Goal: Information Seeking & Learning: Check status

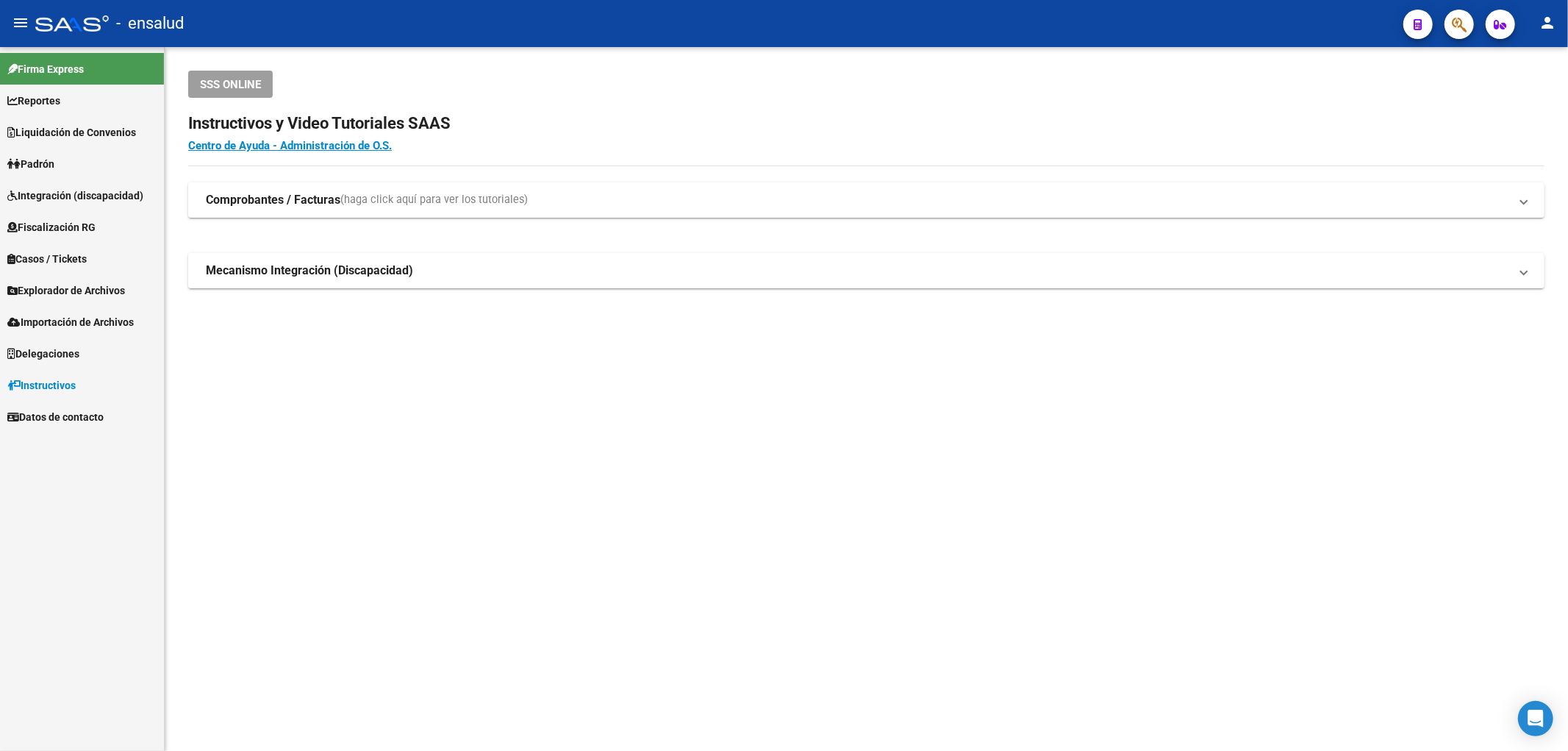
click at [69, 166] on link "Padrón" at bounding box center [81, 163] width 164 height 31
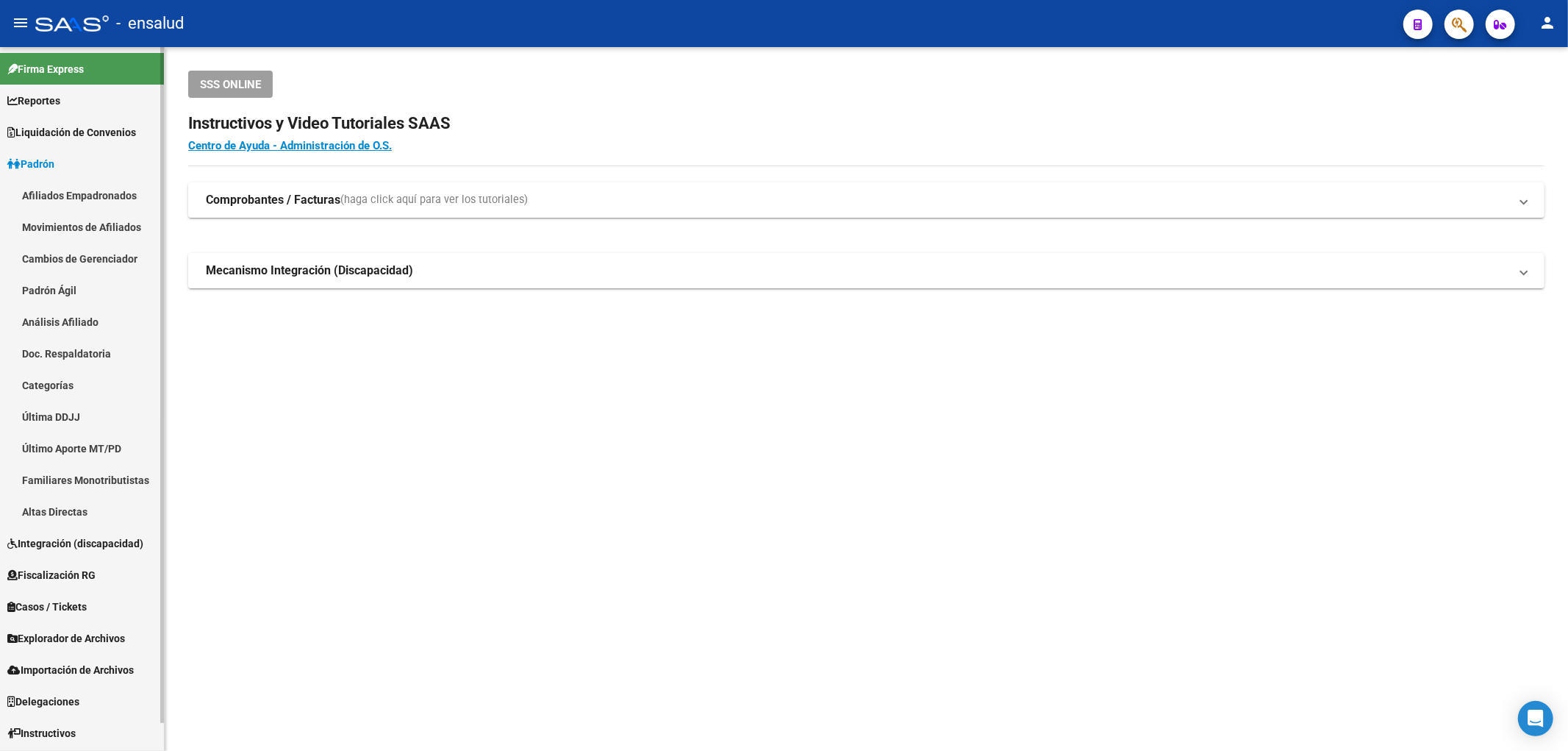
click at [72, 299] on link "Padrón Ágil" at bounding box center [81, 290] width 164 height 31
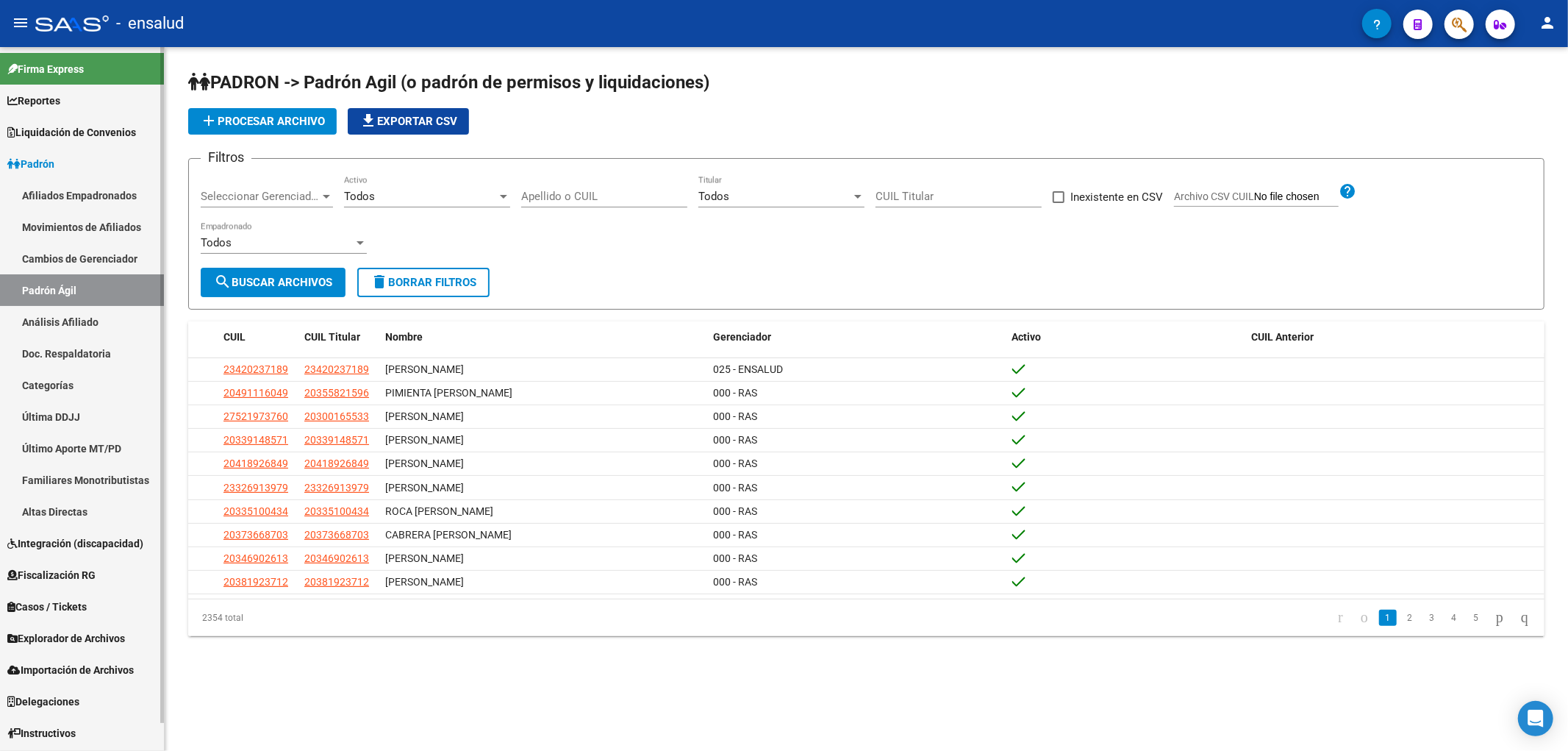
click at [74, 313] on link "Análisis Afiliado" at bounding box center [81, 321] width 164 height 31
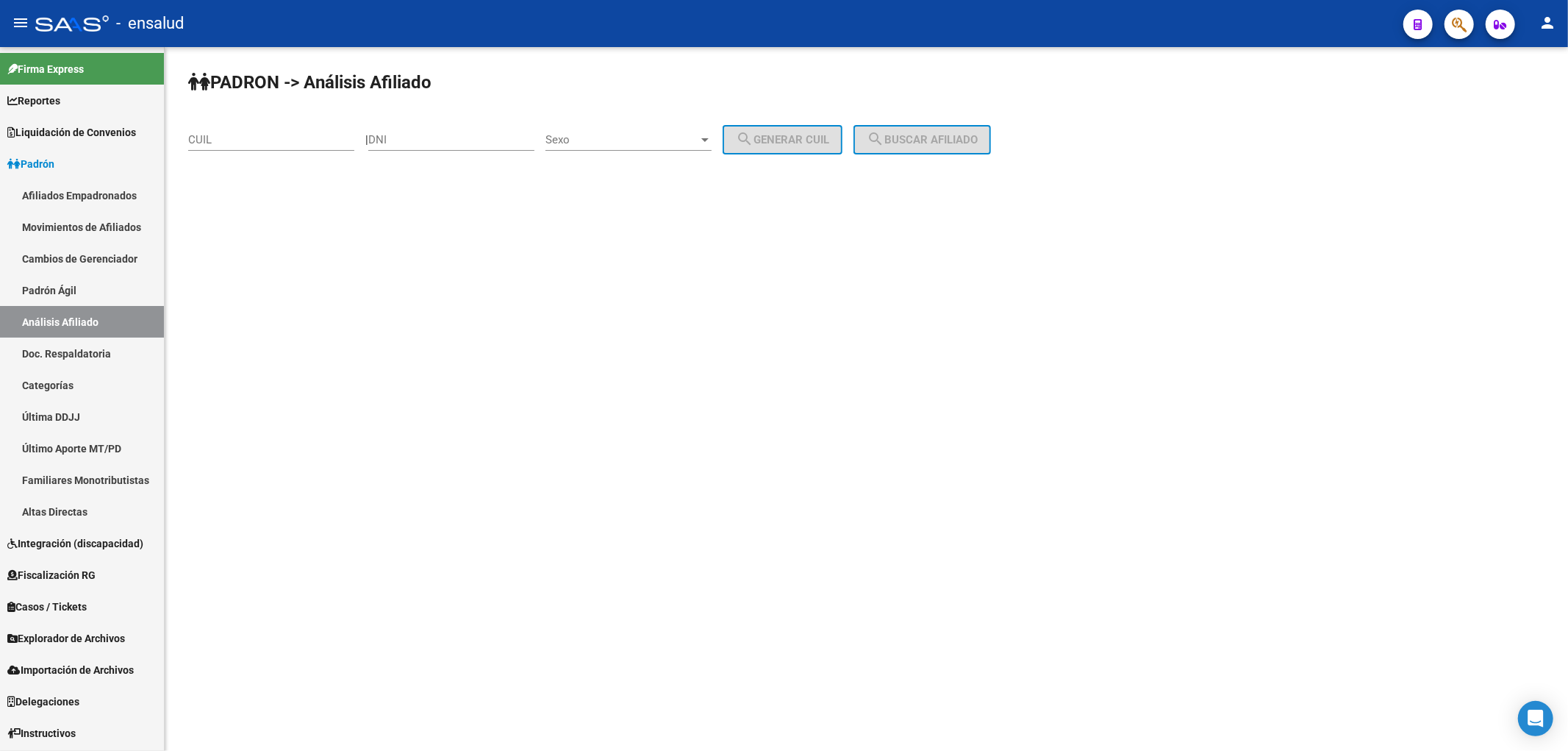
click at [429, 150] on div "DNI" at bounding box center [451, 134] width 166 height 31
paste input "45736006"
type input "45736006"
click at [699, 142] on span "Sexo" at bounding box center [622, 140] width 153 height 13
click at [650, 170] on span "Femenino" at bounding box center [644, 172] width 166 height 33
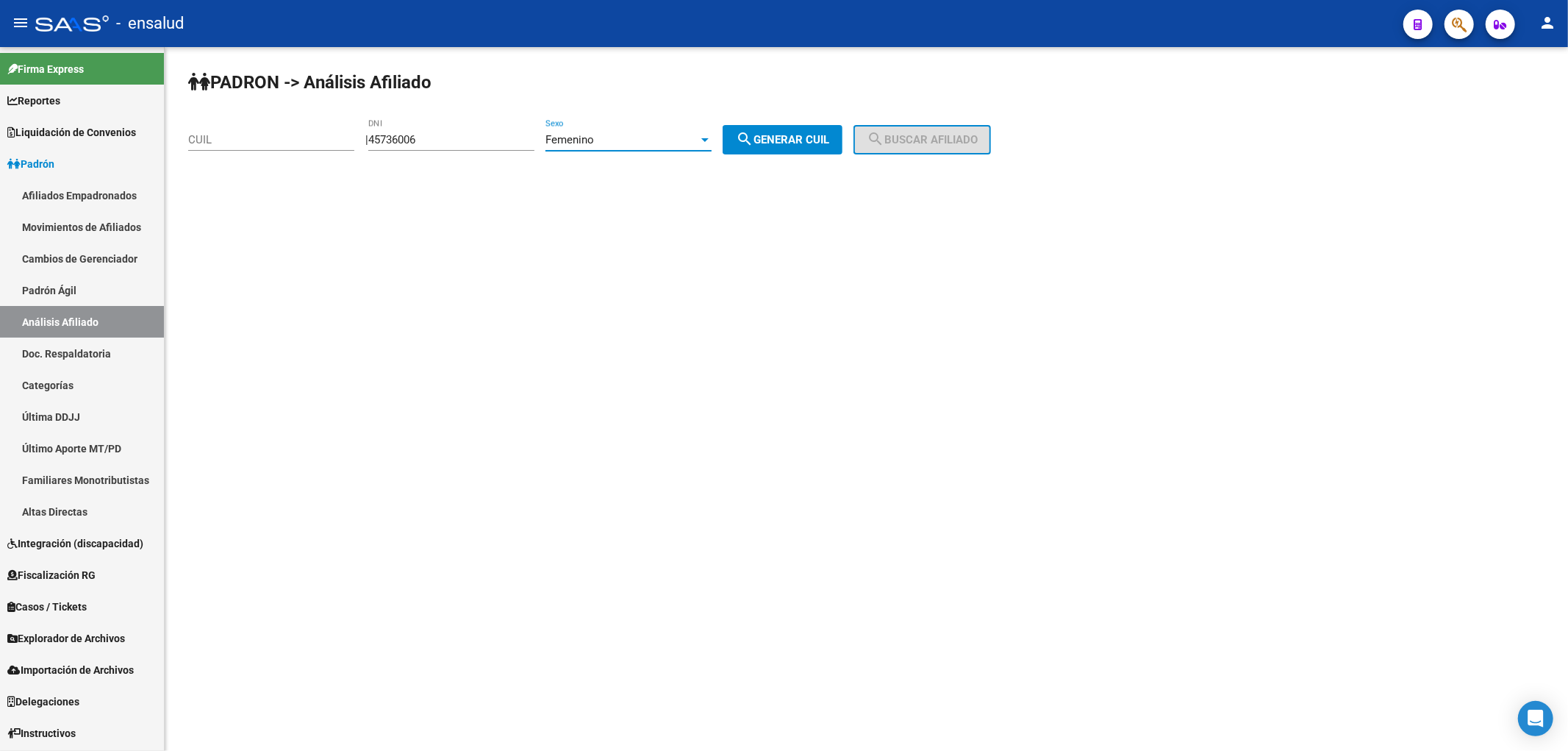
click at [769, 141] on span "search Generar CUIL" at bounding box center [782, 140] width 94 height 13
type input "27-45736006-7"
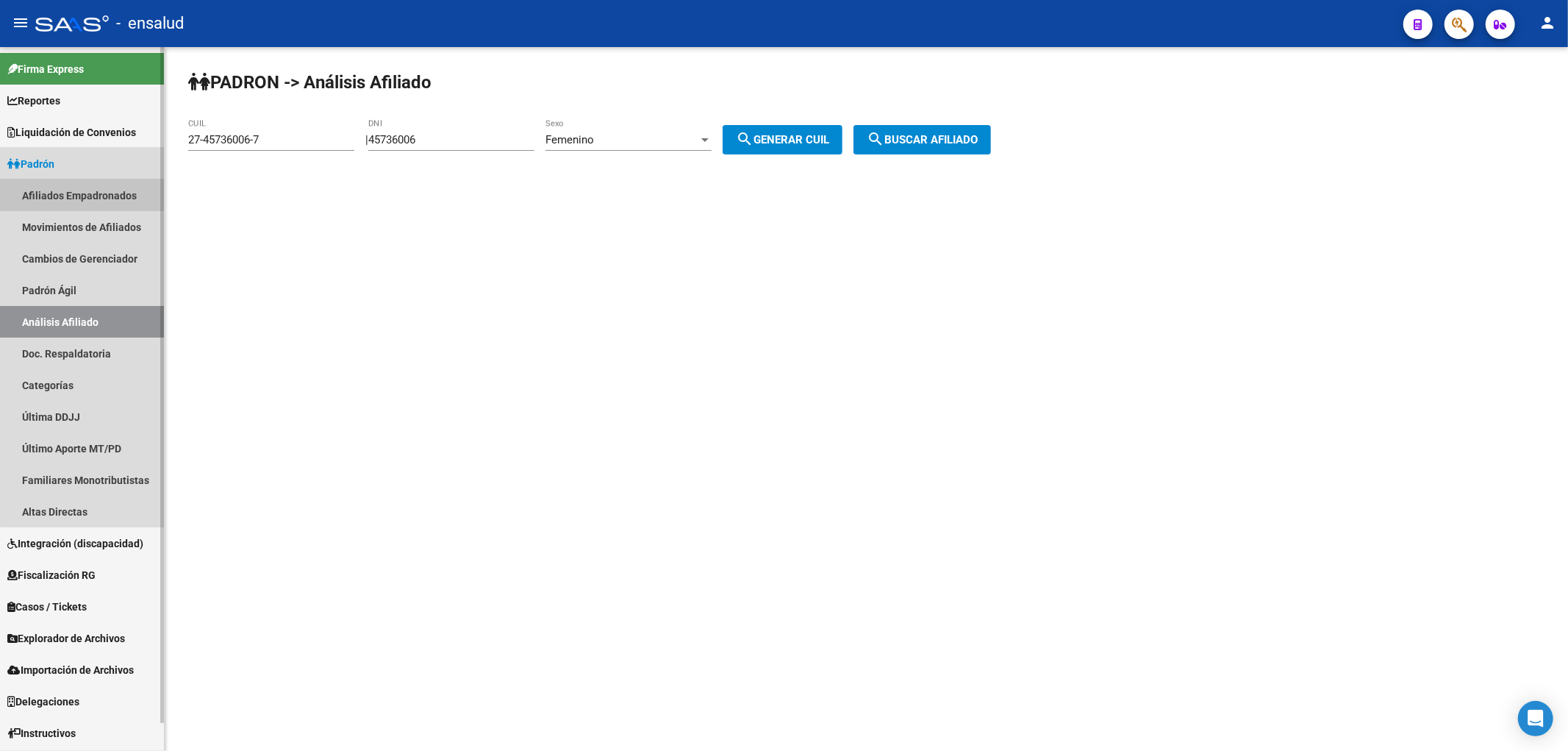
click at [91, 187] on link "Afiliados Empadronados" at bounding box center [81, 194] width 164 height 31
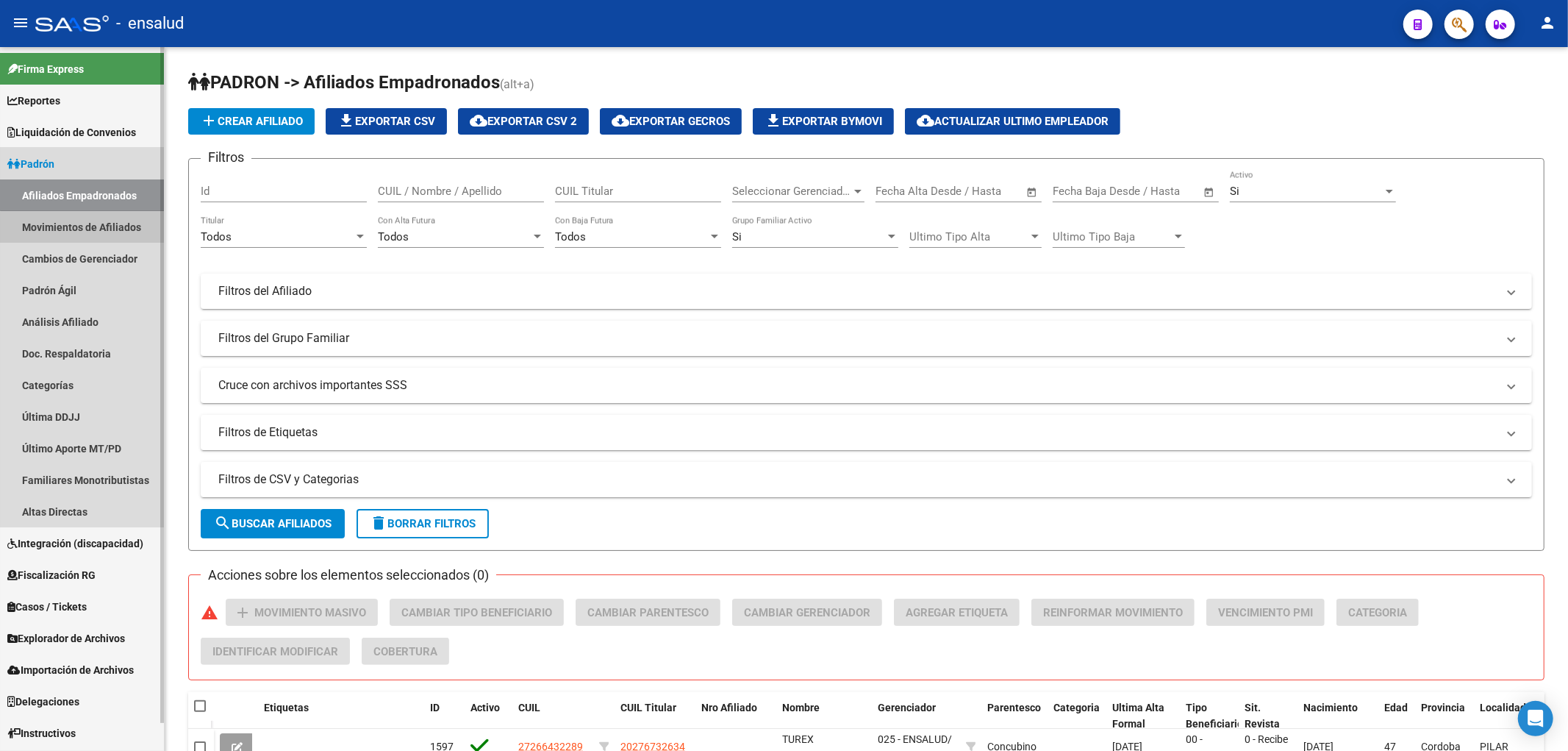
click at [86, 234] on link "Movimientos de Afiliados" at bounding box center [81, 226] width 164 height 31
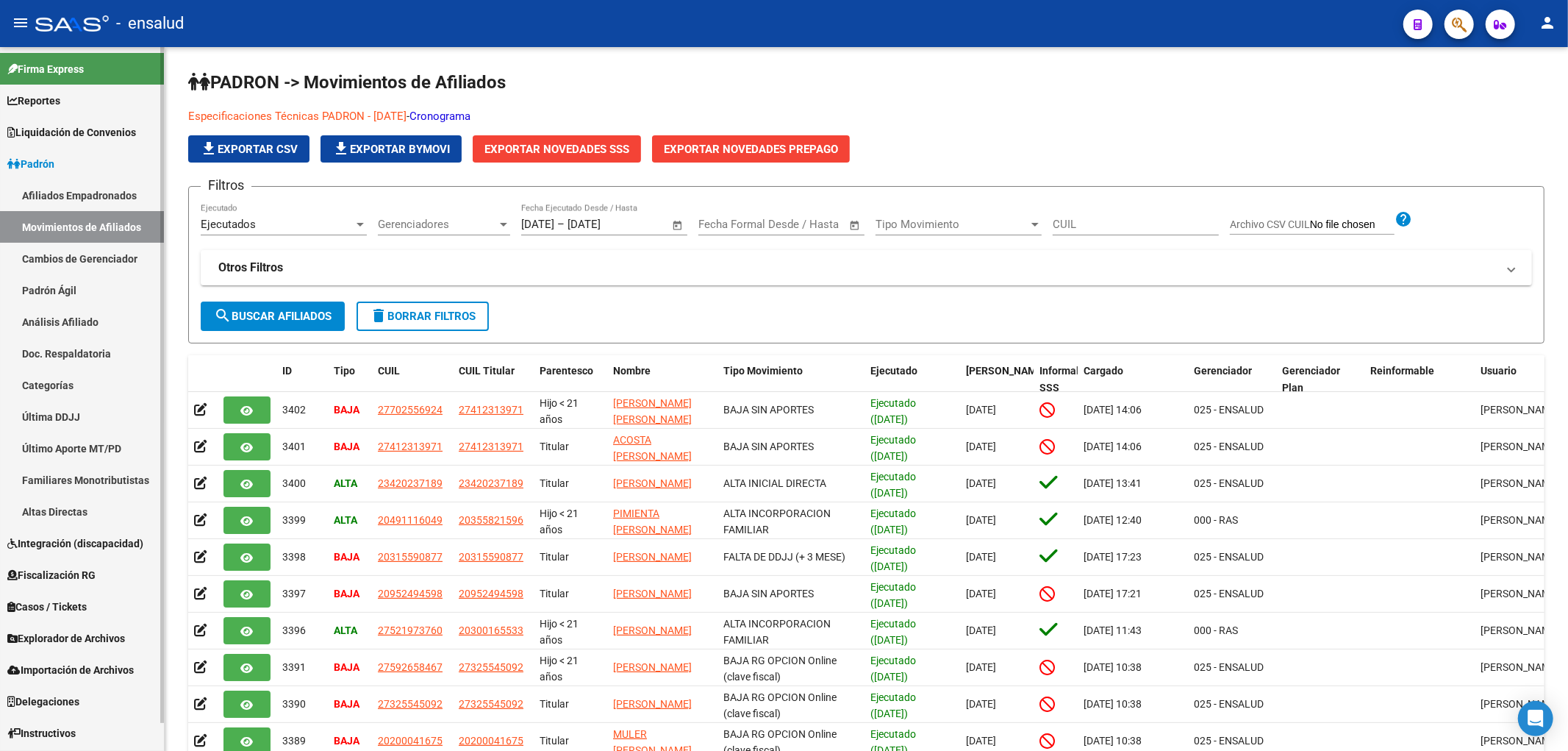
click at [92, 196] on link "Afiliados Empadronados" at bounding box center [81, 194] width 164 height 31
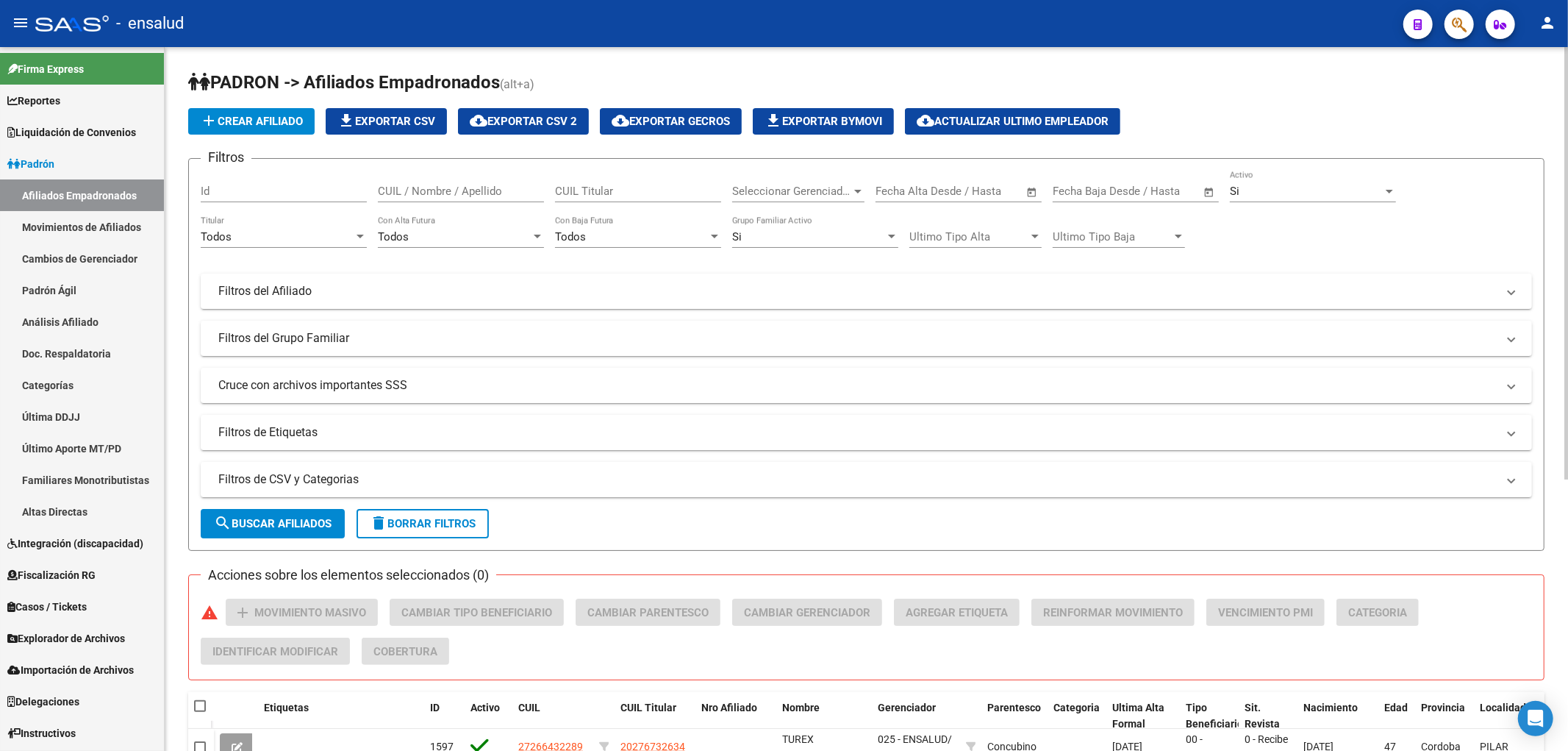
click at [760, 196] on span "Seleccionar Gerenciador" at bounding box center [792, 191] width 119 height 13
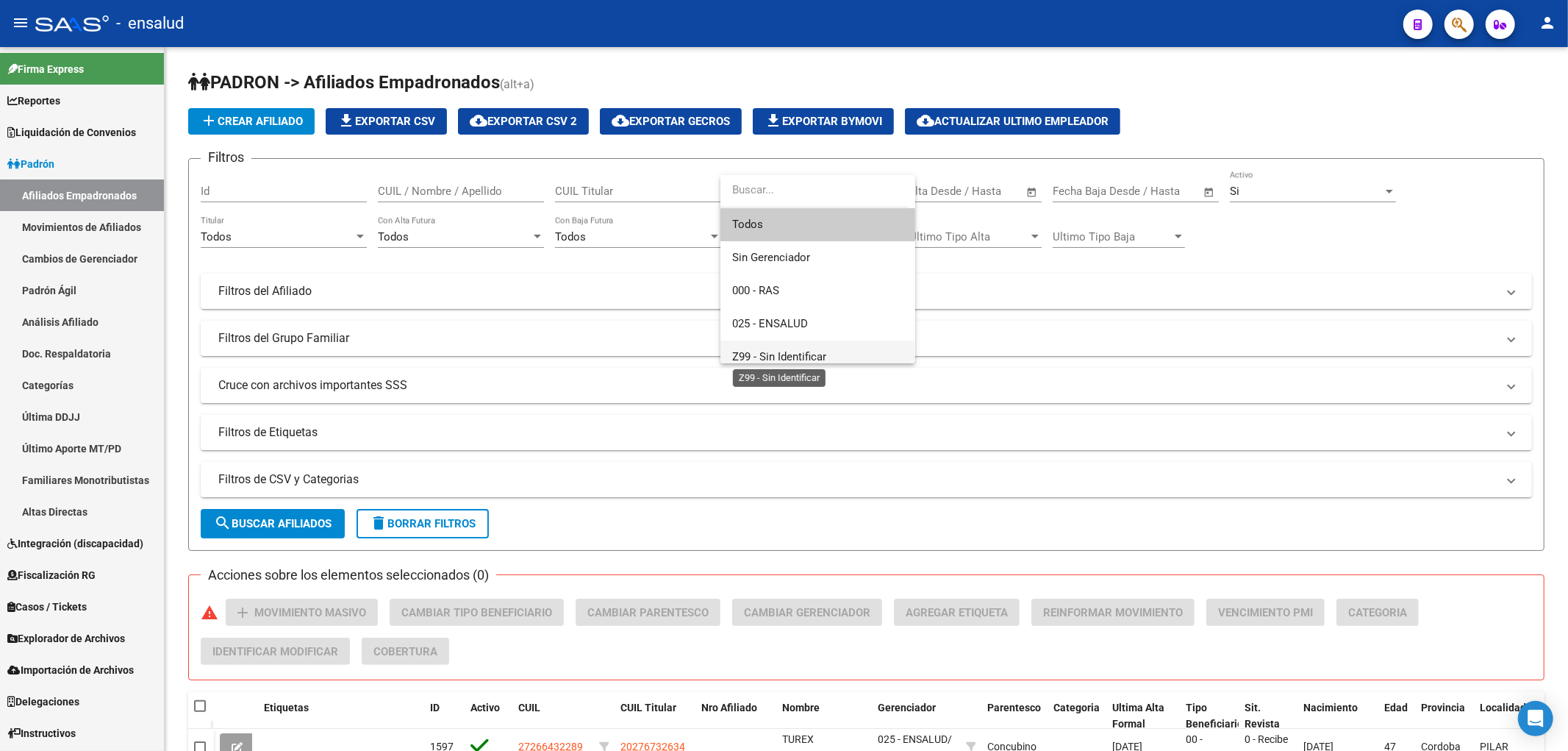
click at [816, 353] on span "Z99 - Sin Identificar" at bounding box center [778, 357] width 94 height 13
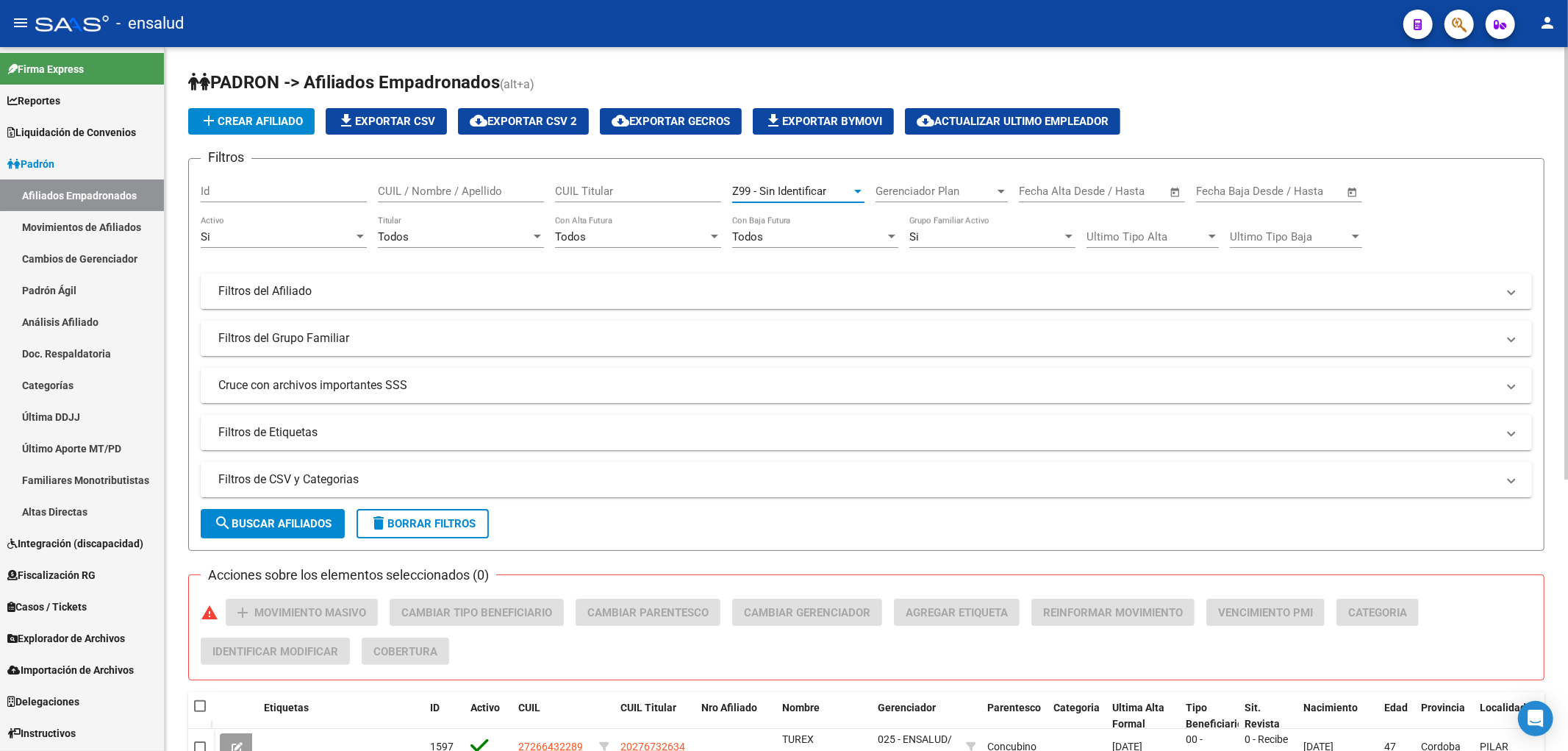
scroll to position [10, 0]
click at [281, 527] on span "search Buscar Afiliados" at bounding box center [273, 524] width 117 height 13
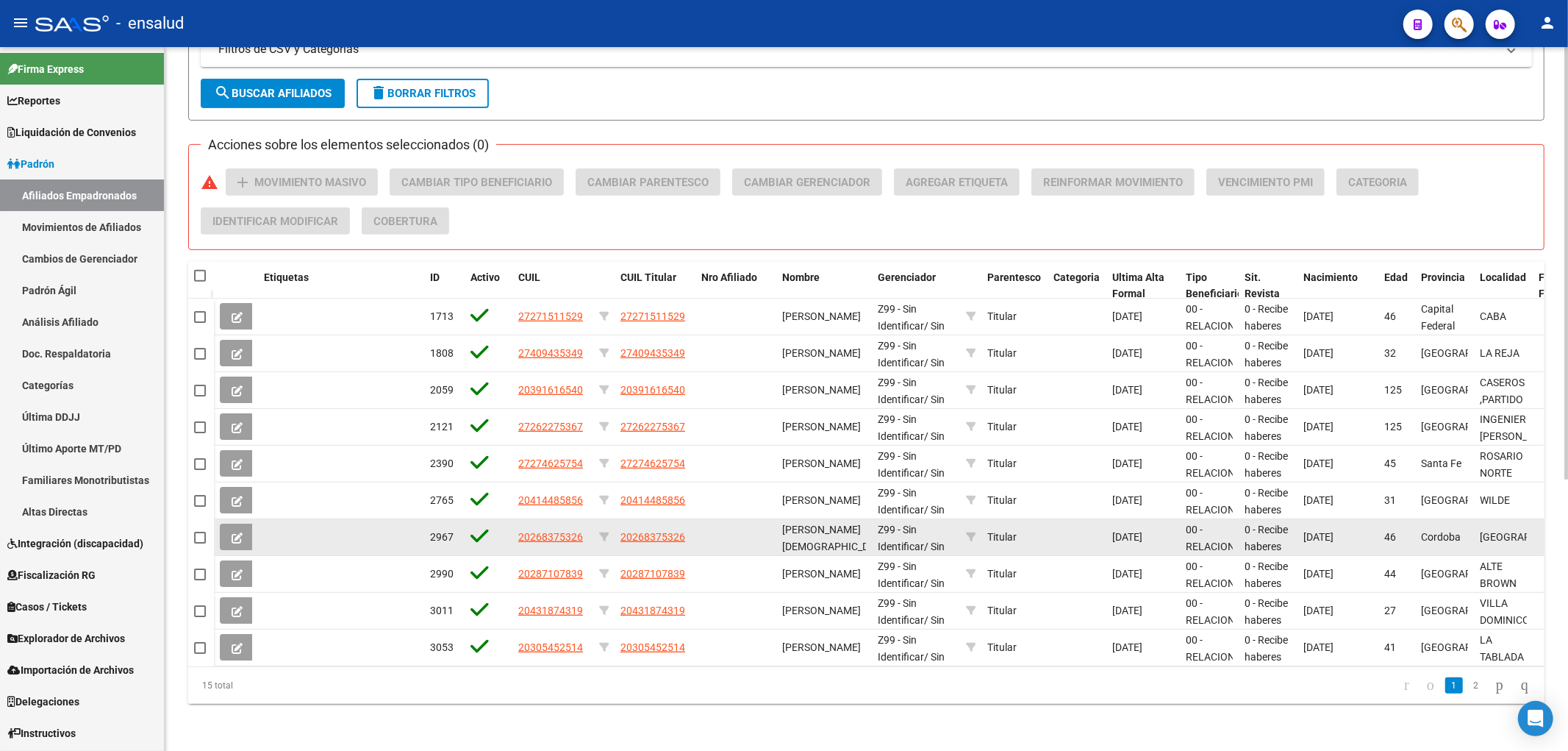
scroll to position [442, 0]
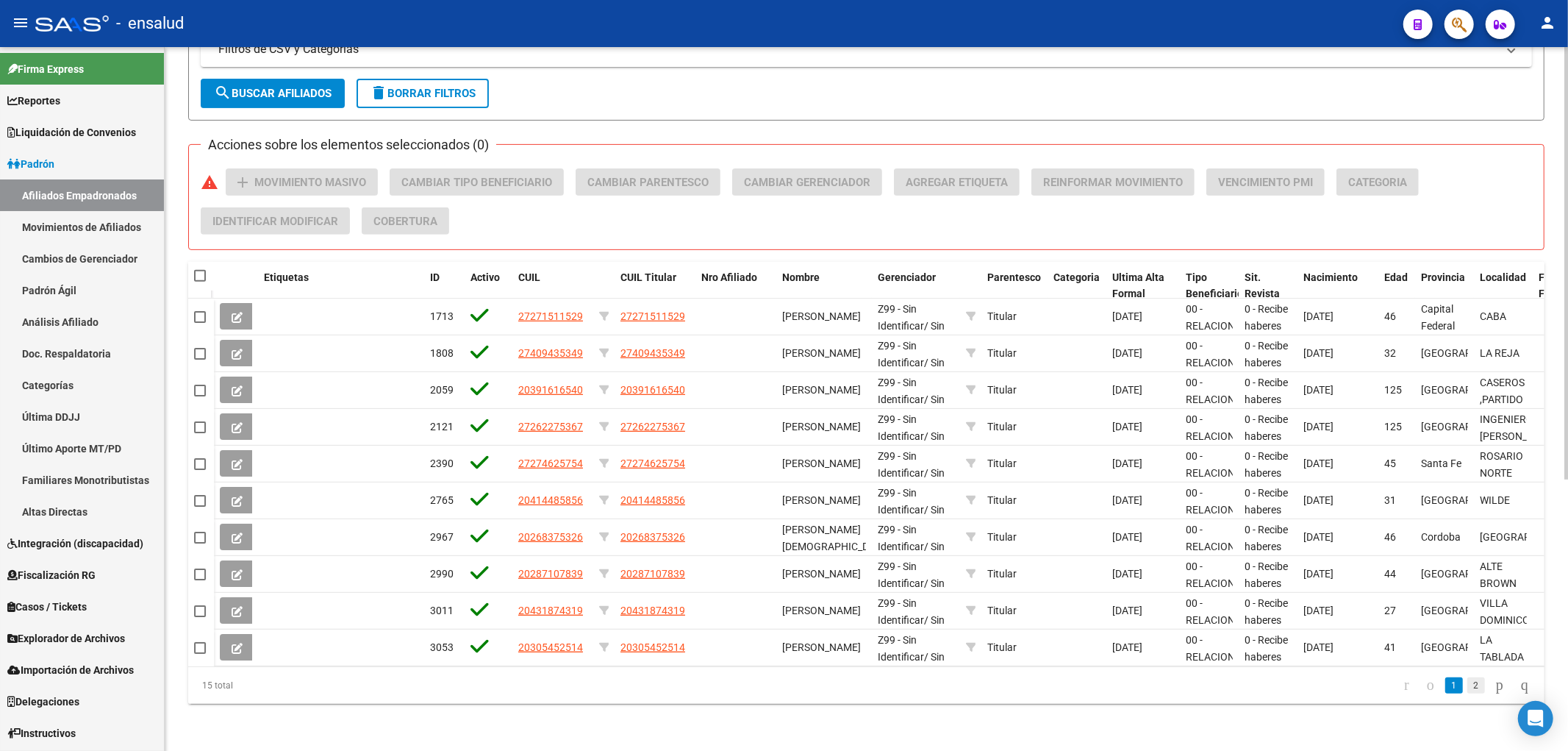
click at [1411, 675] on link "2" at bounding box center [1476, 685] width 18 height 16
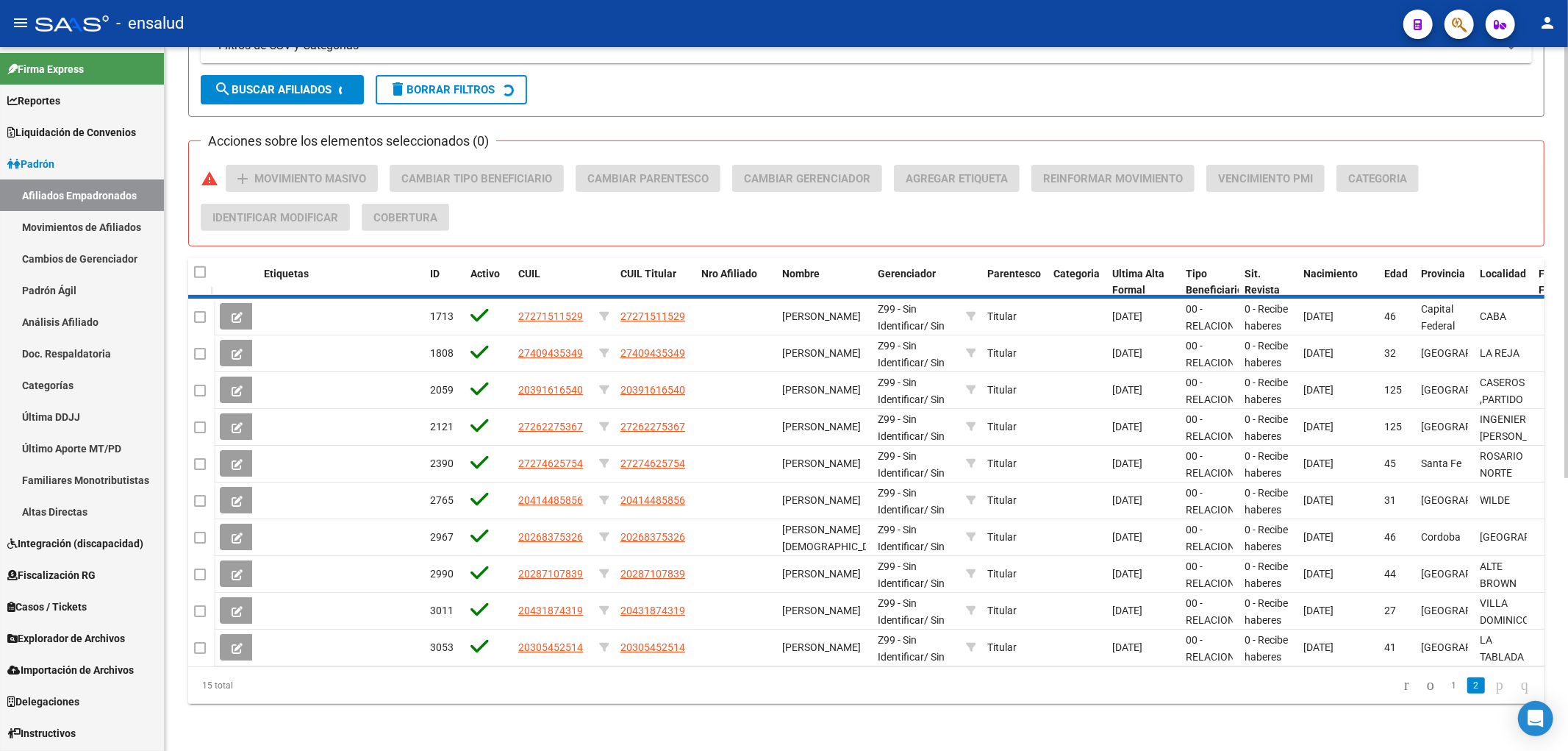
scroll to position [259, 0]
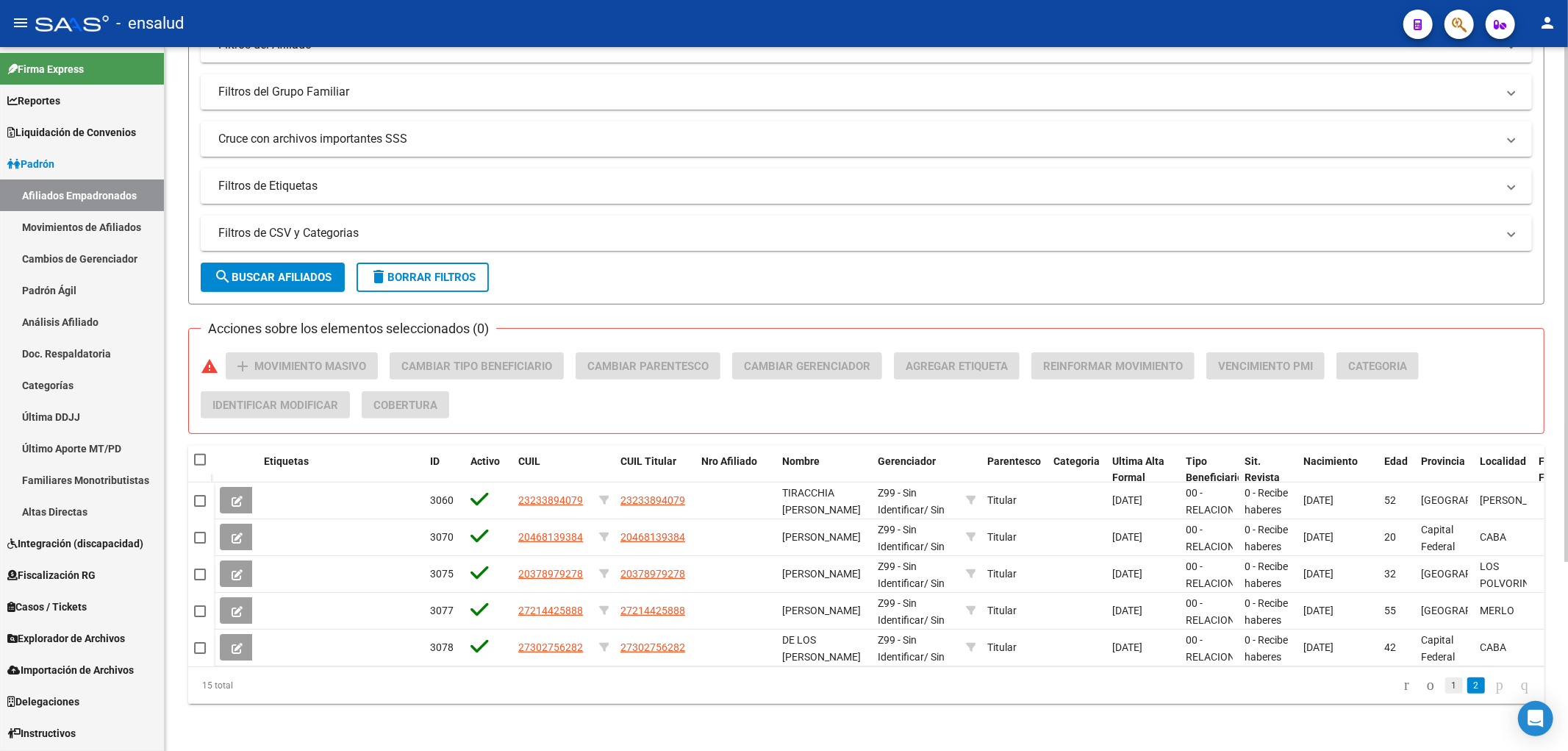
click at [1411, 675] on link "1" at bounding box center [1454, 685] width 18 height 16
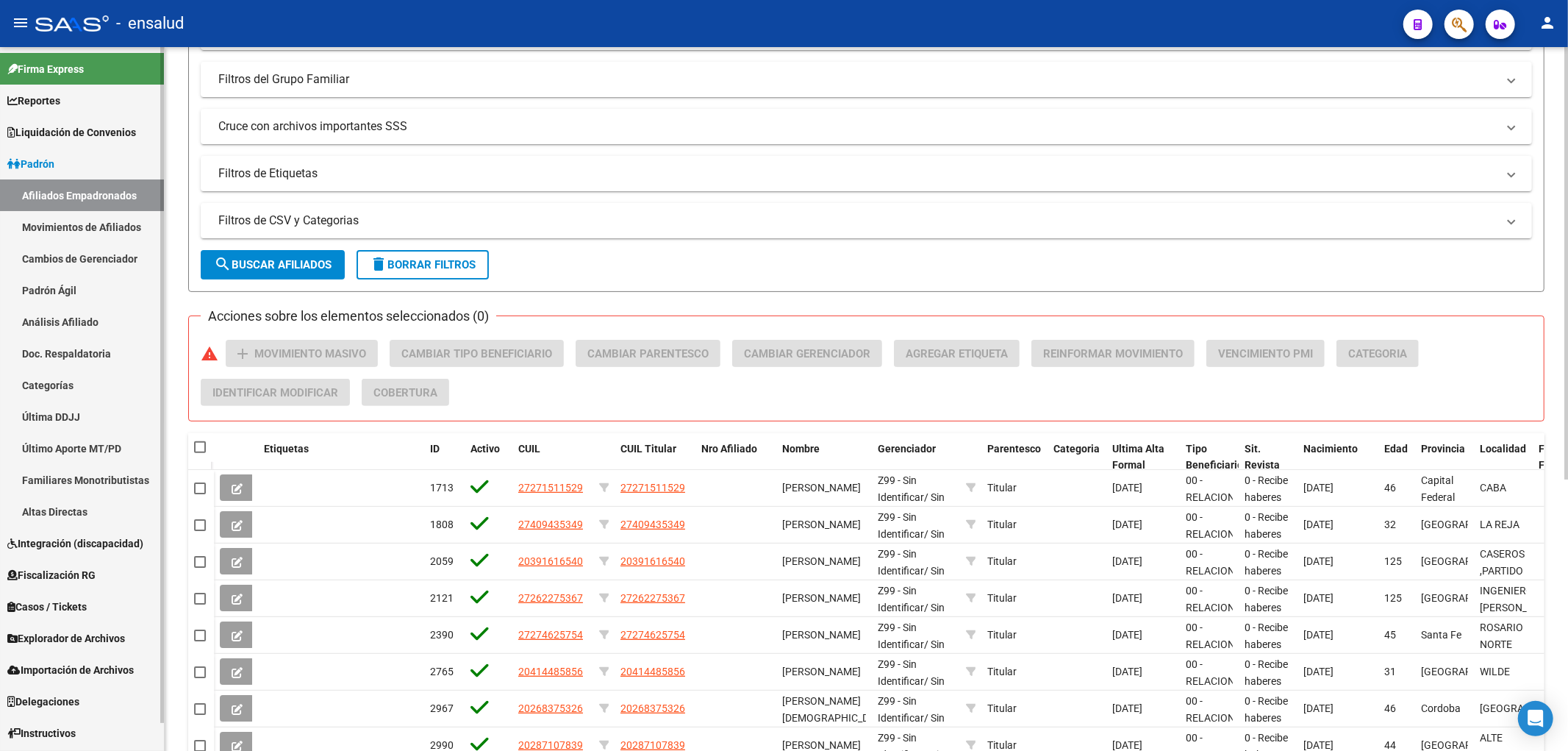
click at [90, 201] on link "Afiliados Empadronados" at bounding box center [81, 194] width 164 height 31
click at [62, 585] on link "Fiscalización RG" at bounding box center [81, 574] width 164 height 31
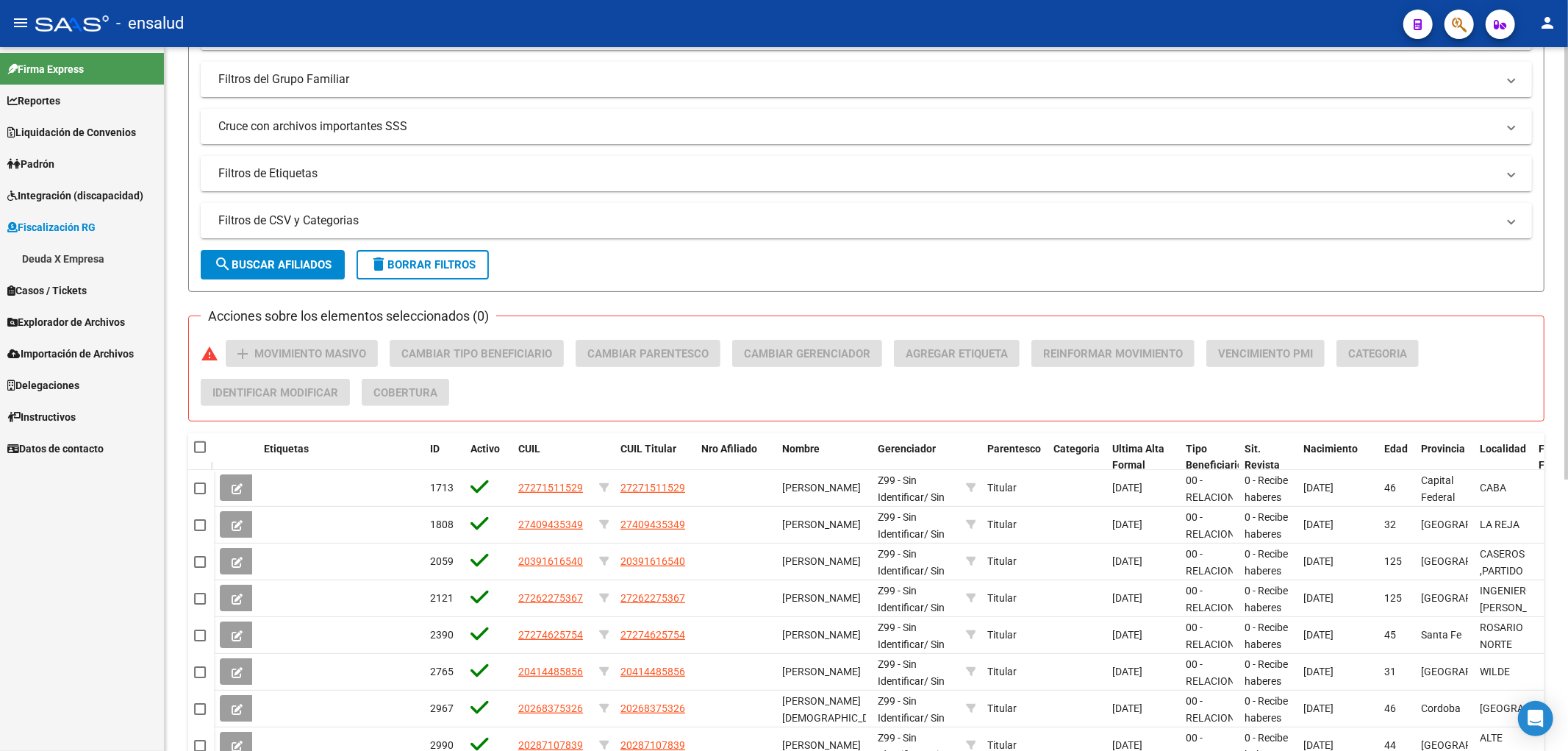
click at [79, 262] on link "Deuda X Empresa" at bounding box center [81, 258] width 164 height 31
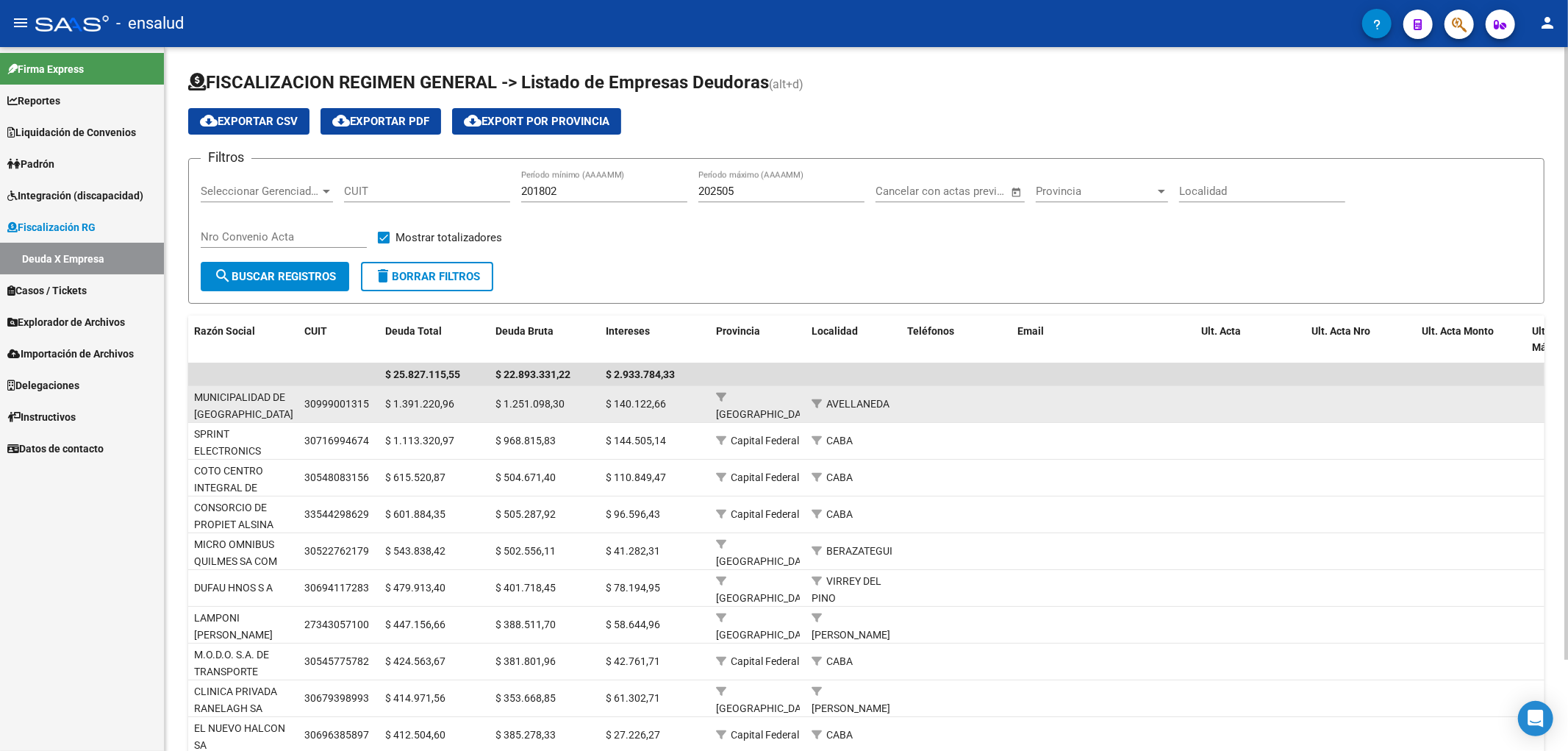
click at [259, 406] on div "MUNICIPALIDAD DE [GEOGRAPHIC_DATA]" at bounding box center [243, 406] width 99 height 34
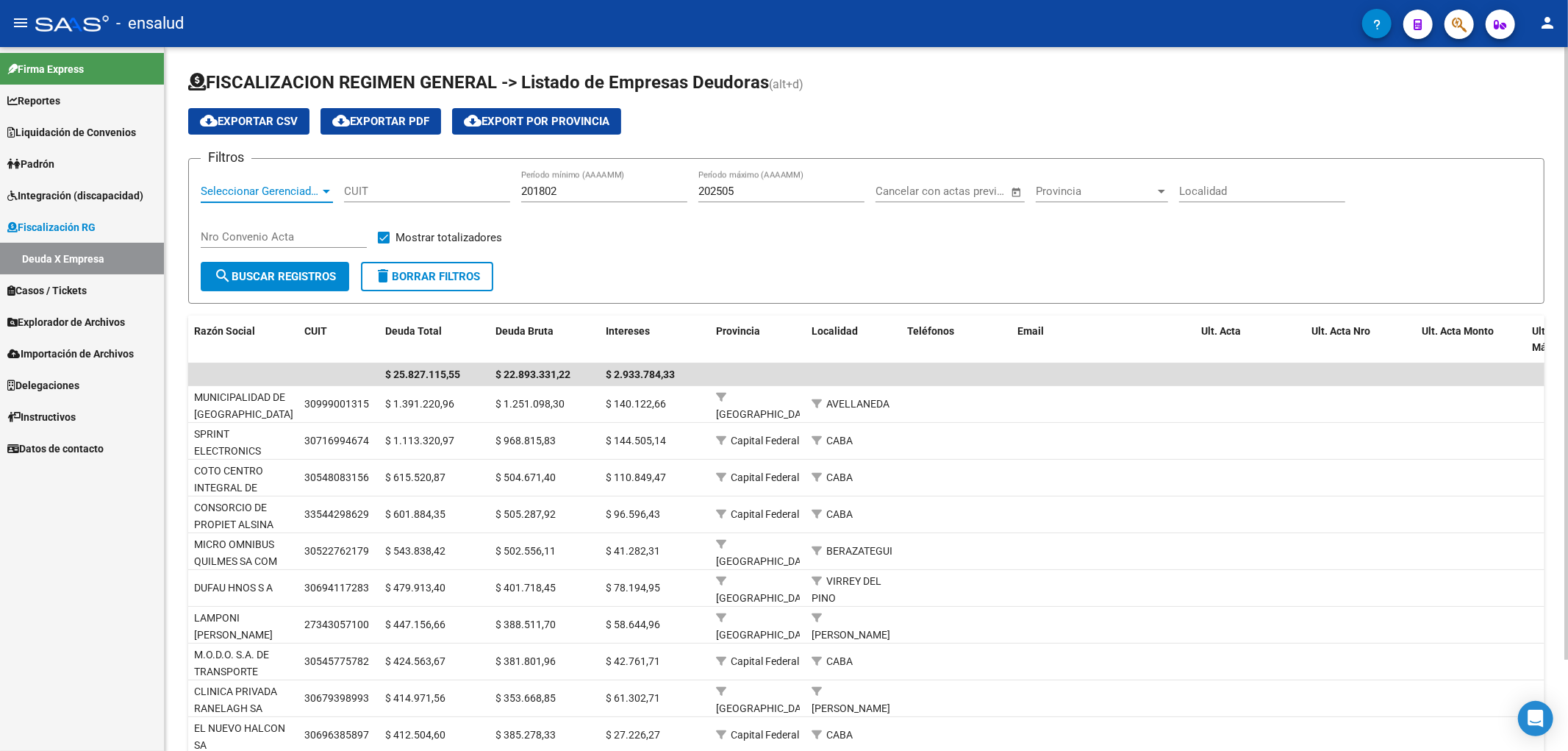
click at [230, 186] on span "Seleccionar Gerenciador" at bounding box center [260, 191] width 119 height 13
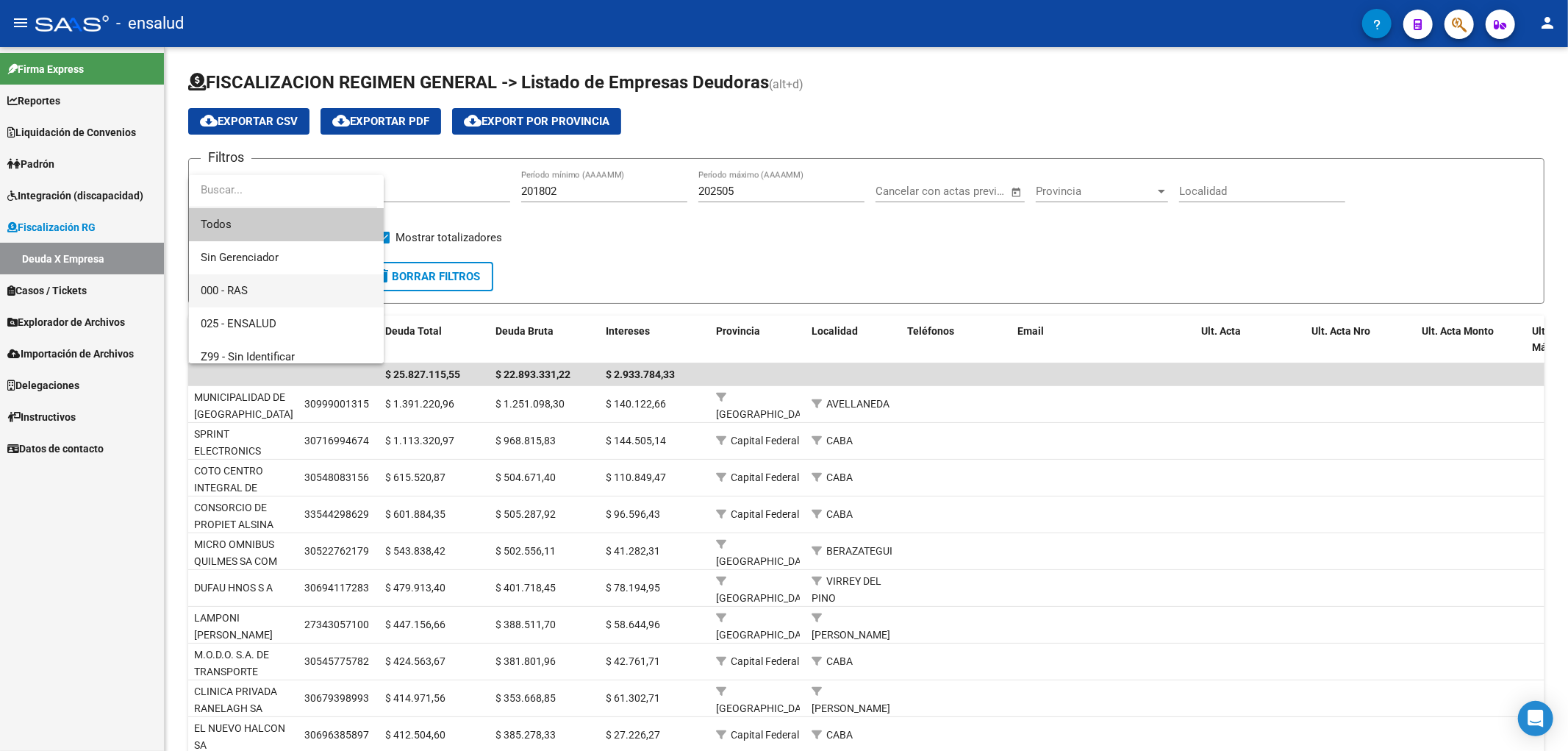
click at [258, 295] on span "000 - RAS" at bounding box center [286, 291] width 171 height 33
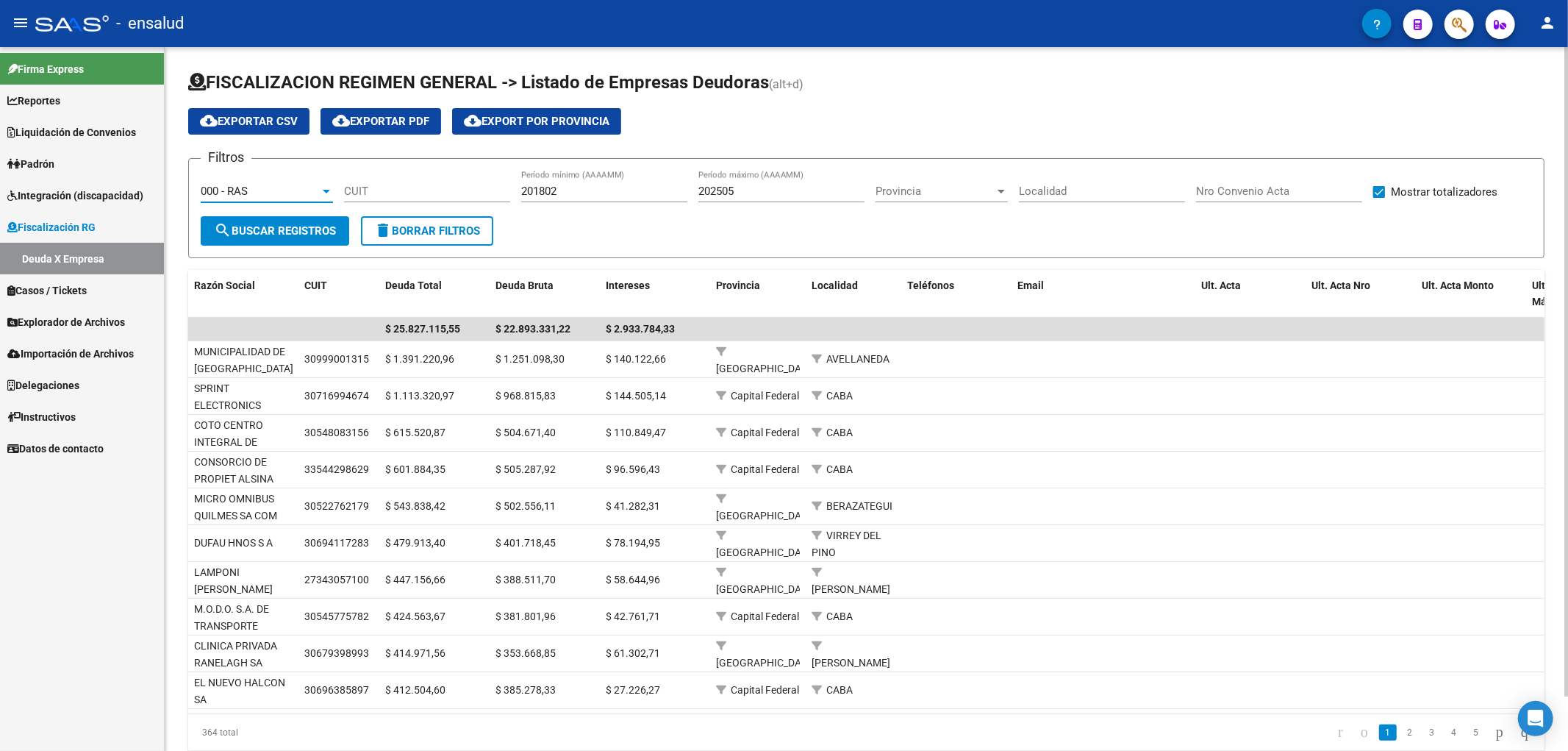
click at [275, 232] on span "search Buscar Registros" at bounding box center [275, 231] width 122 height 13
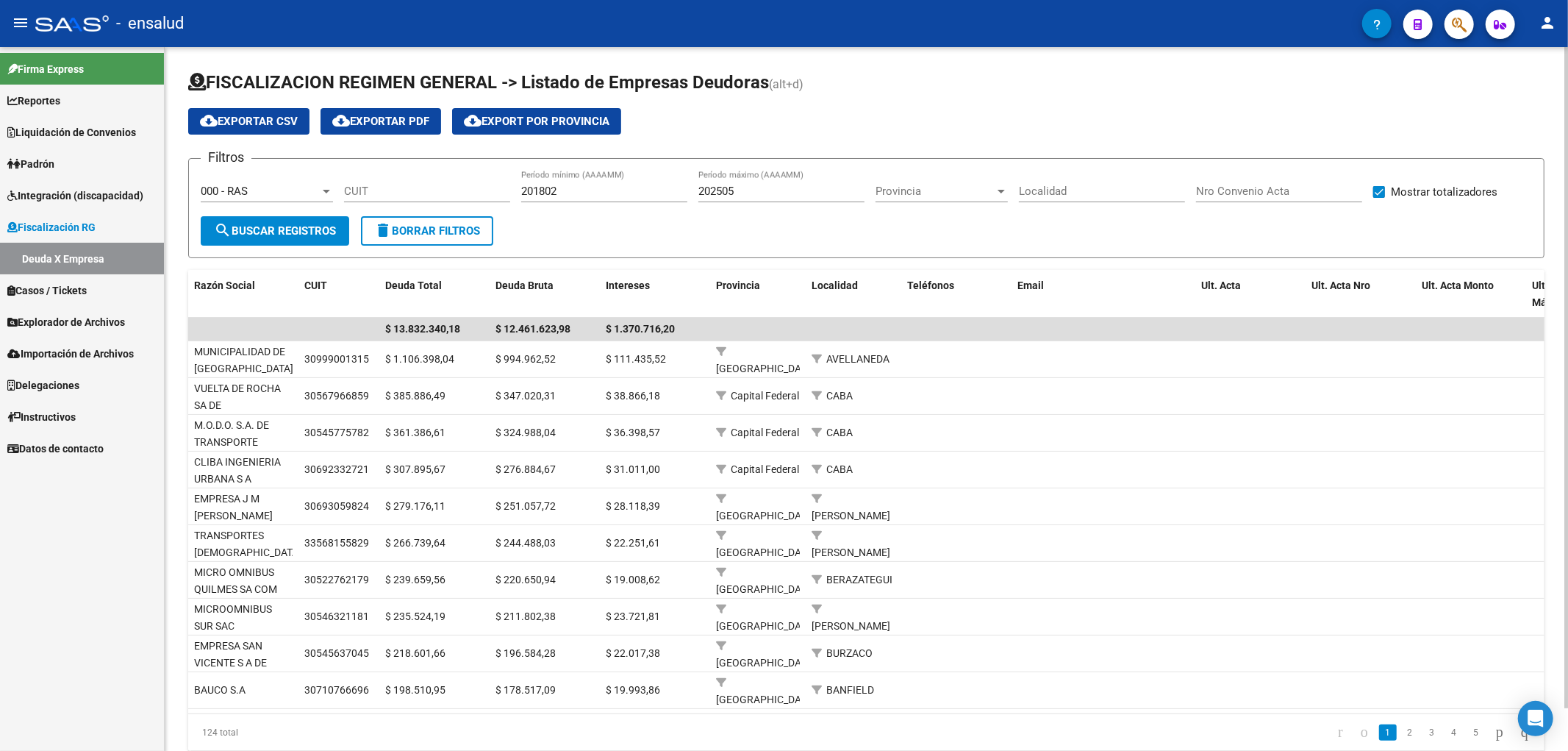
click at [255, 191] on div "000 - RAS" at bounding box center [260, 191] width 119 height 13
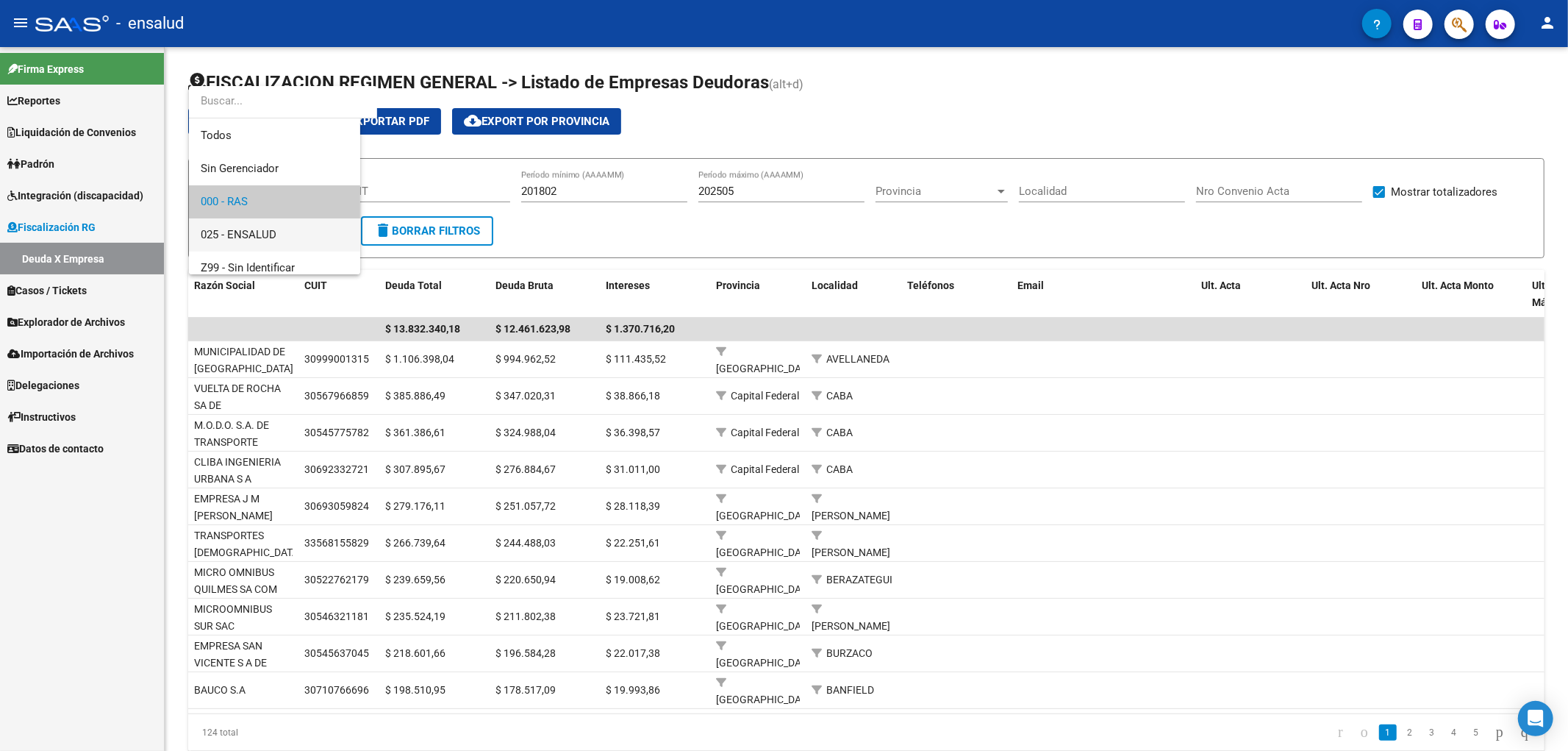
scroll to position [10, 0]
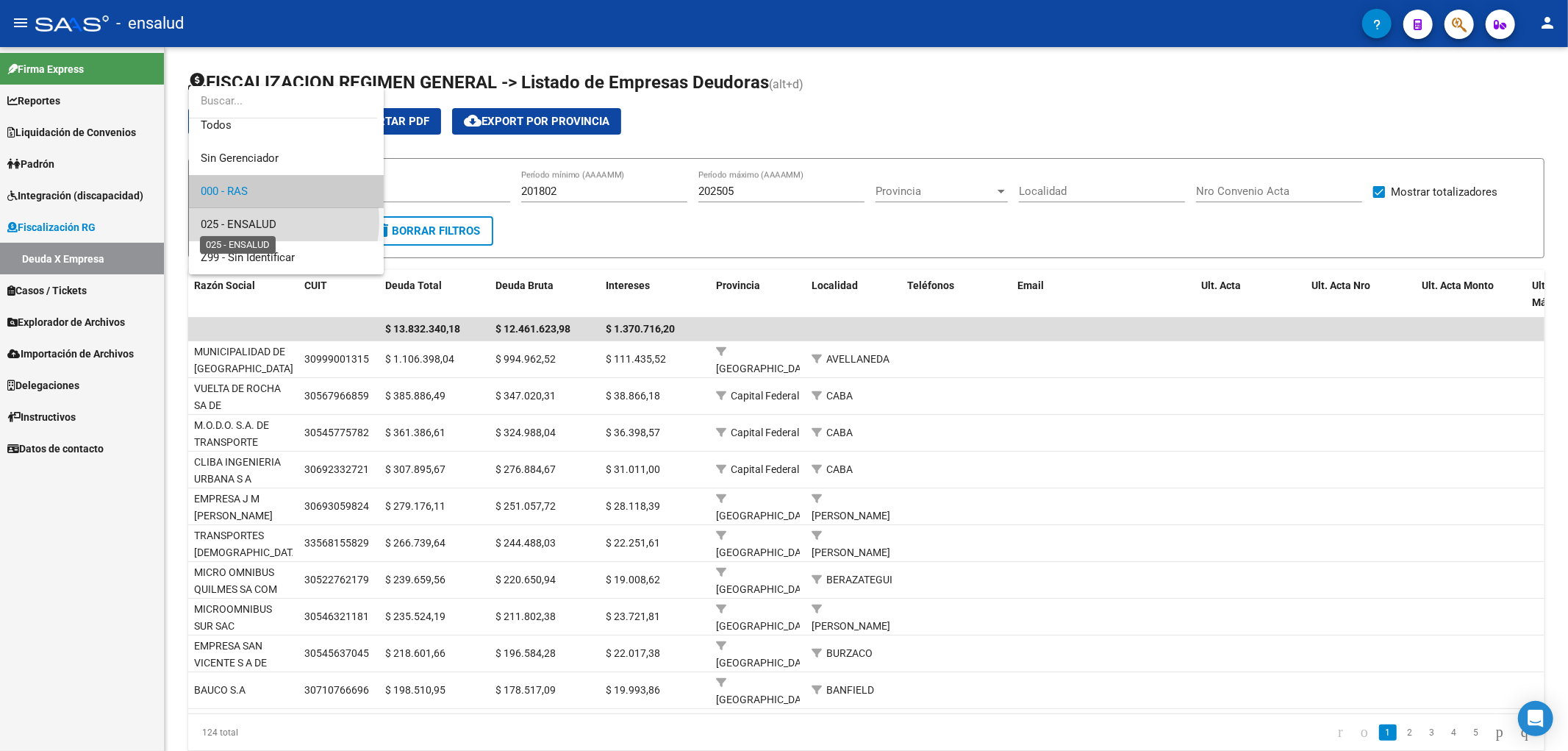
click at [261, 221] on span "025 - ENSALUD" at bounding box center [239, 224] width 76 height 13
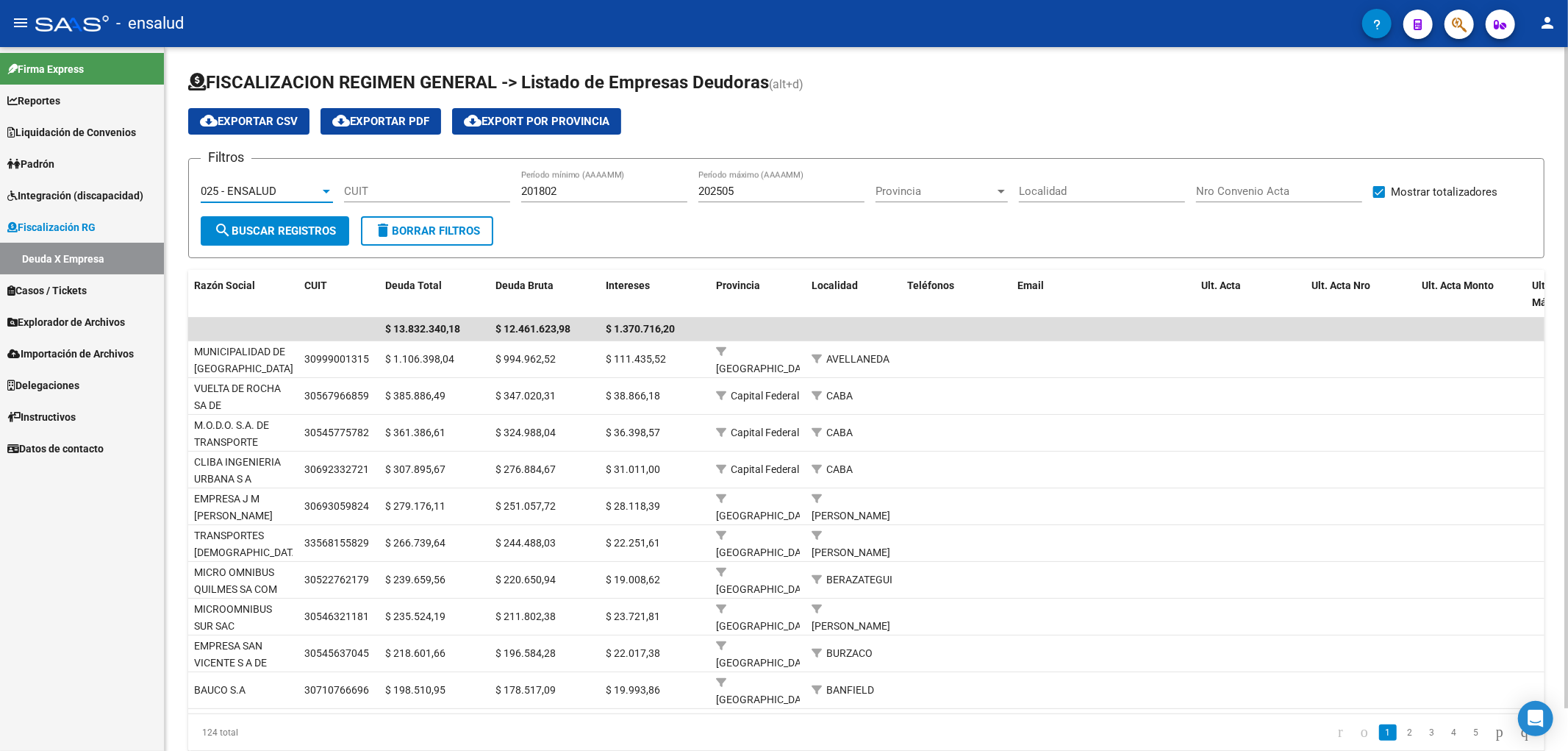
click at [263, 225] on span "search Buscar Registros" at bounding box center [275, 231] width 122 height 13
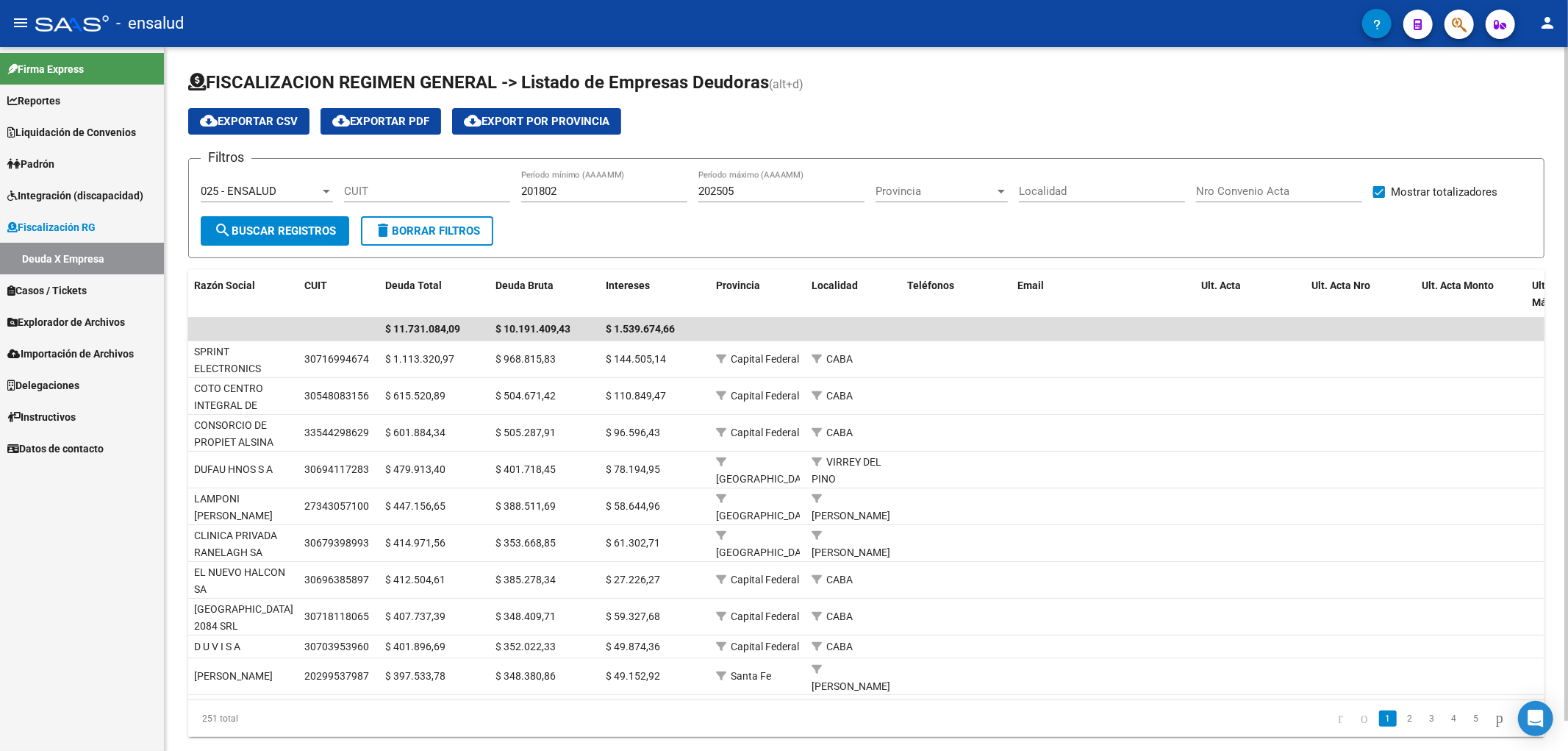
drag, startPoint x: 375, startPoint y: 684, endPoint x: 189, endPoint y: 684, distance: 186.0
click at [192, 675] on datatable-body "$ 11.731.084,09 $ 10.191.409,43 $ 1.539.674,66 SPRINT ELECTRONICS 30716994674 $…" at bounding box center [866, 509] width 1357 height 383
click at [81, 219] on span "Fiscalización RG" at bounding box center [51, 226] width 88 height 16
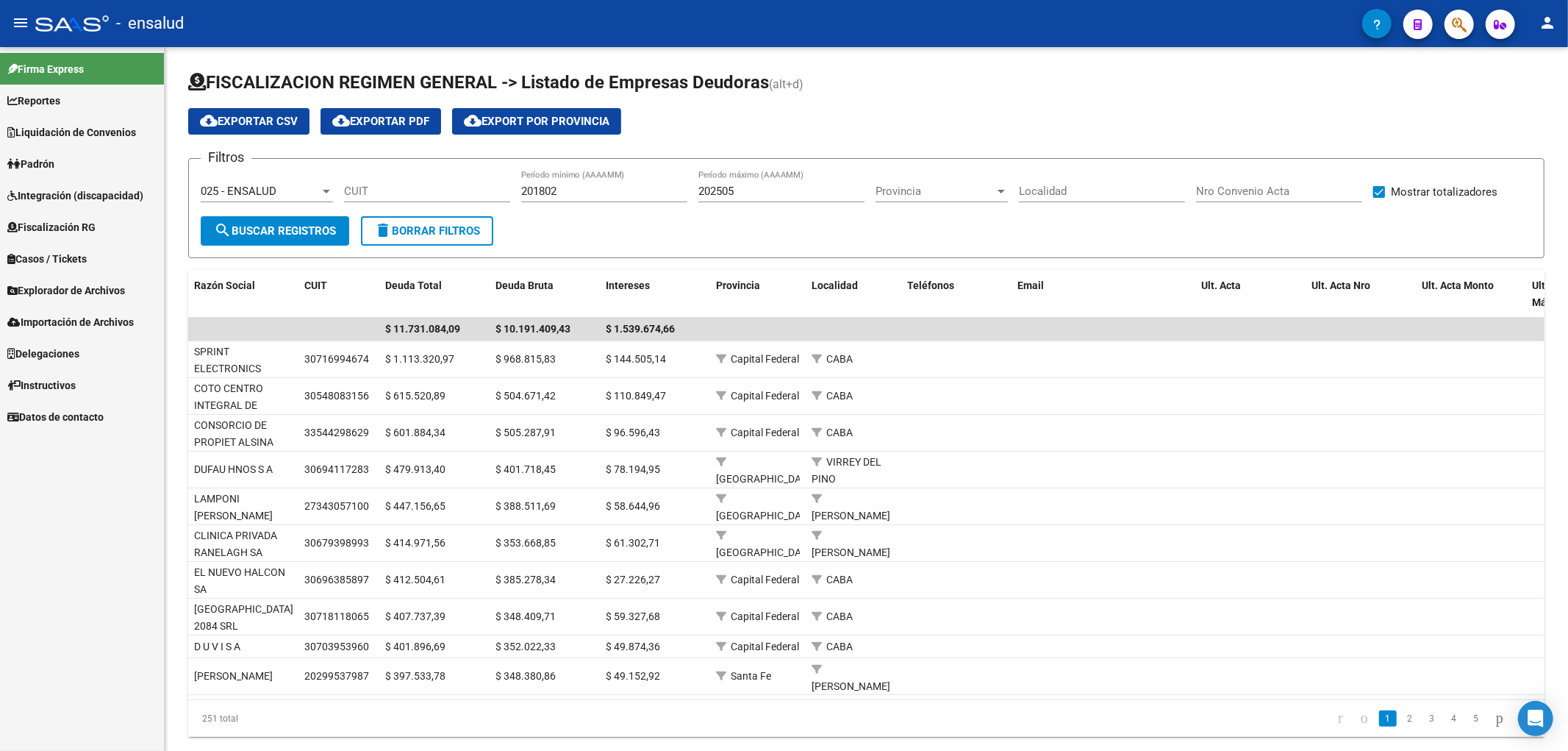
click at [61, 228] on span "Fiscalización RG" at bounding box center [51, 226] width 88 height 16
click at [86, 134] on span "Liquidación de Convenios" at bounding box center [72, 132] width 129 height 16
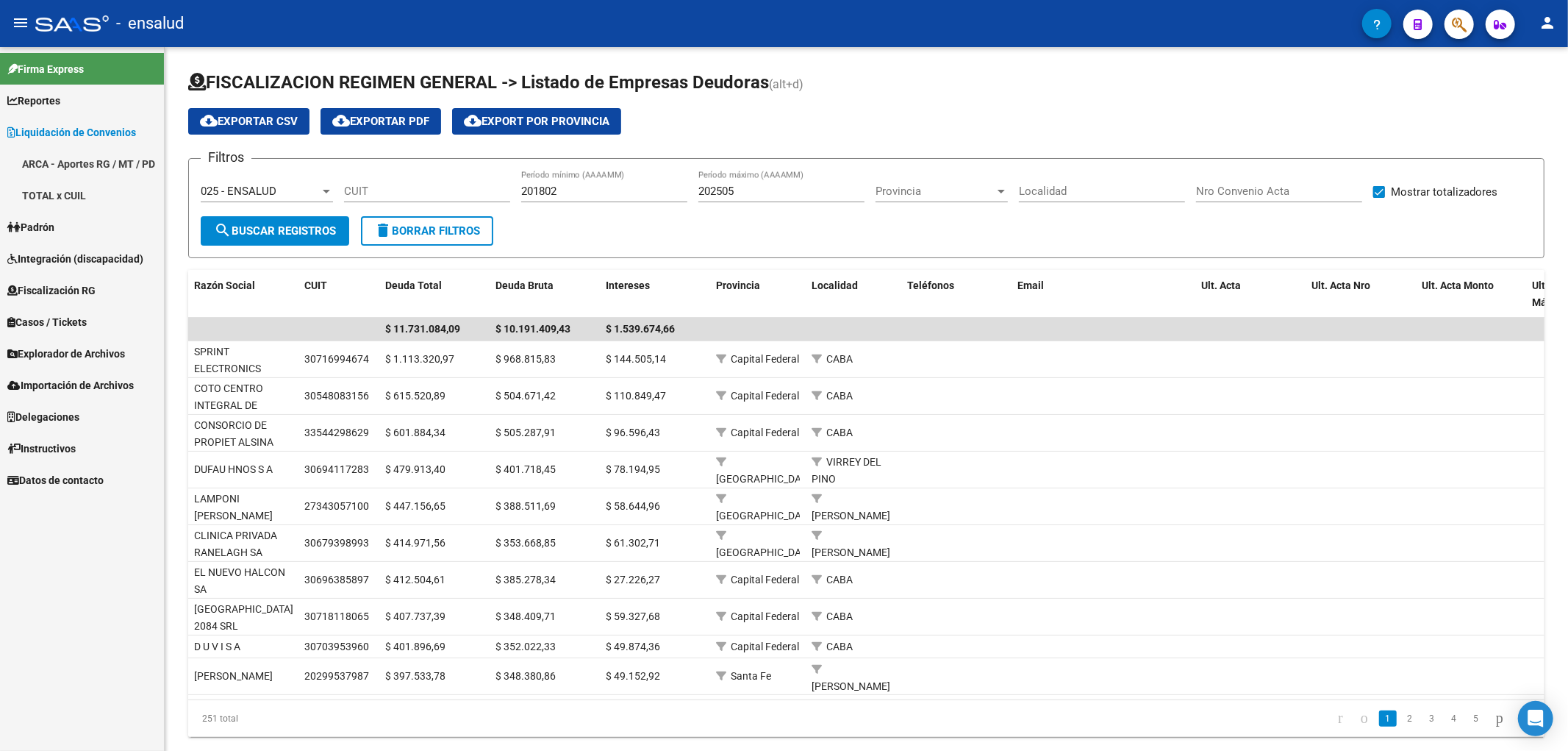
click at [74, 155] on link "ARCA - Aportes RG / MT / PD" at bounding box center [81, 163] width 164 height 31
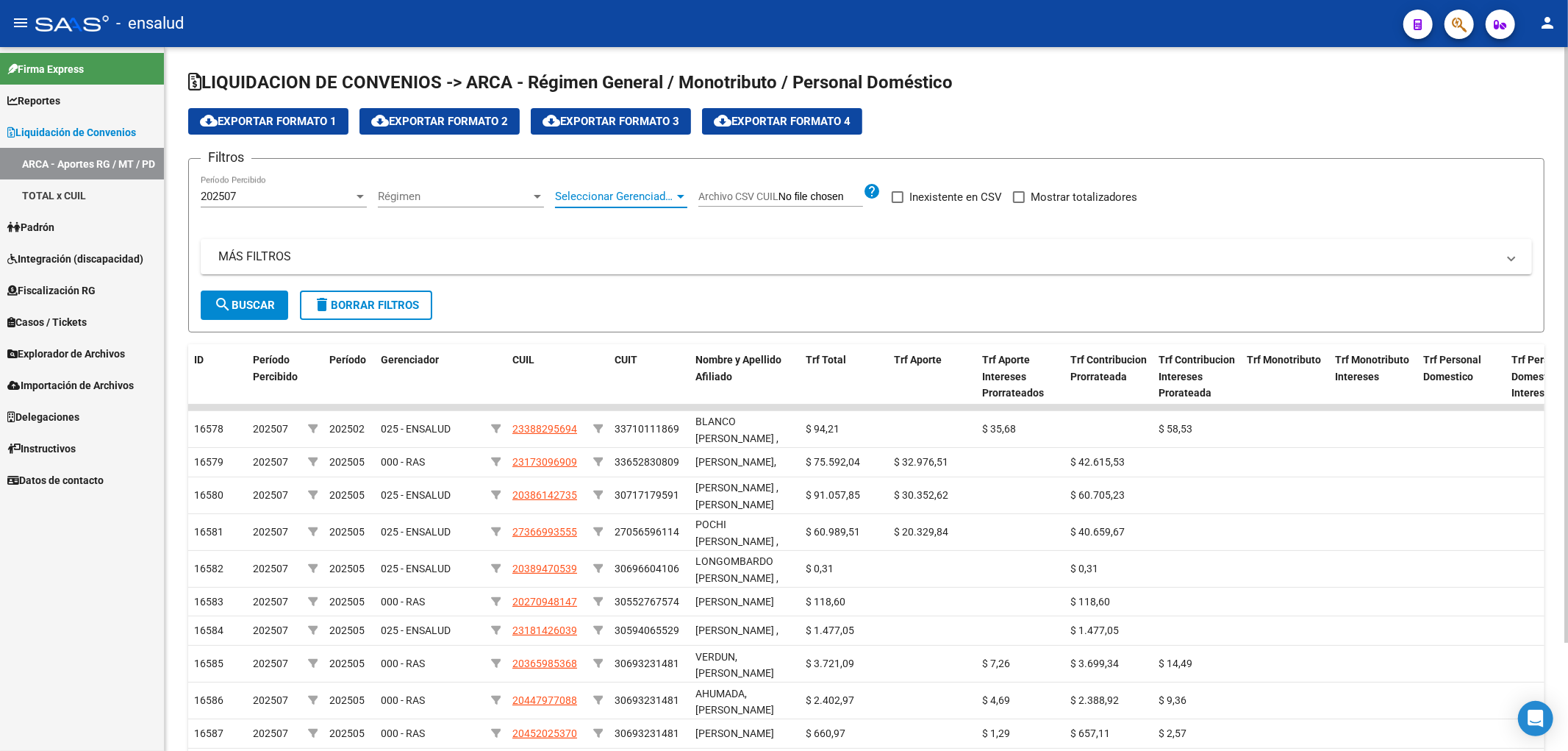
click at [645, 202] on span "Seleccionar Gerenciador" at bounding box center [615, 196] width 119 height 13
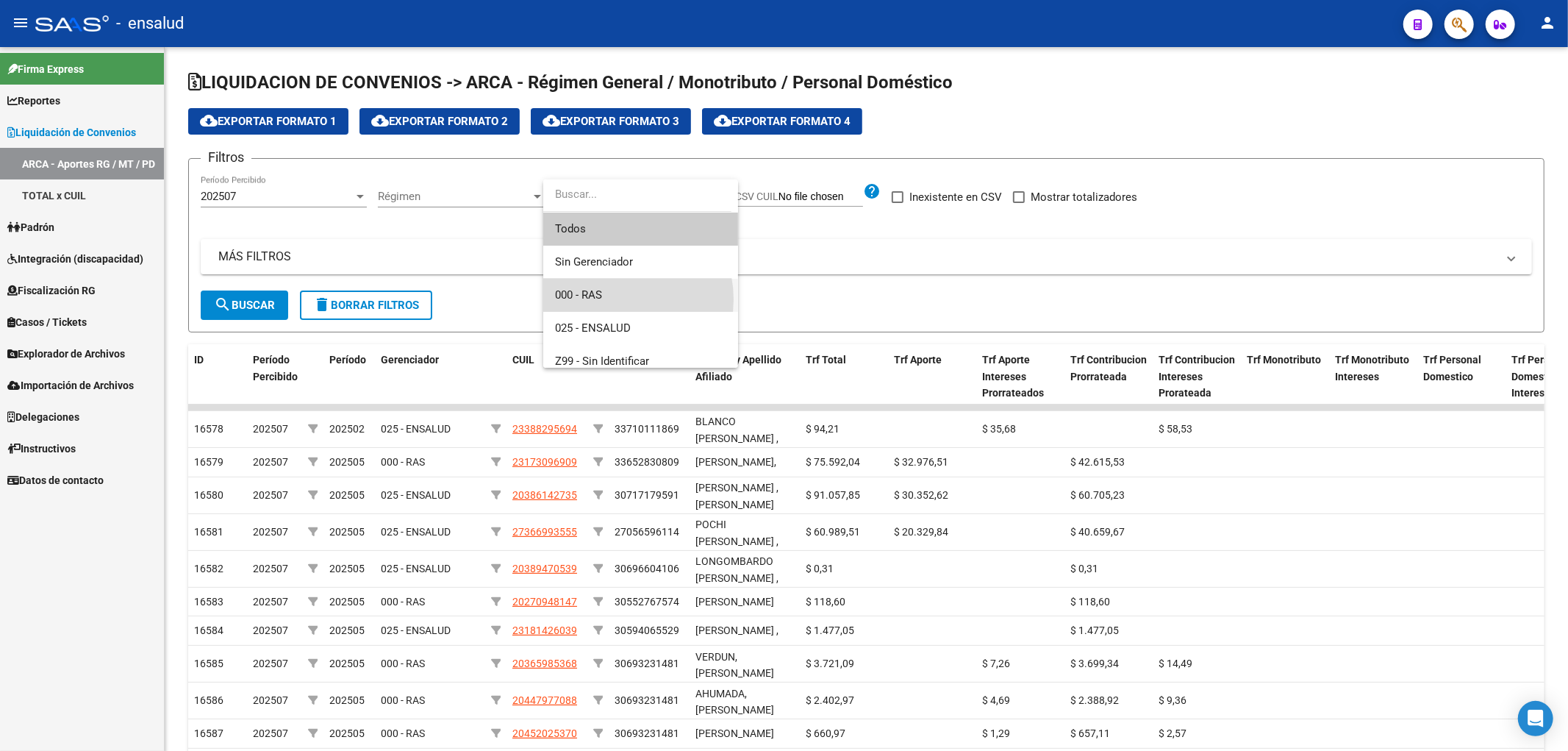
click at [614, 299] on span "000 - RAS" at bounding box center [640, 295] width 171 height 33
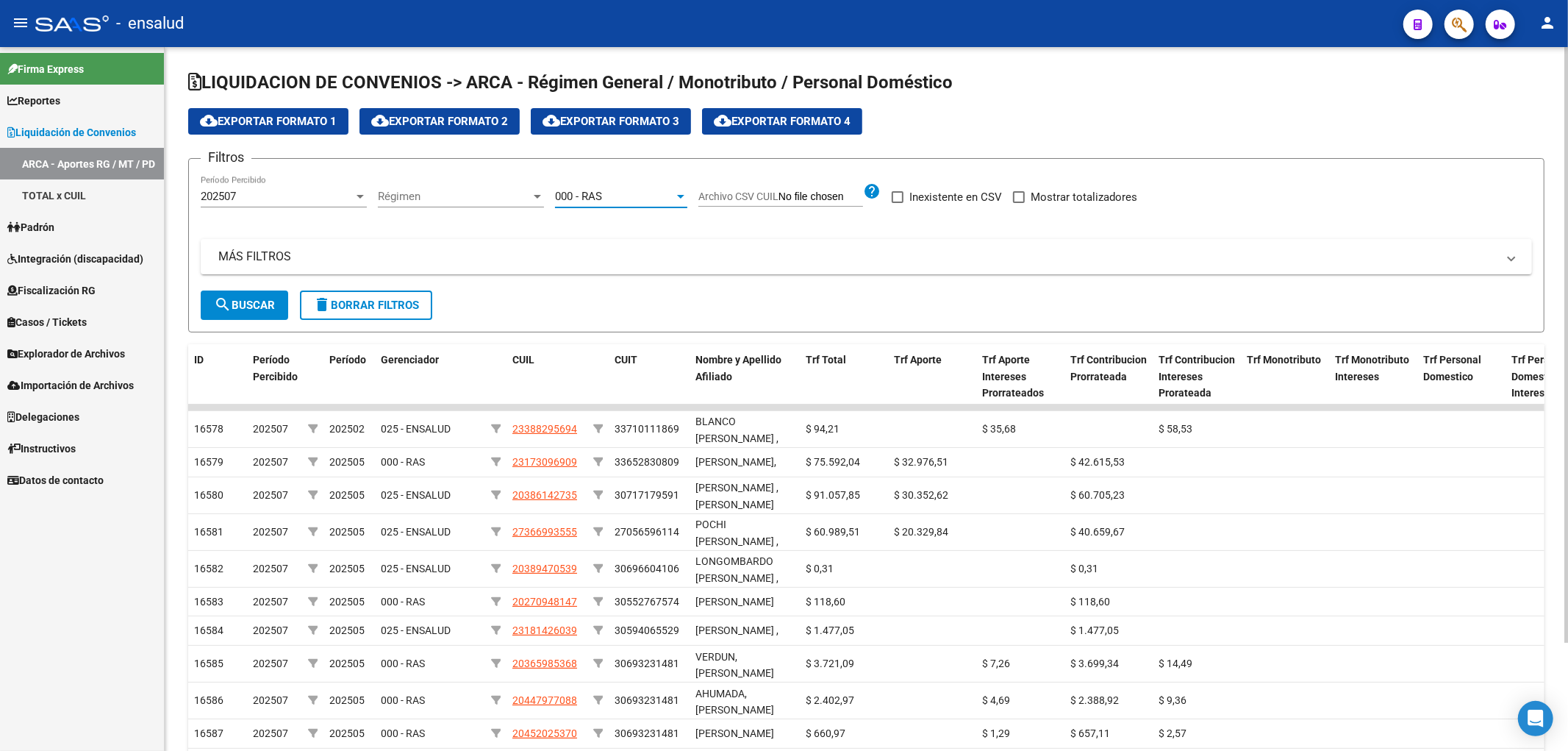
click at [241, 306] on span "search Buscar" at bounding box center [244, 305] width 61 height 13
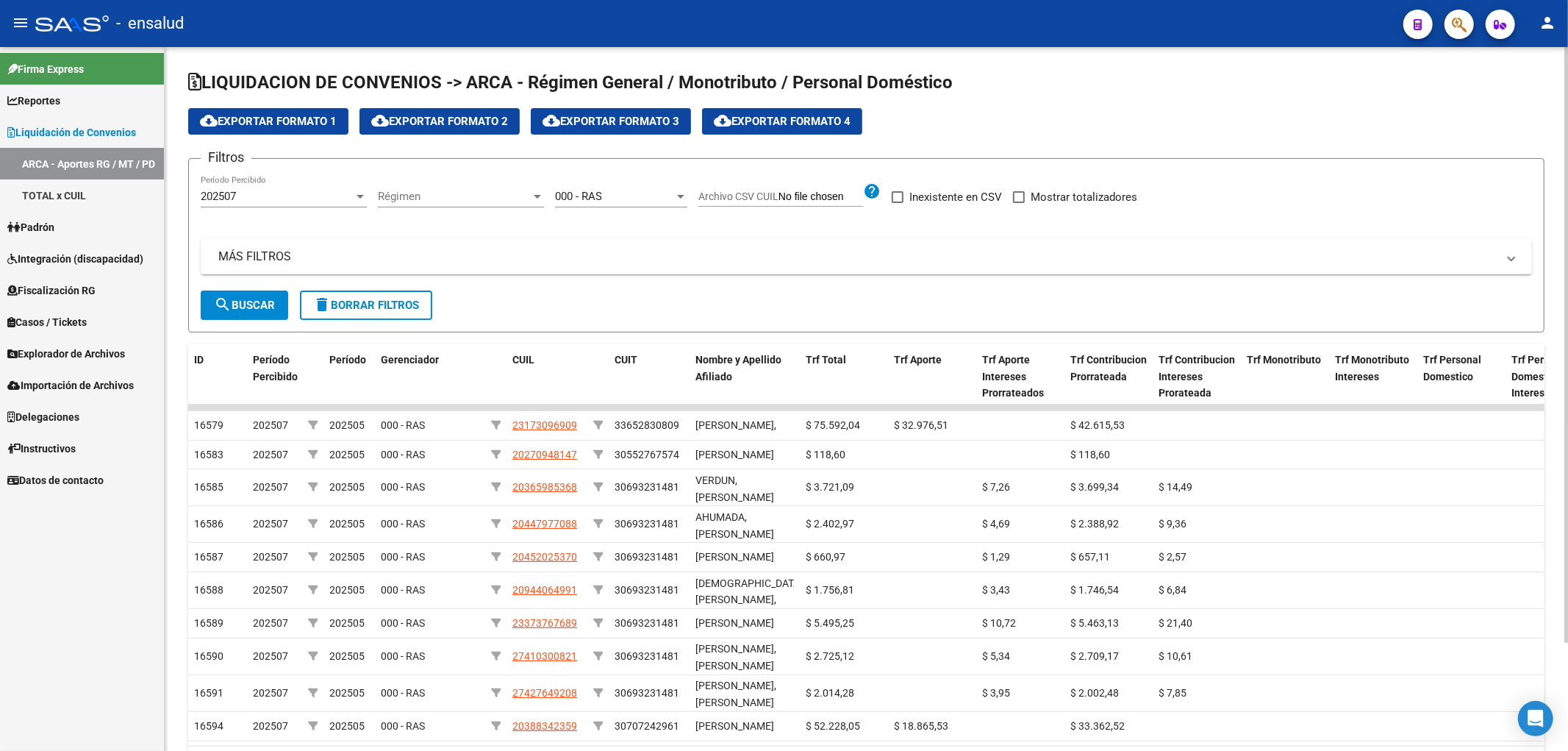
click at [1013, 196] on span at bounding box center [1019, 197] width 11 height 11
click at [1018, 203] on input "Mostrar totalizadores" at bounding box center [1018, 203] width 1 height 1
checkbox input "true"
click at [230, 313] on mat-icon "search" at bounding box center [223, 304] width 18 height 18
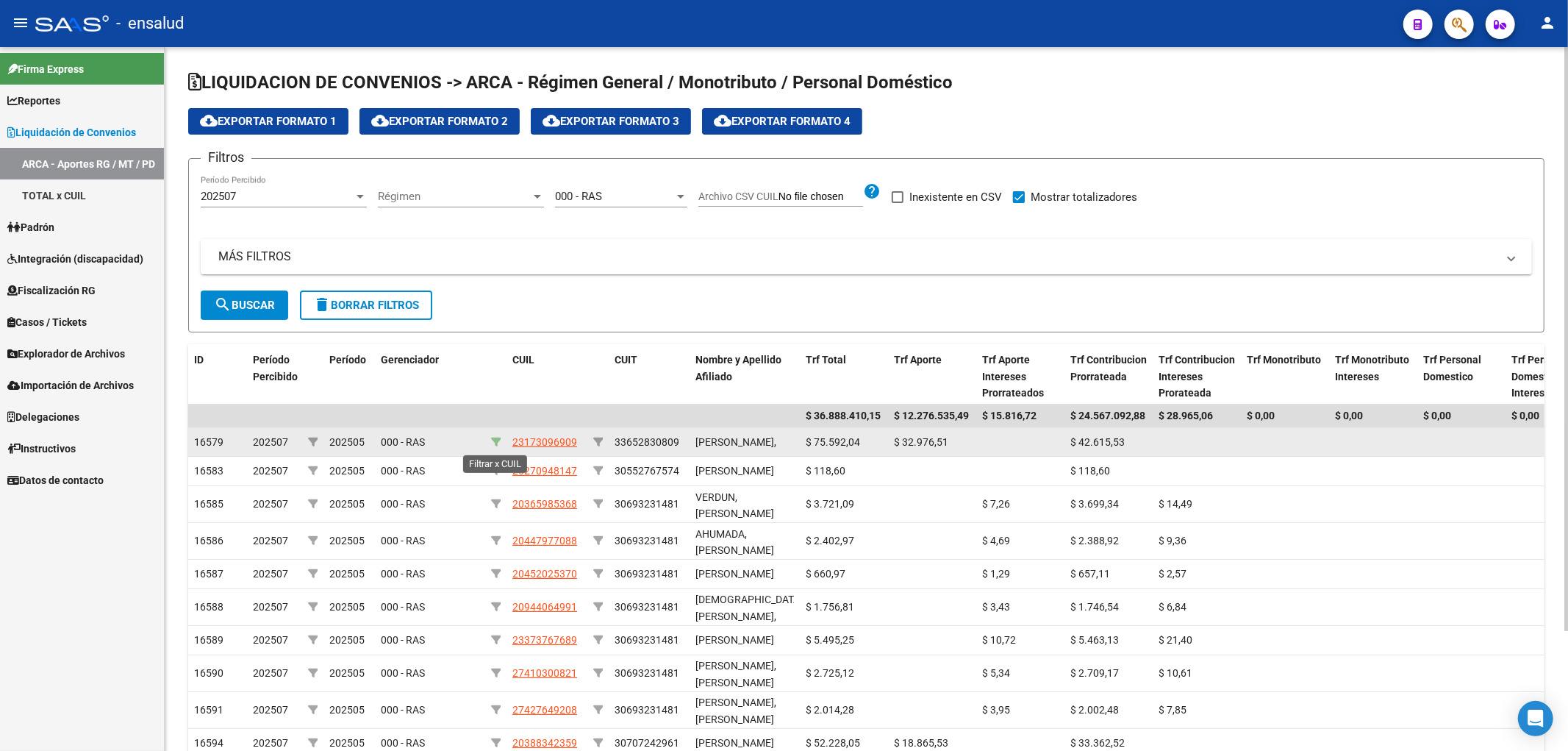
click at [492, 442] on icon at bounding box center [496, 441] width 10 height 10
type input "23-17309690-9"
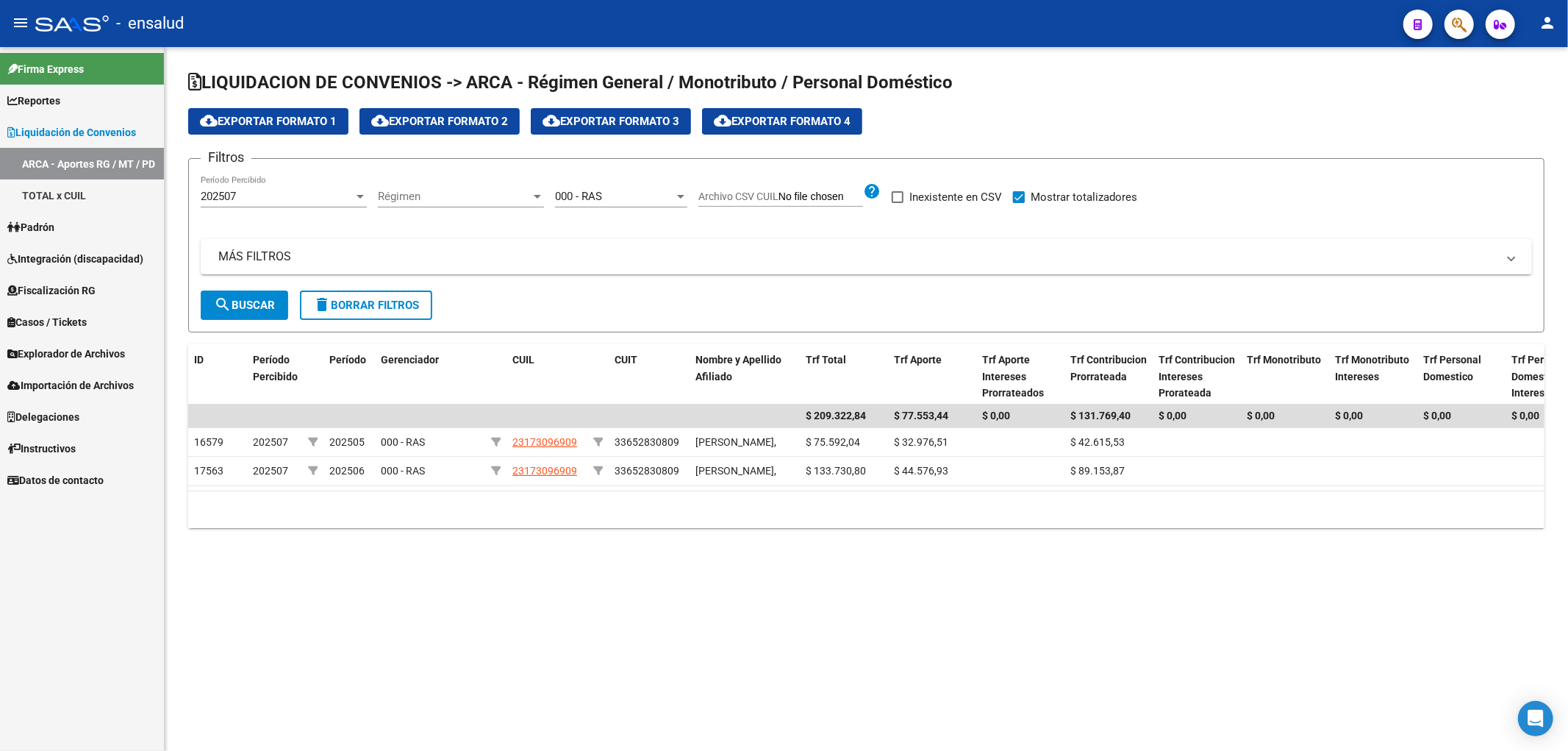
click at [87, 328] on span "Casos / Tickets" at bounding box center [47, 322] width 80 height 16
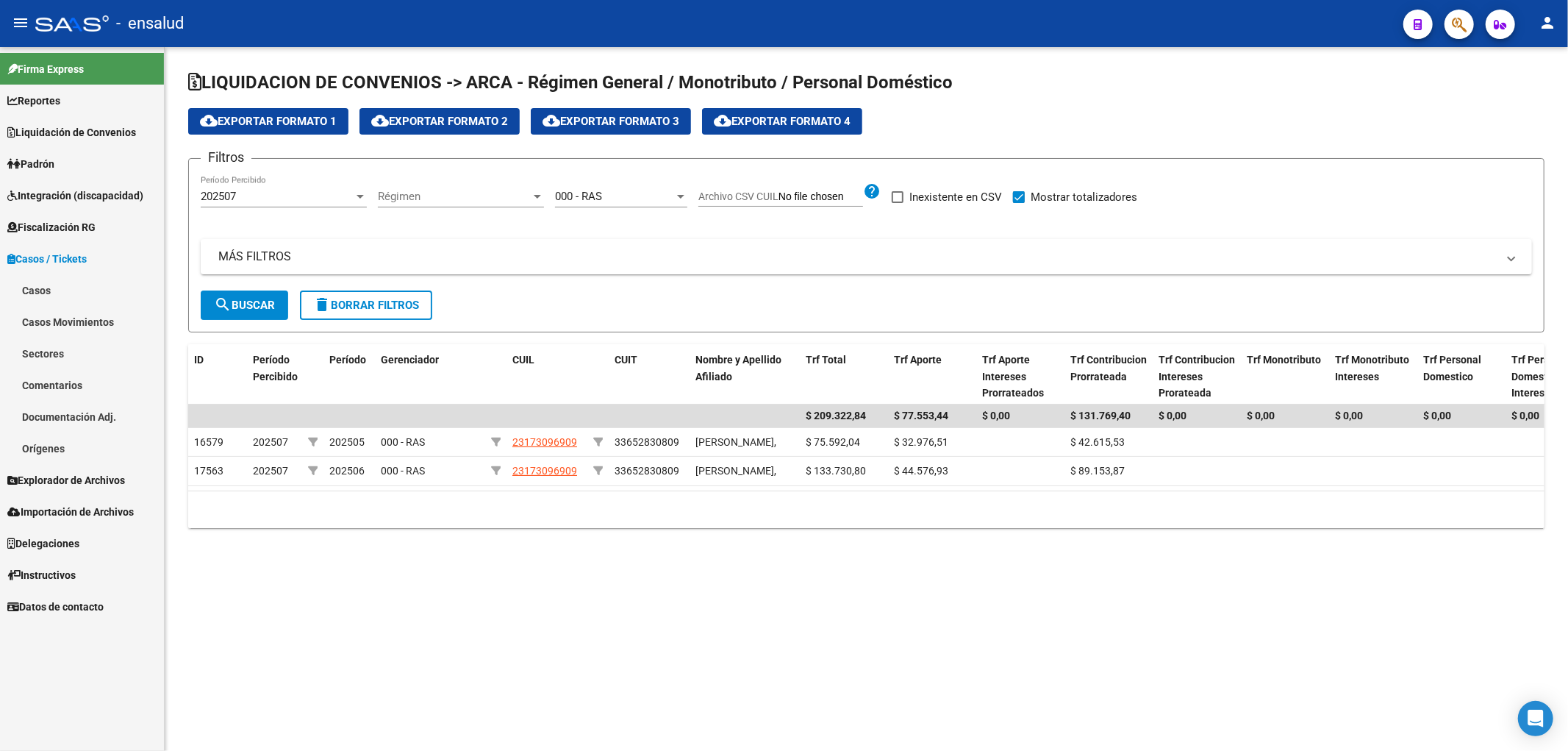
click at [67, 481] on span "Explorador de Archivos" at bounding box center [66, 480] width 117 height 16
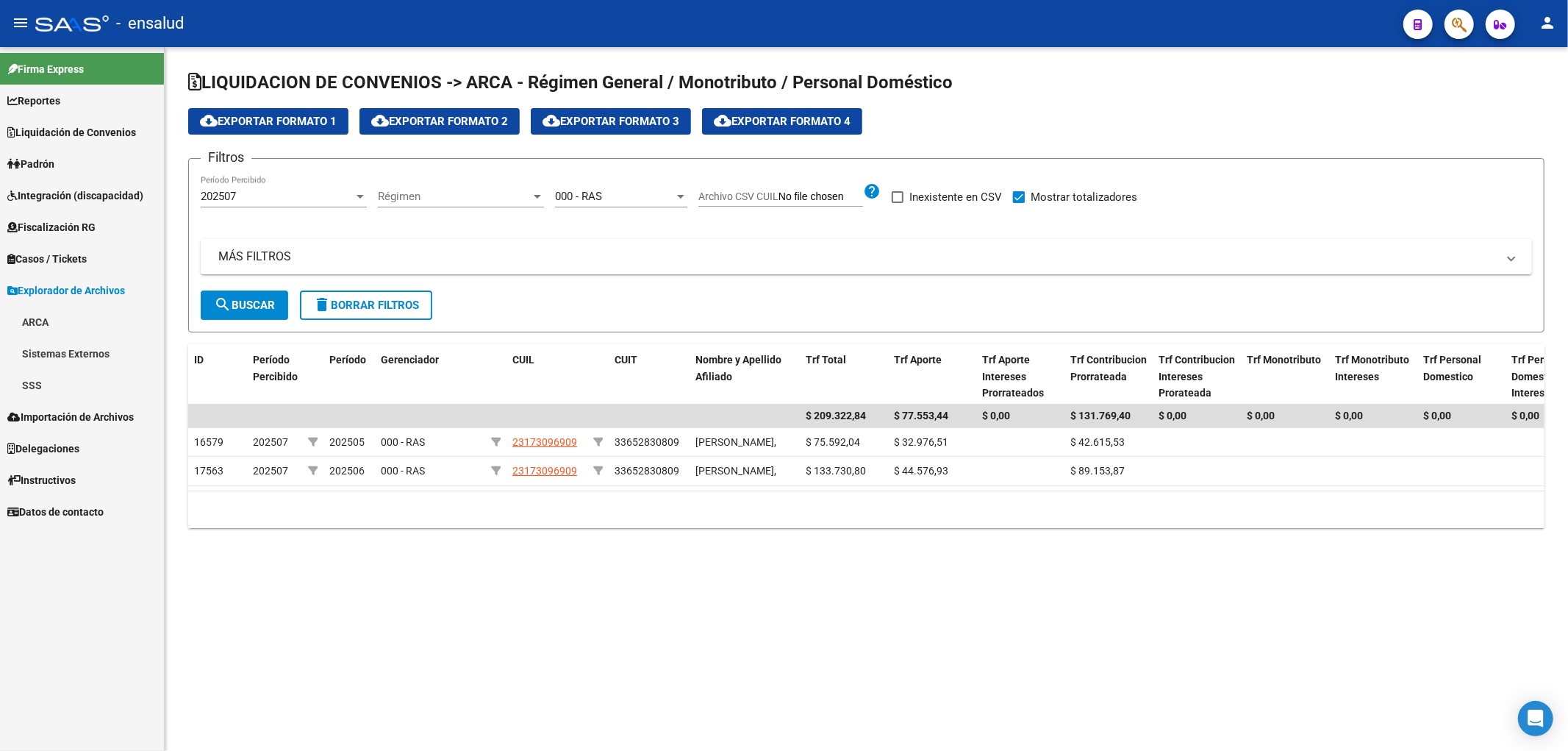
click at [55, 386] on link "SSS" at bounding box center [81, 384] width 164 height 31
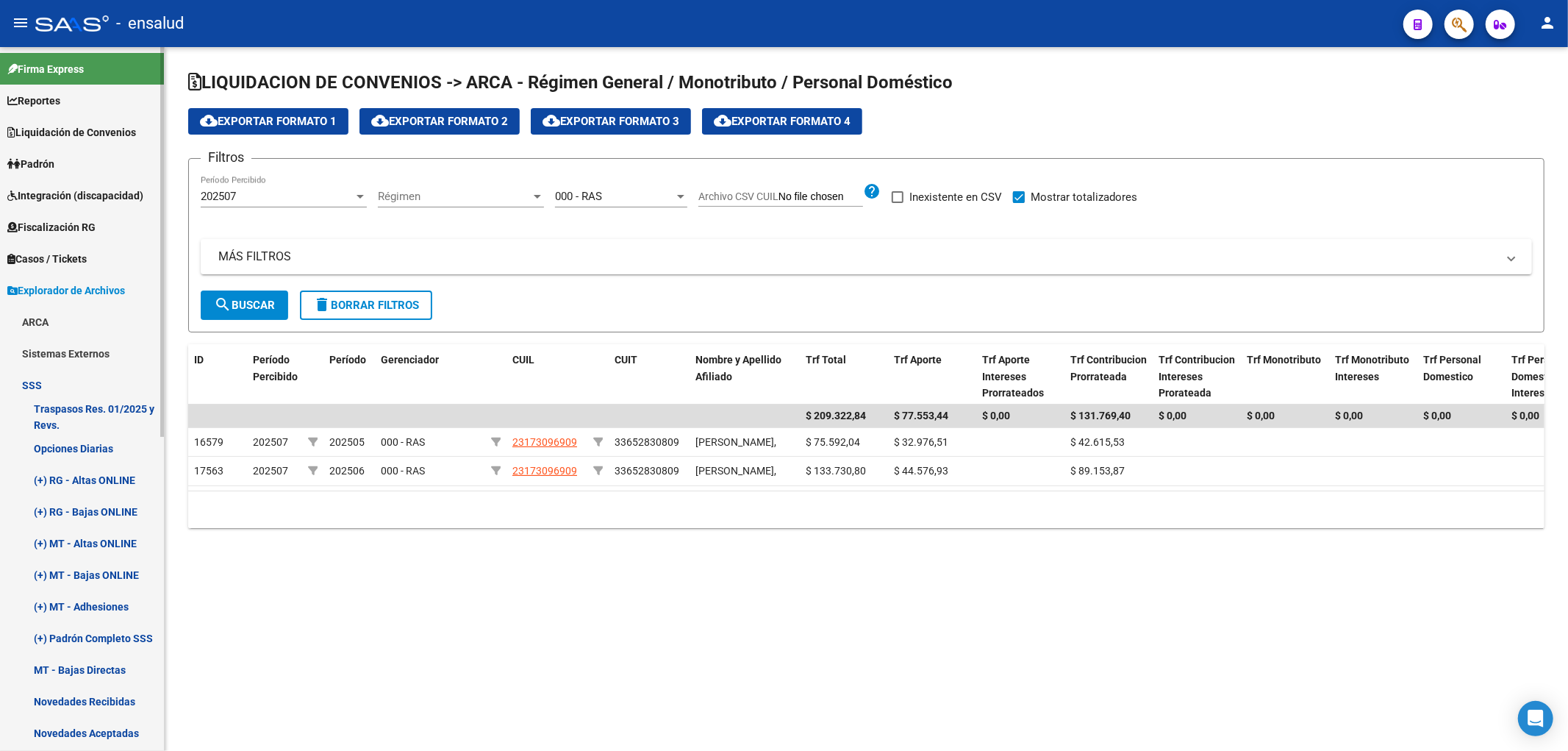
click at [104, 647] on link "(+) Padrón Completo SSS" at bounding box center [81, 637] width 164 height 31
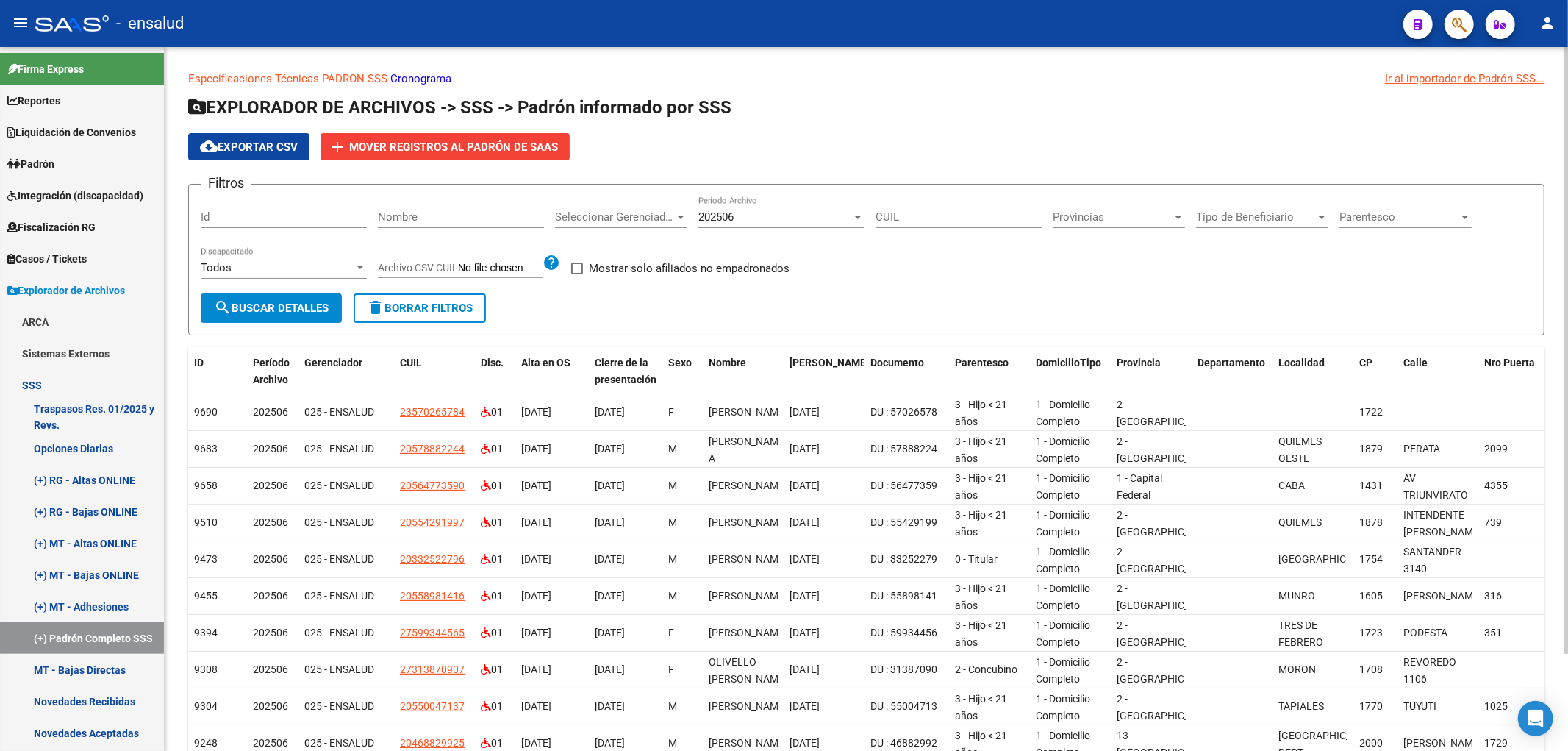
click at [579, 268] on span at bounding box center [577, 268] width 11 height 11
click at [578, 275] on input "Mostrar solo afiliados no empadronados" at bounding box center [577, 275] width 1 height 1
checkbox input "true"
click at [280, 312] on span "search Buscar Detalles" at bounding box center [271, 308] width 115 height 13
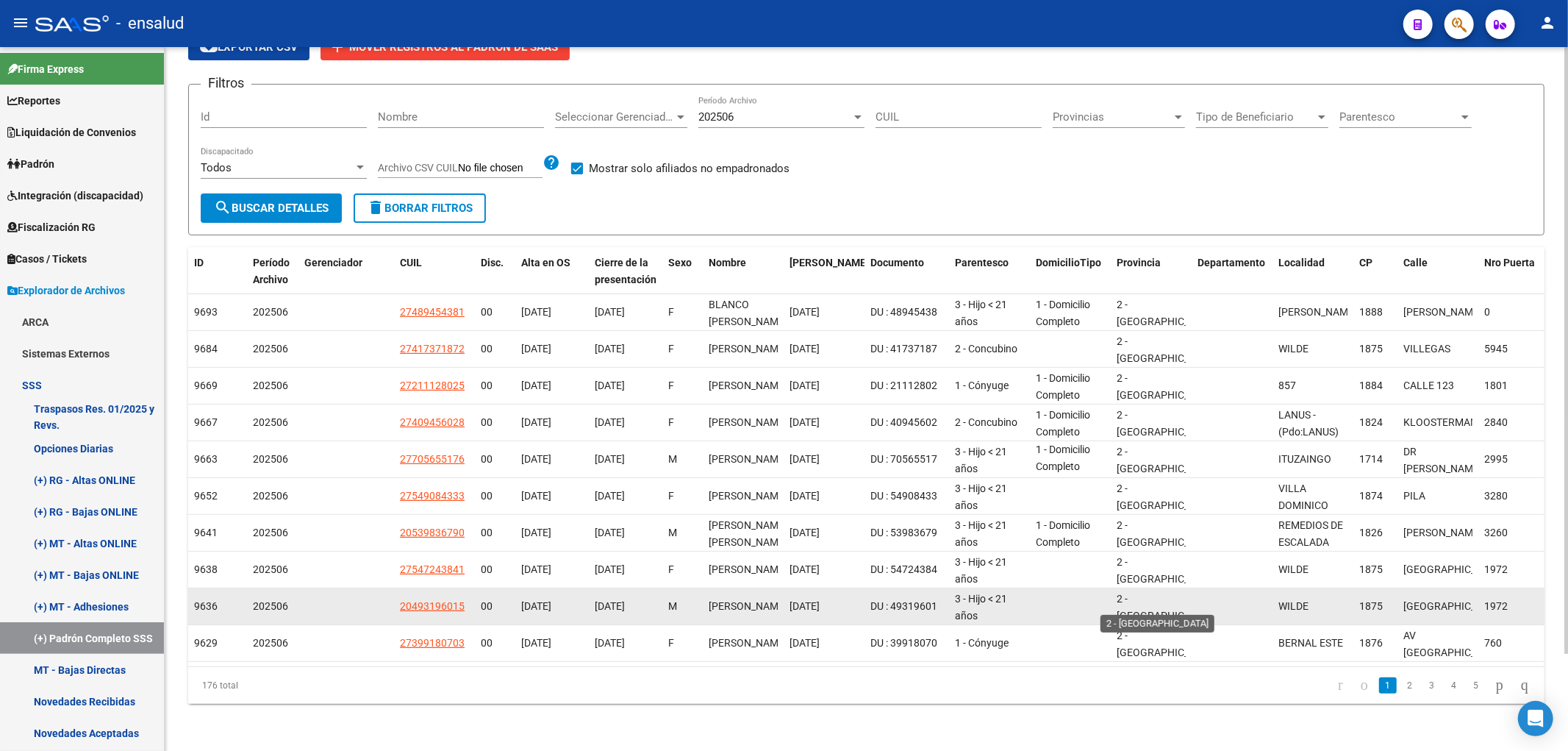
scroll to position [2, 0]
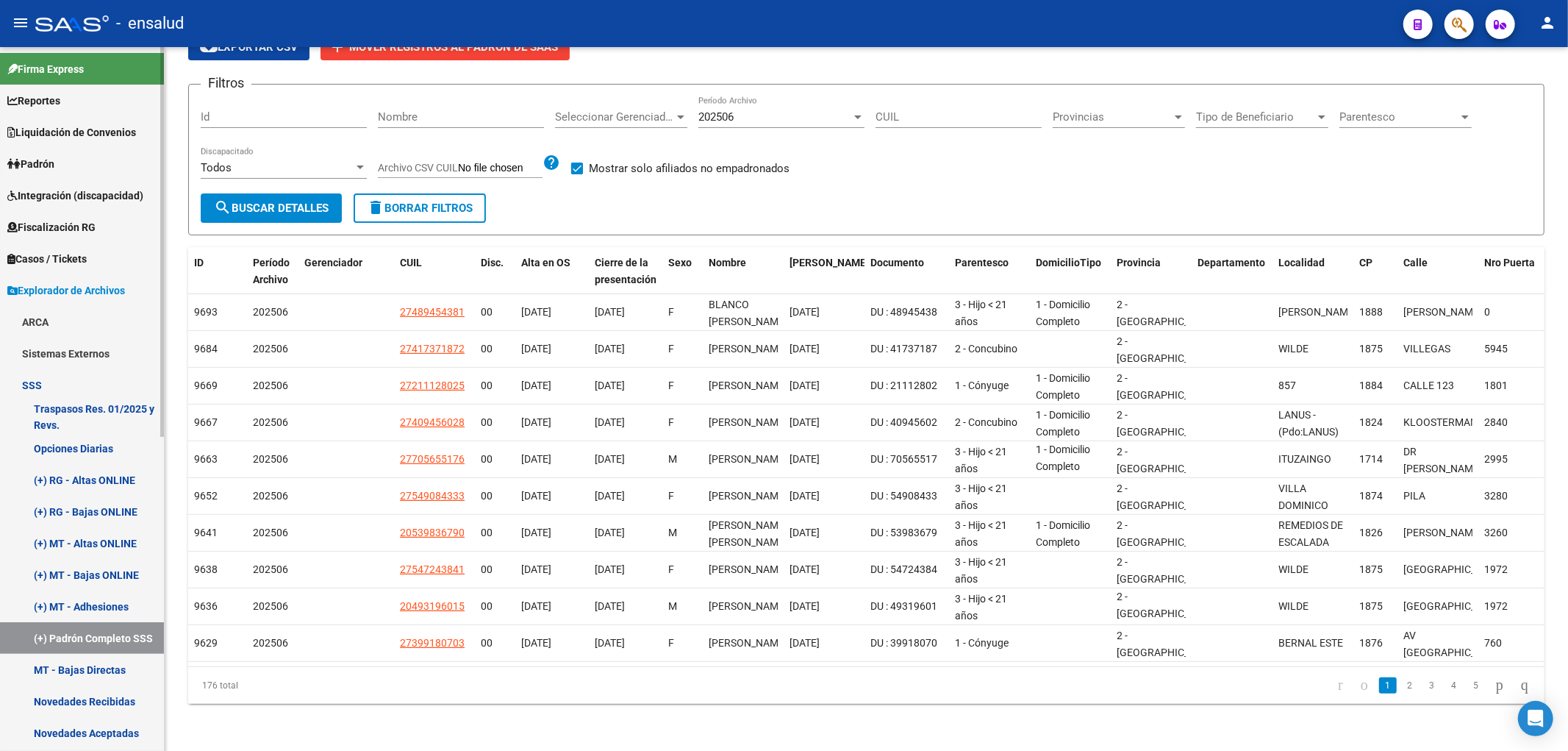
click at [71, 151] on link "Padrón" at bounding box center [81, 163] width 164 height 31
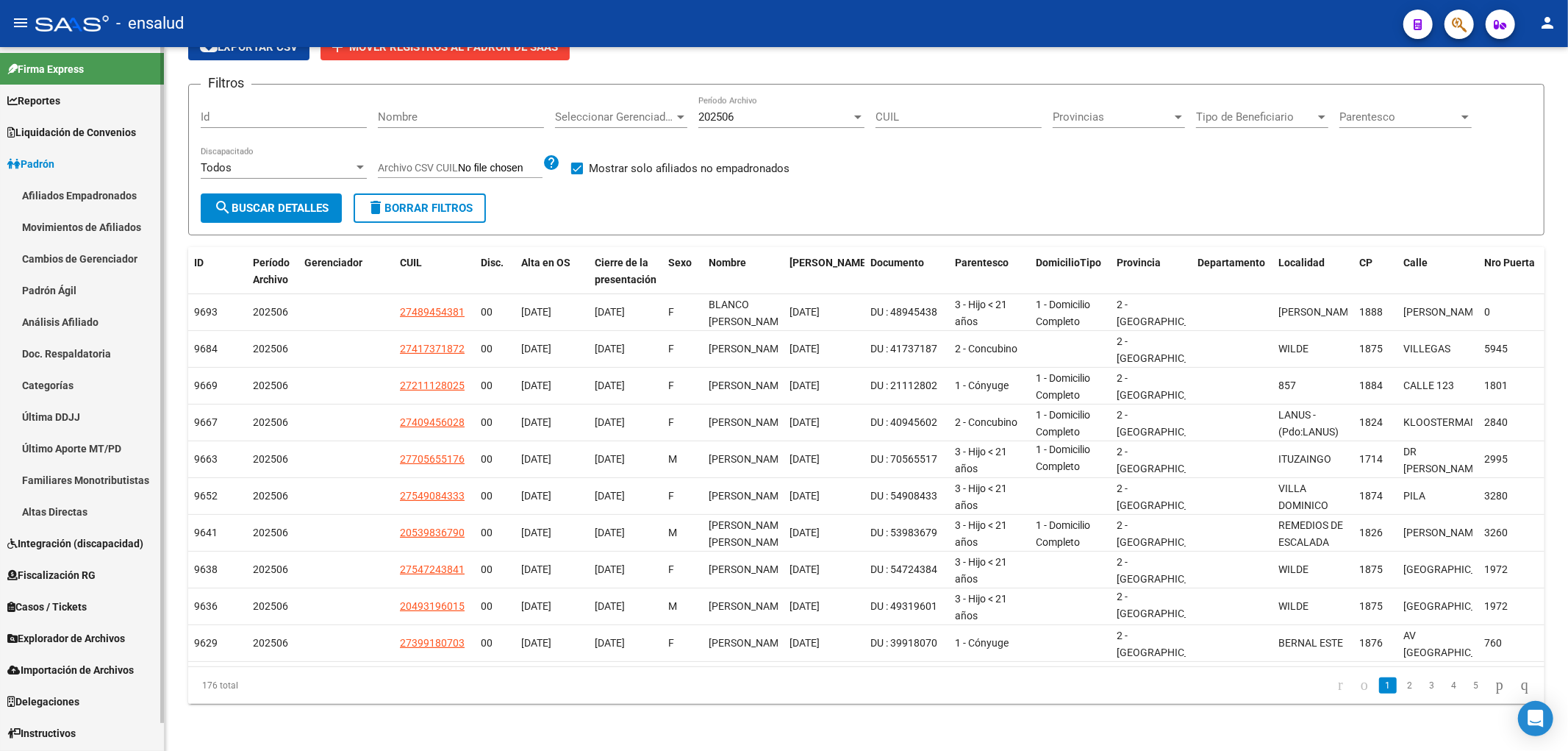
click at [87, 320] on link "Análisis Afiliado" at bounding box center [81, 321] width 164 height 31
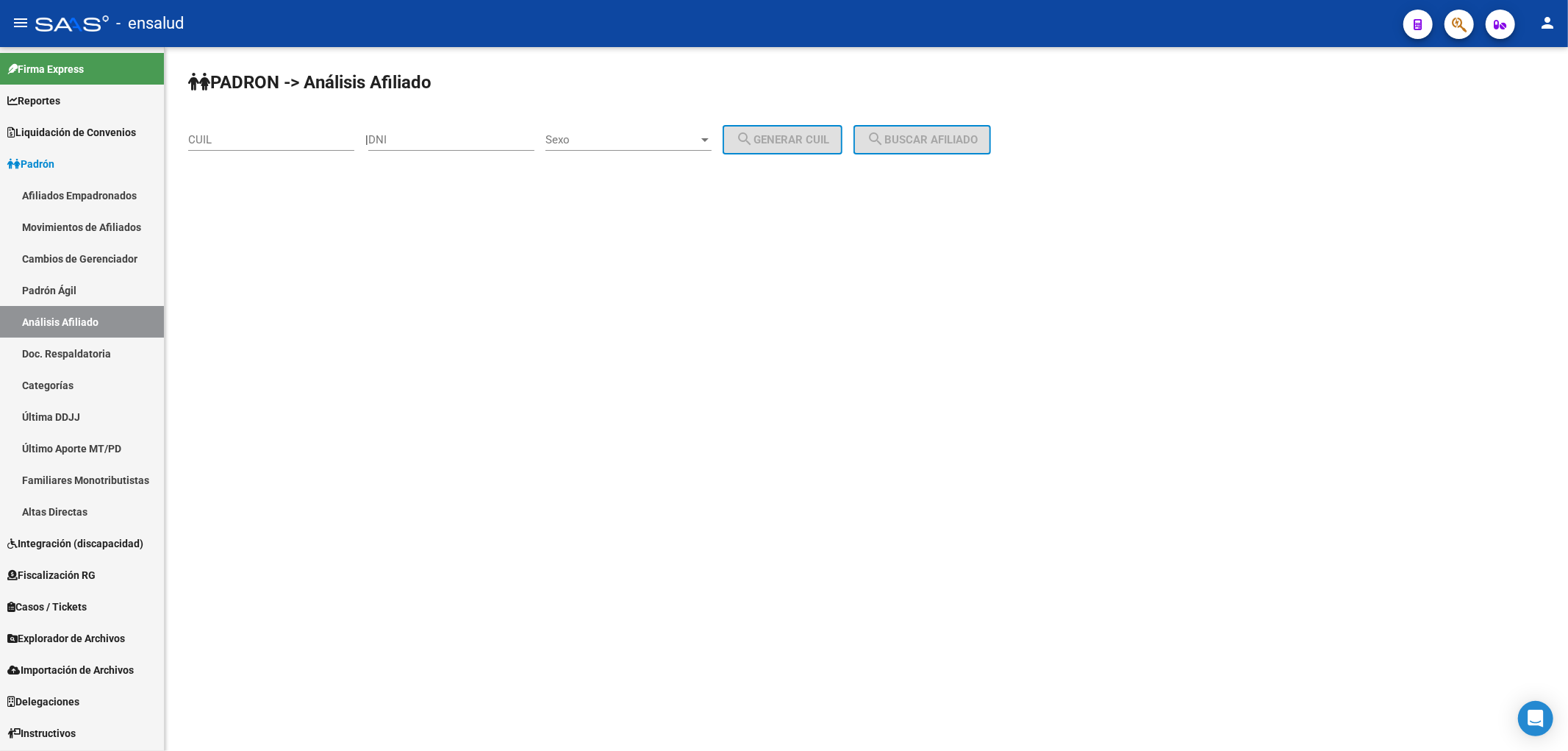
click at [232, 140] on input "CUIL" at bounding box center [271, 140] width 166 height 13
paste input "27-42868674-3"
click at [910, 143] on span "search Buscar afiliado" at bounding box center [922, 140] width 111 height 13
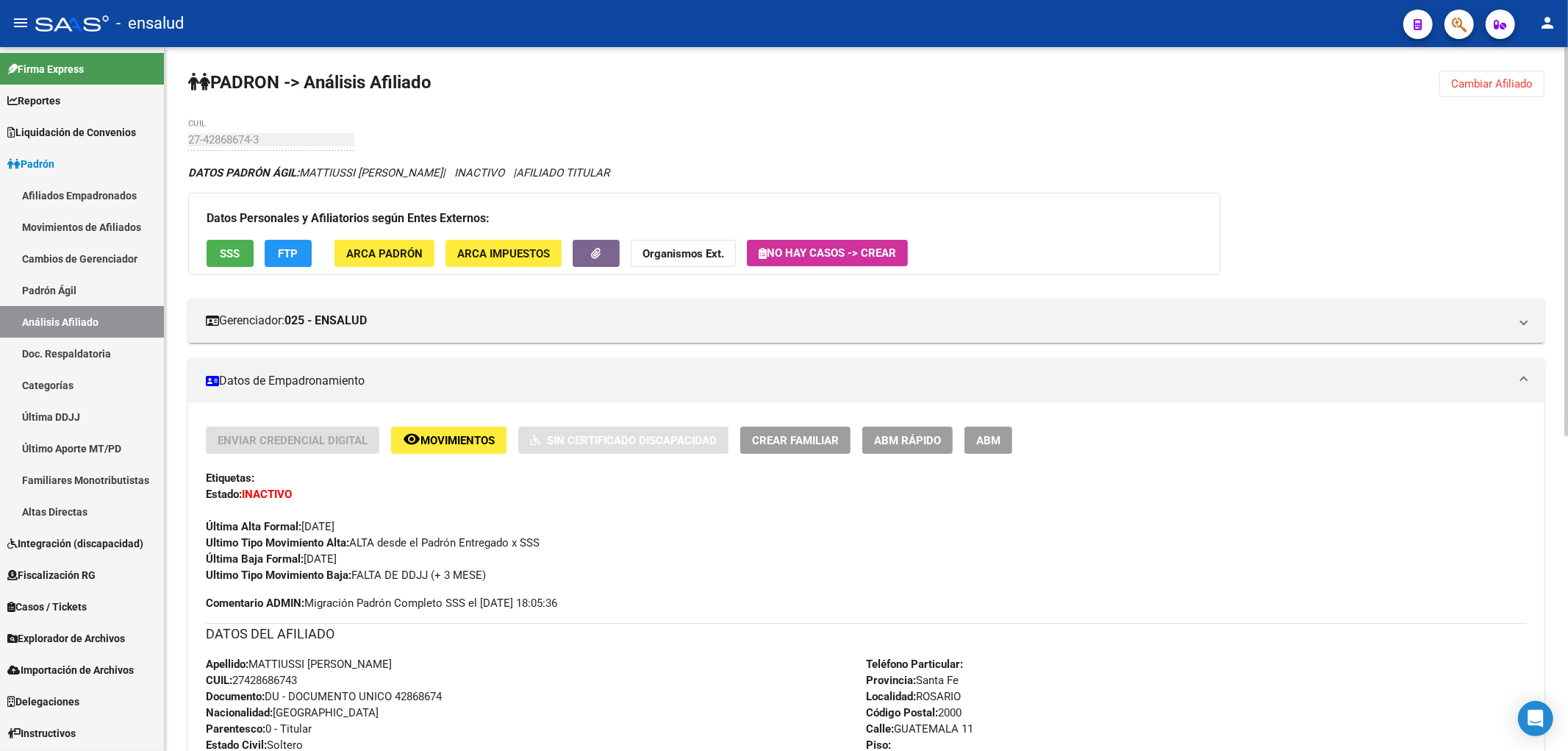
scroll to position [163, 0]
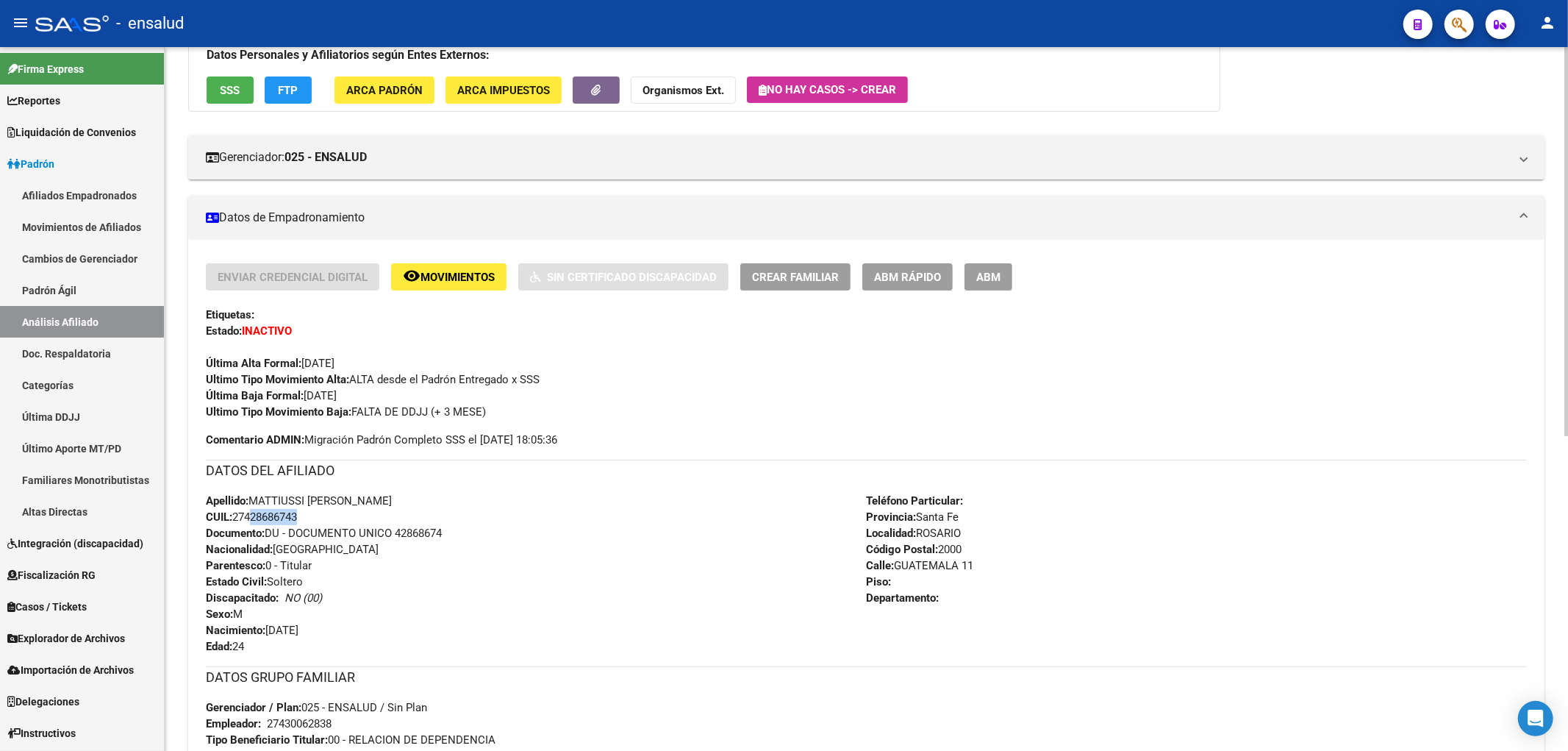
drag, startPoint x: 250, startPoint y: 519, endPoint x: 296, endPoint y: 519, distance: 46.0
click at [296, 519] on span "CUIL: 27428686743" at bounding box center [251, 517] width 91 height 13
copy span "42868674"
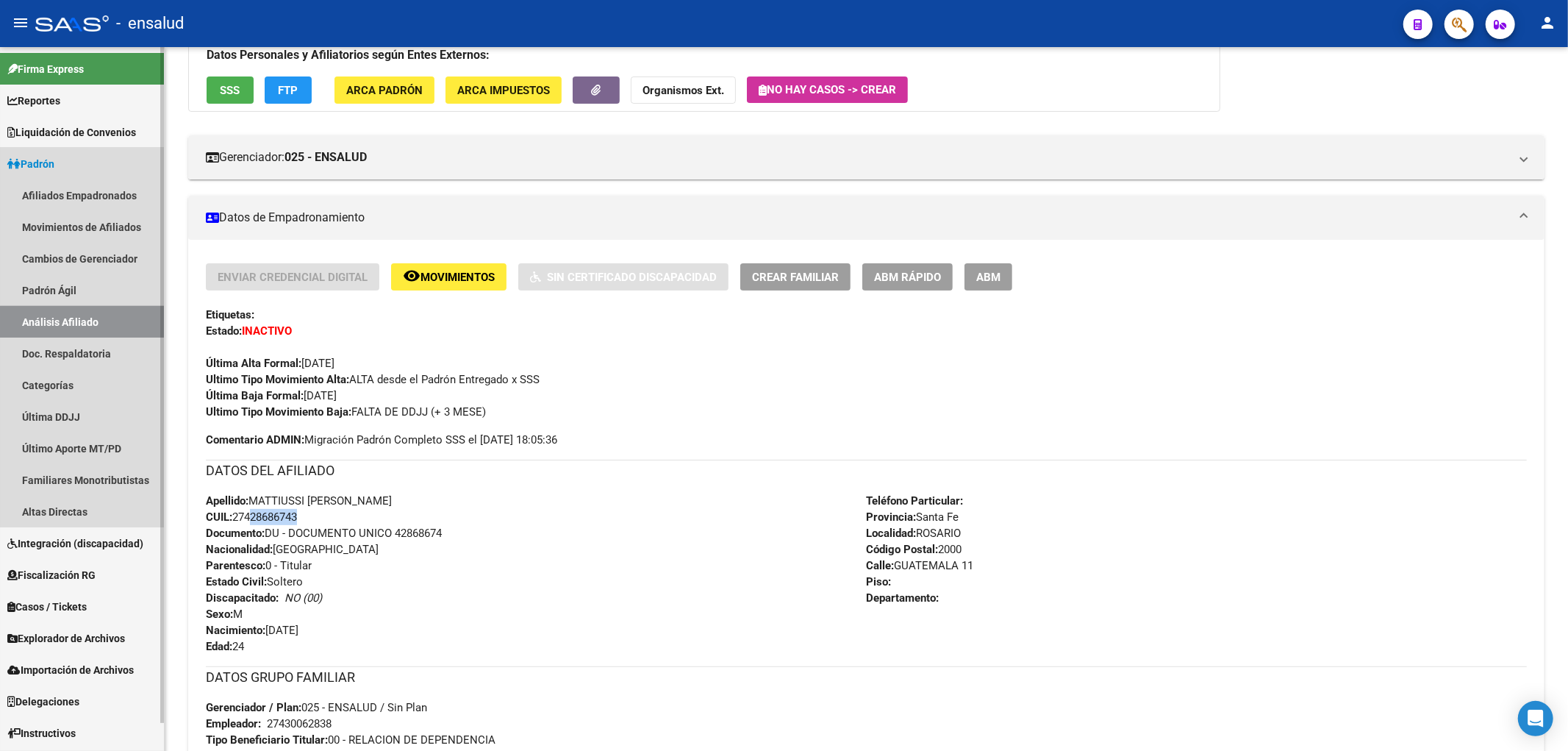
click at [104, 332] on link "Análisis Afiliado" at bounding box center [81, 321] width 164 height 31
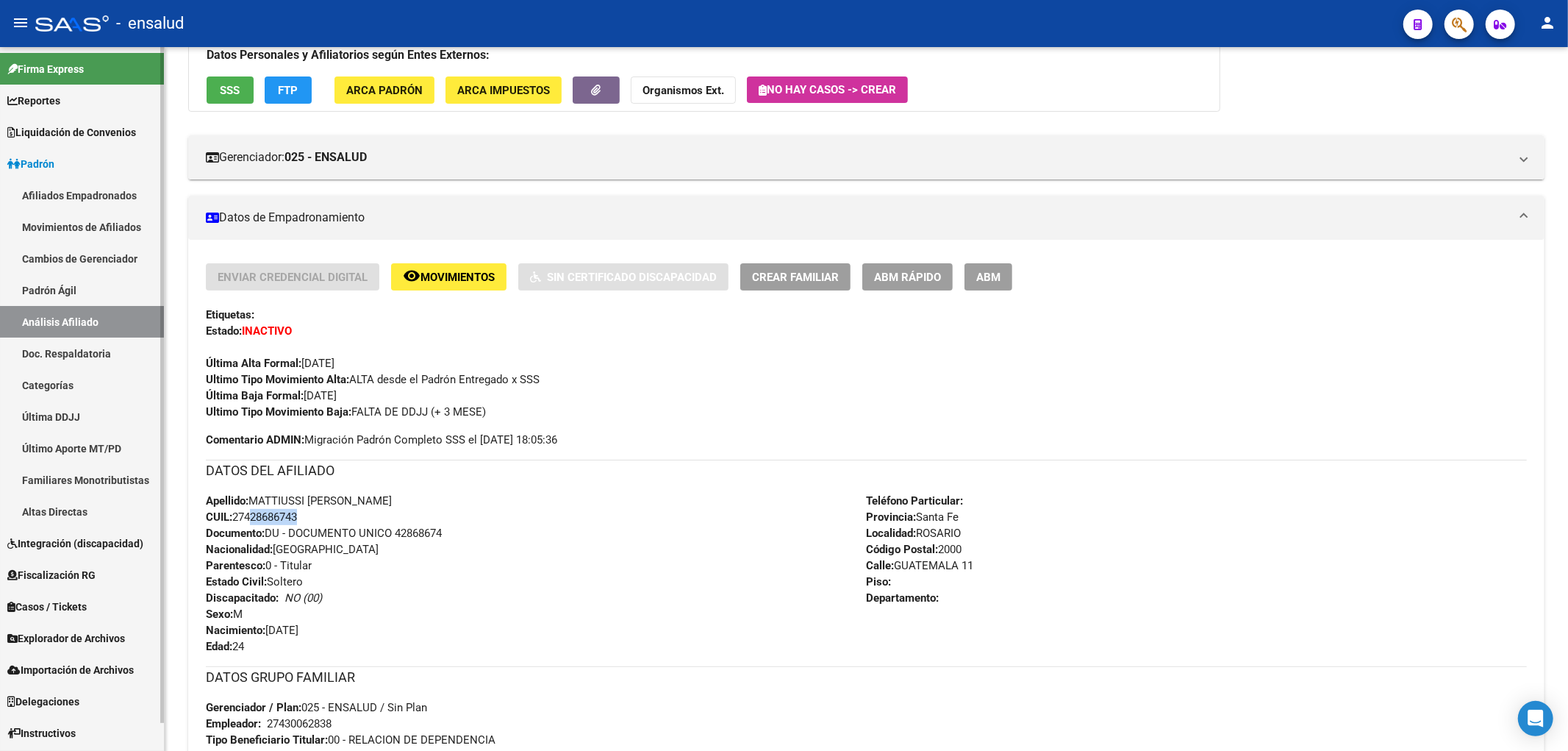
click at [74, 320] on link "Análisis Afiliado" at bounding box center [81, 321] width 164 height 31
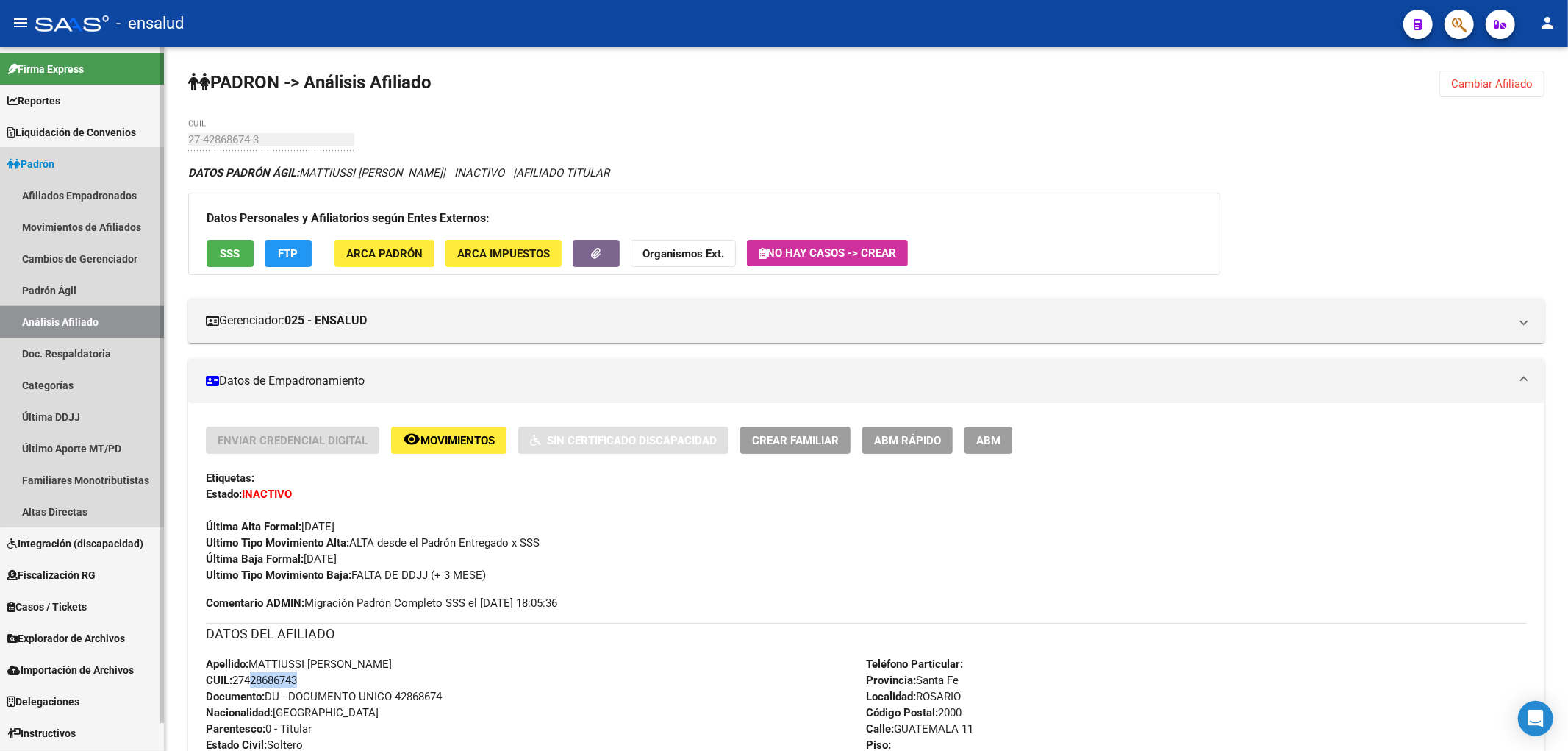
click at [63, 317] on link "Análisis Afiliado" at bounding box center [81, 321] width 164 height 31
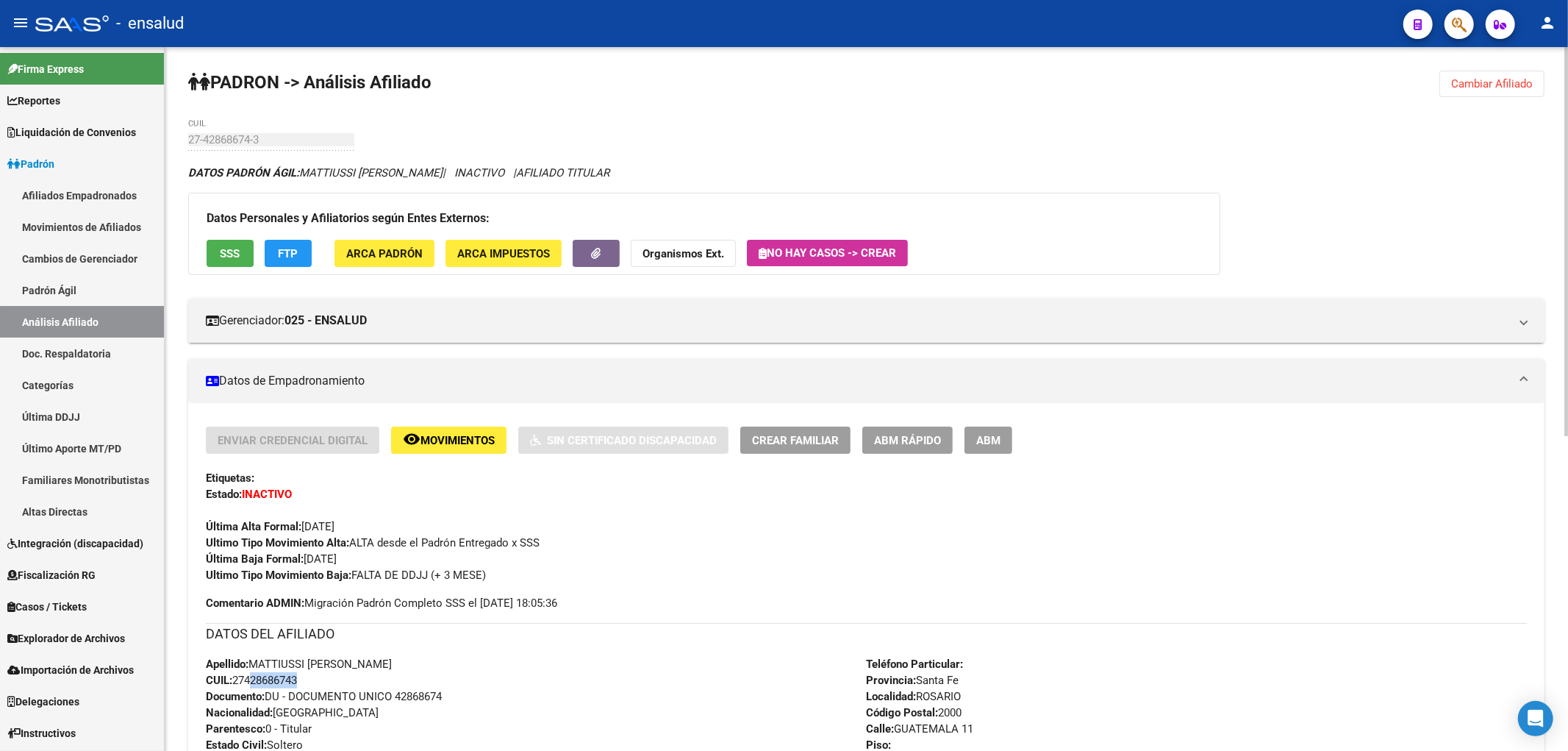
click at [1411, 88] on span "Cambiar Afiliado" at bounding box center [1492, 84] width 81 height 13
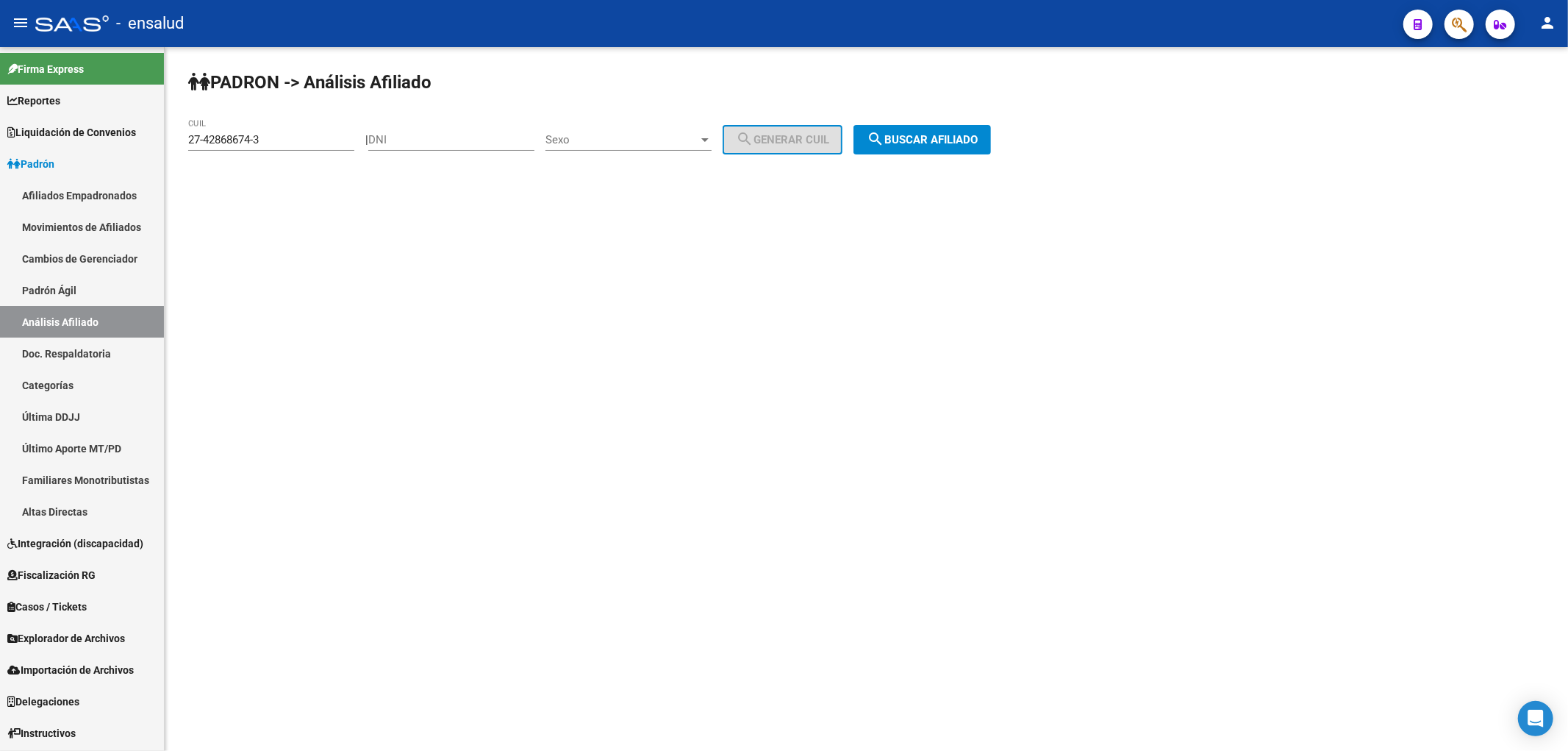
click at [301, 152] on div "27-42868674-3 CUIL" at bounding box center [271, 142] width 166 height 45
click at [301, 144] on input "27-42868674-3" at bounding box center [271, 140] width 166 height 13
paste input "0-23590209-6"
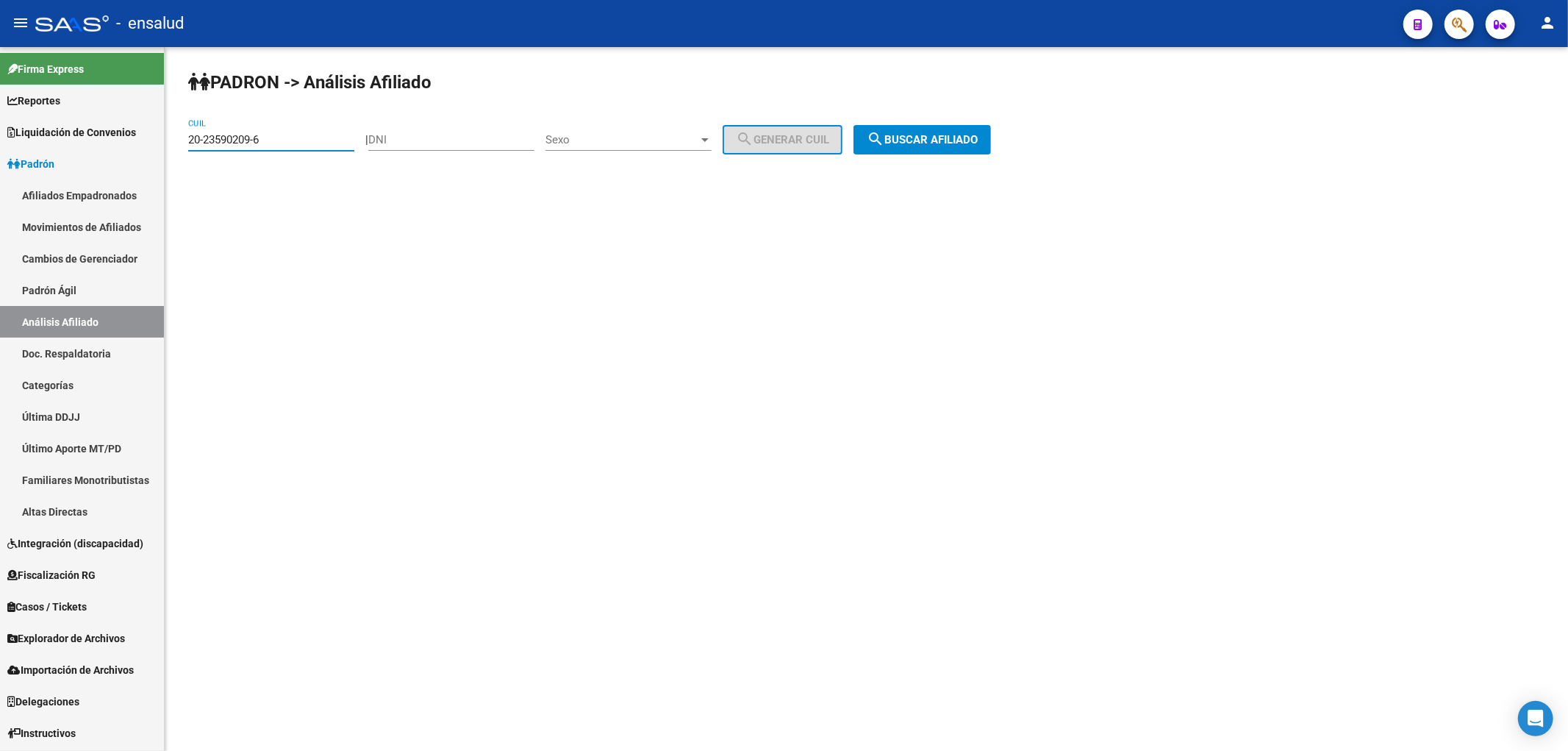
type input "20-23590209-6"
click at [910, 130] on button "search Buscar afiliado" at bounding box center [922, 139] width 137 height 29
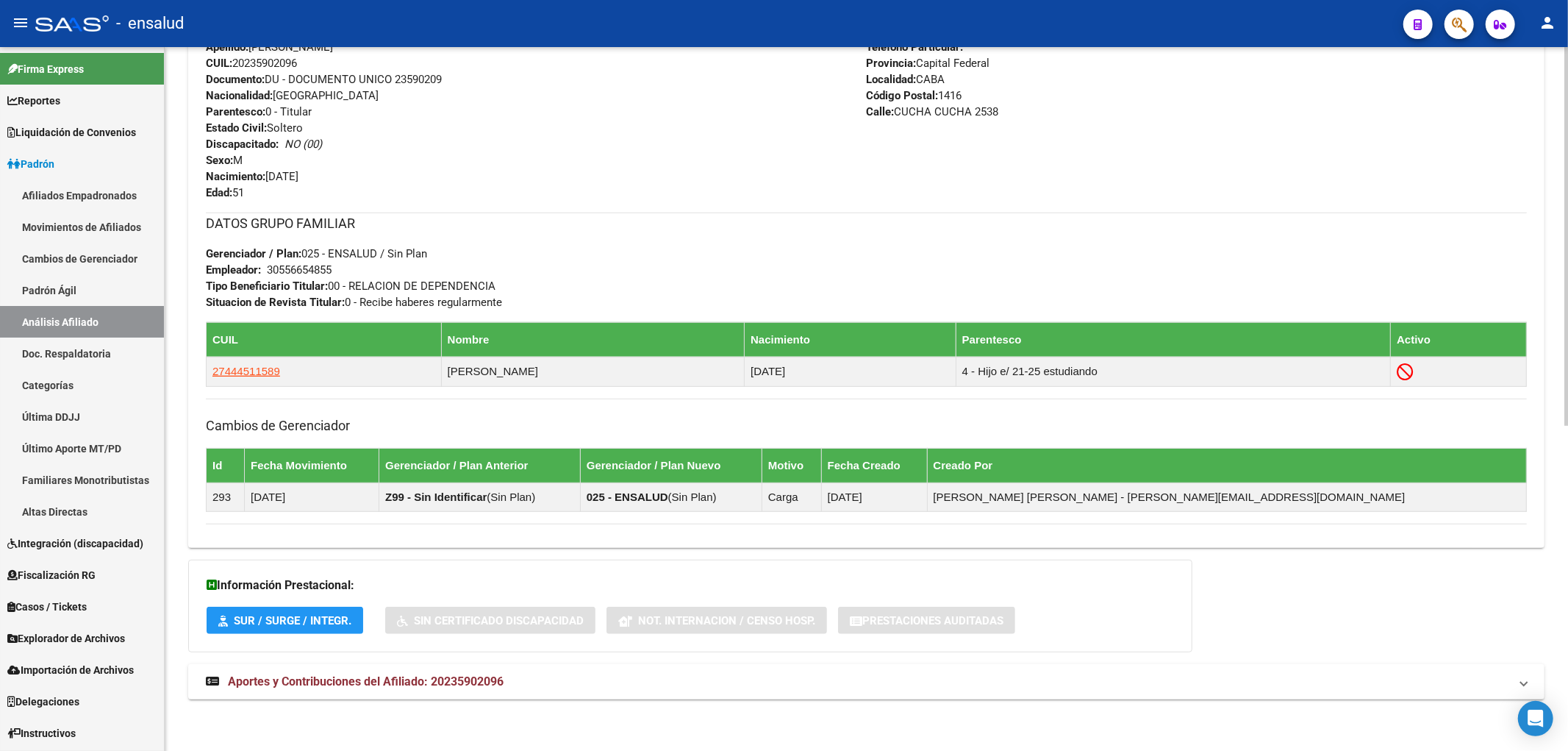
scroll to position [357, 0]
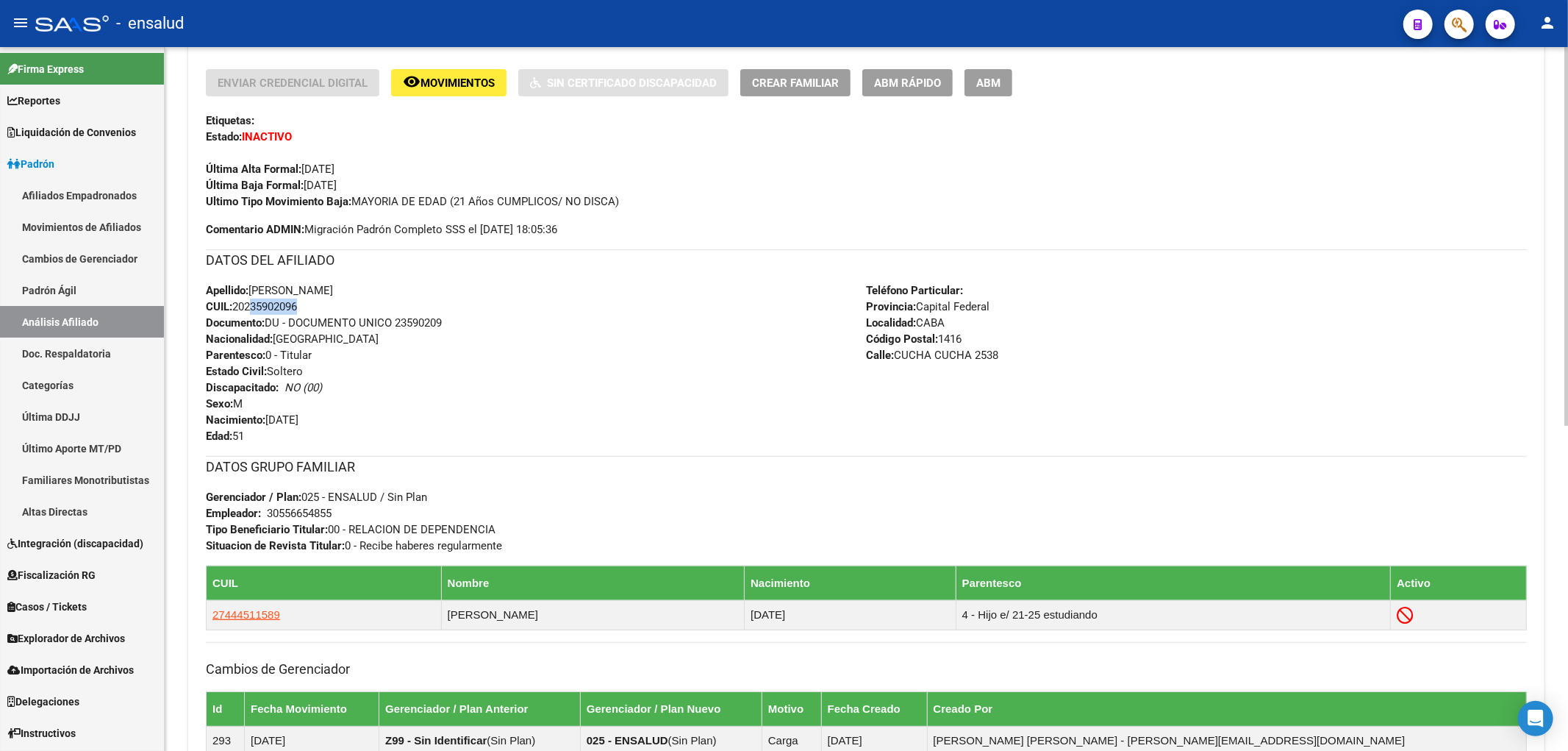
drag, startPoint x: 247, startPoint y: 311, endPoint x: 297, endPoint y: 314, distance: 50.1
click at [297, 314] on div "Apellido: [PERSON_NAME]: 20235902096 Documento: DU - DOCUMENTO UNICO 23590209 N…" at bounding box center [536, 363] width 661 height 162
copy span "23590209"
click at [309, 302] on div "Apellido: [PERSON_NAME]: 20235902096 Documento: DU - DOCUMENTO UNICO 23590209 N…" at bounding box center [536, 363] width 661 height 162
click at [269, 307] on span "CUIL: 20235902096" at bounding box center [251, 307] width 91 height 13
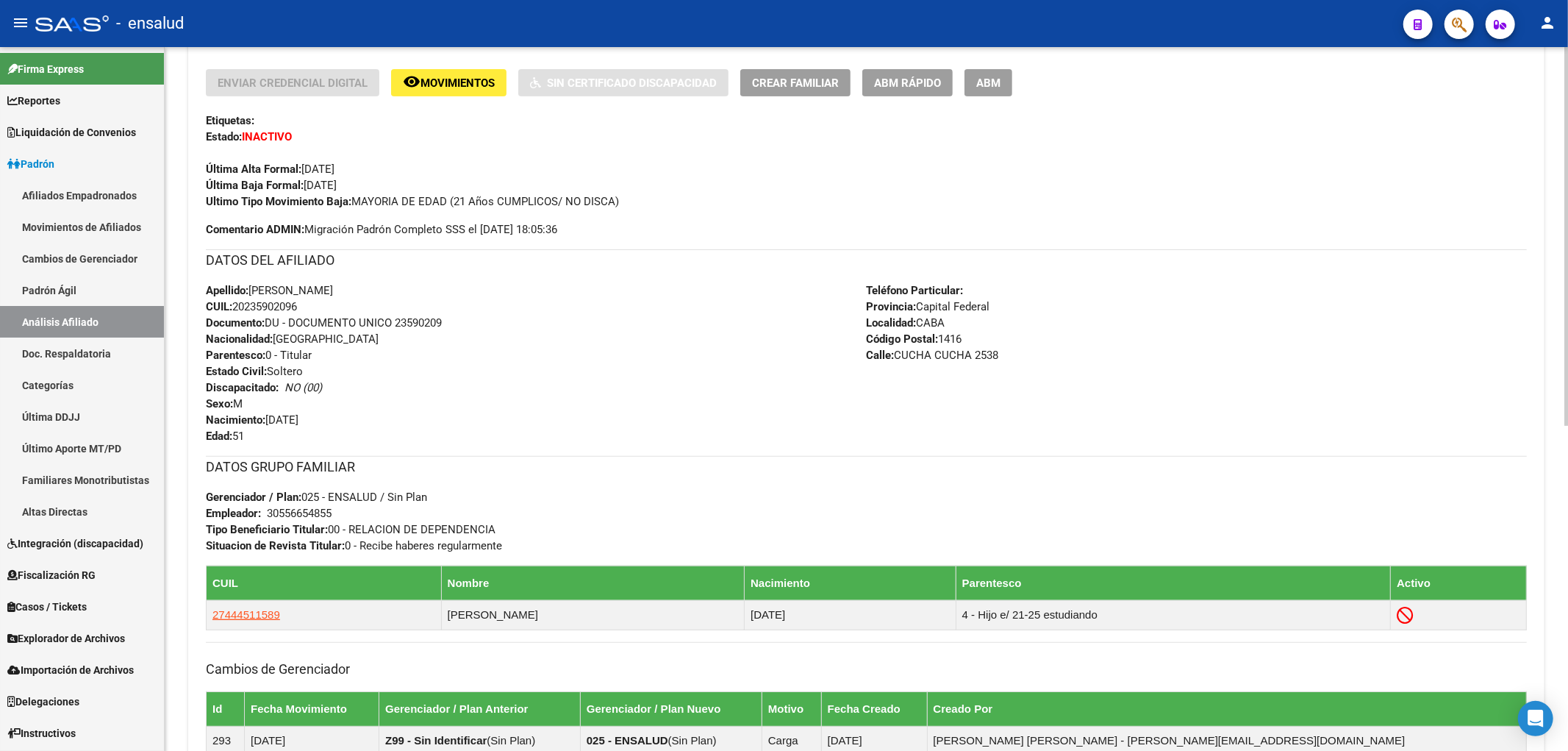
click at [269, 307] on span "CUIL: 20235902096" at bounding box center [251, 307] width 91 height 13
copy span "20235902096"
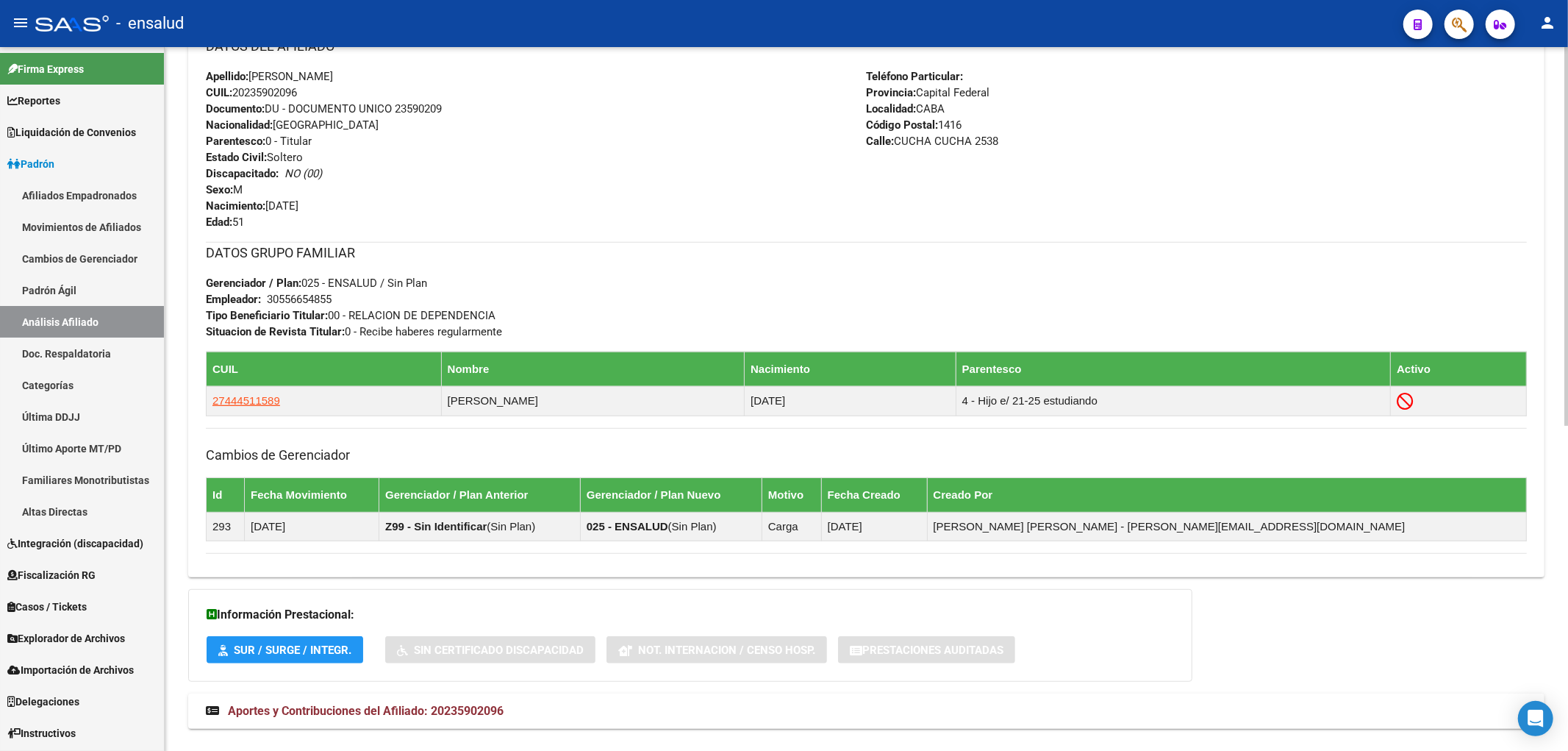
scroll to position [327, 0]
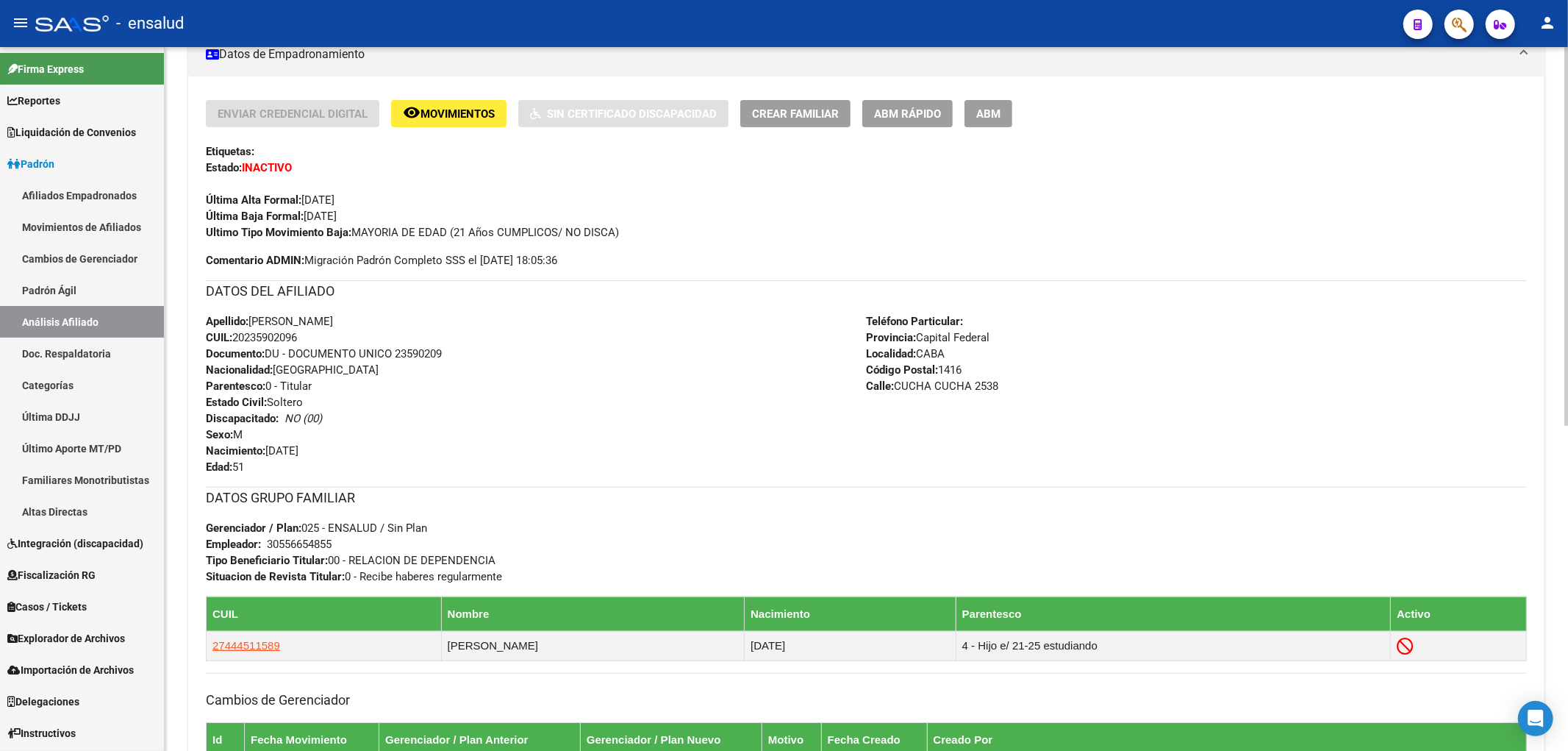
click at [607, 423] on div "Apellido: [PERSON_NAME]: 20235902096 Documento: DU - DOCUMENTO UNICO 23590209 N…" at bounding box center [536, 394] width 661 height 162
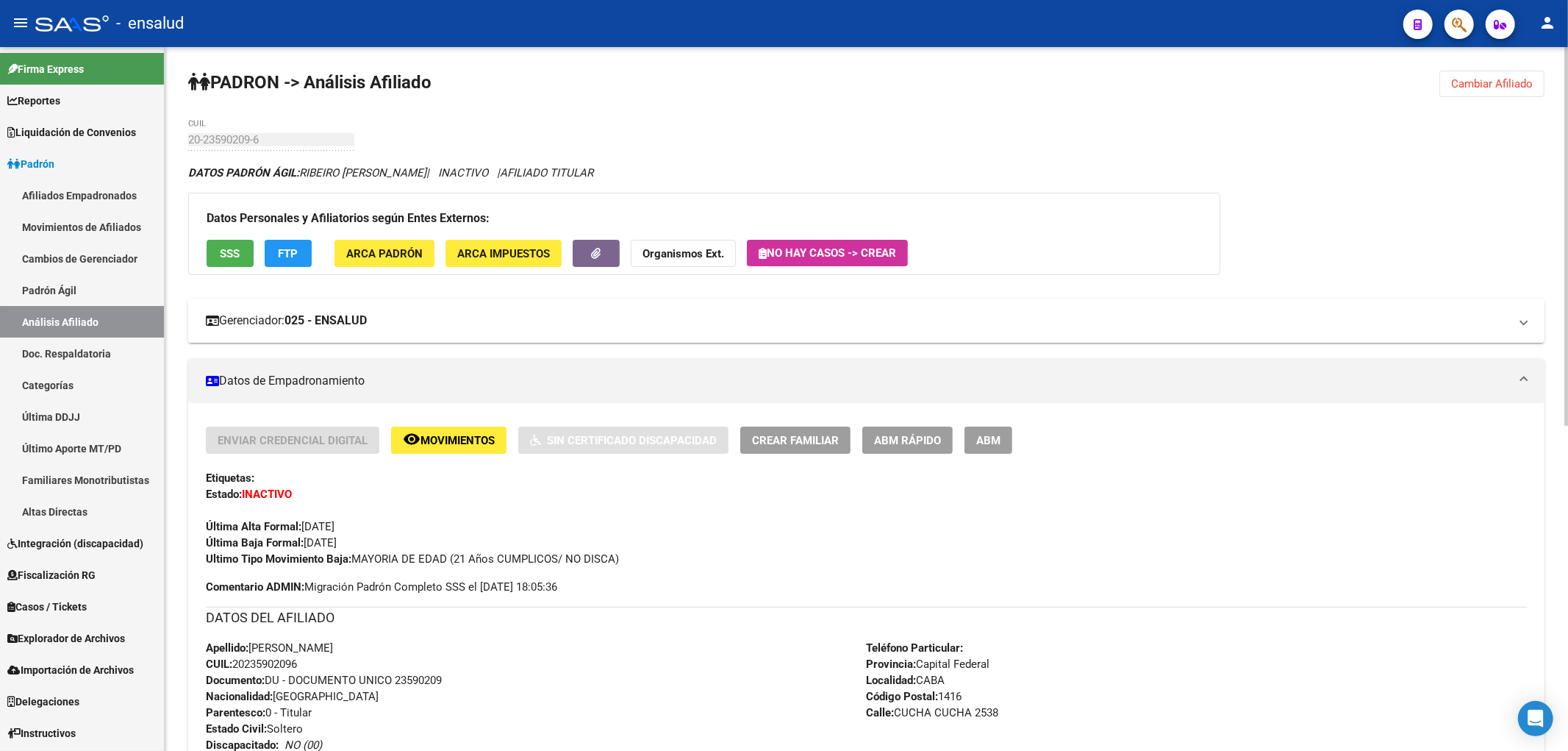
click at [298, 324] on mat-panel-title "Gerenciador: 025 - ENSALUD" at bounding box center [857, 320] width 1304 height 16
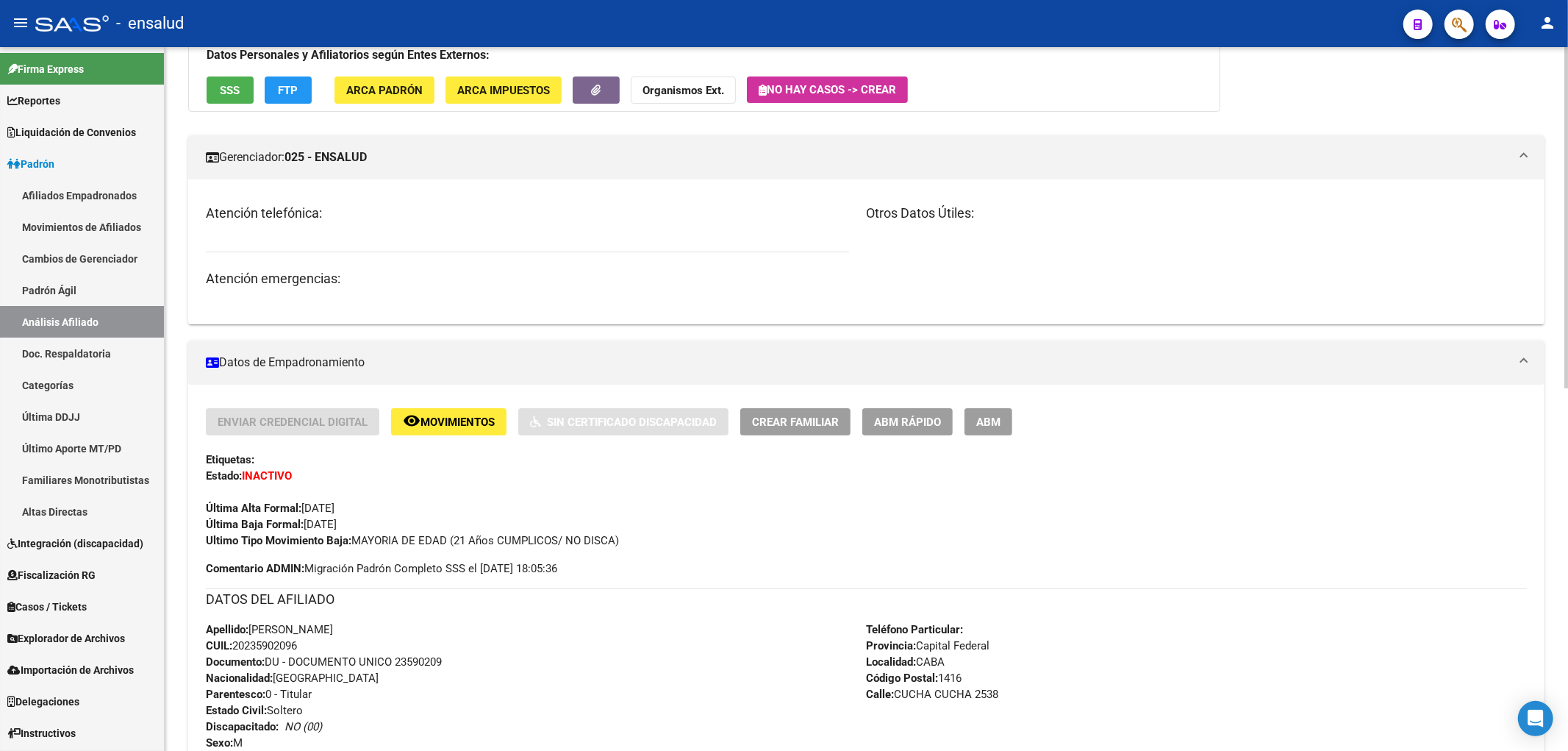
scroll to position [327, 0]
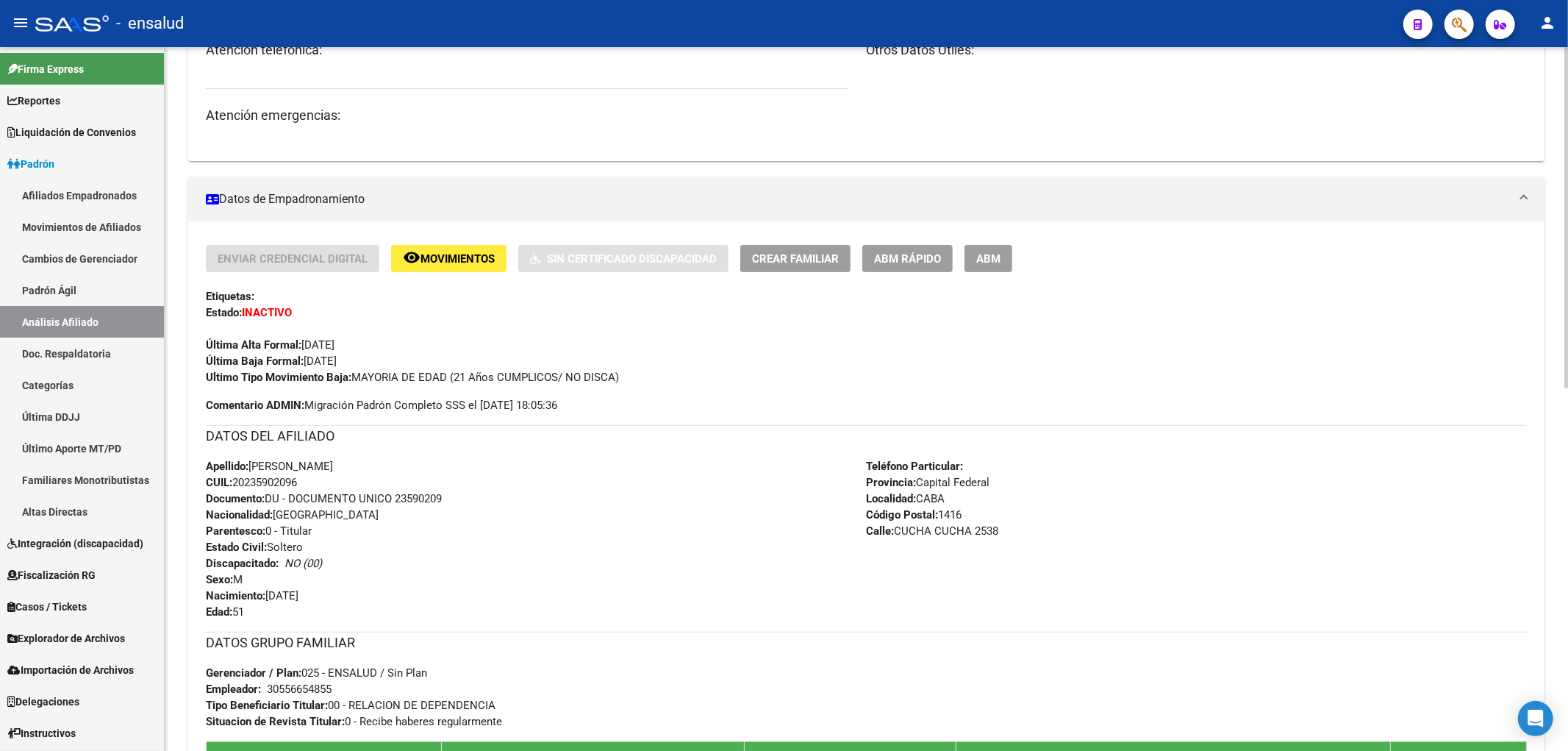
click at [463, 261] on span "Movimientos" at bounding box center [457, 259] width 74 height 13
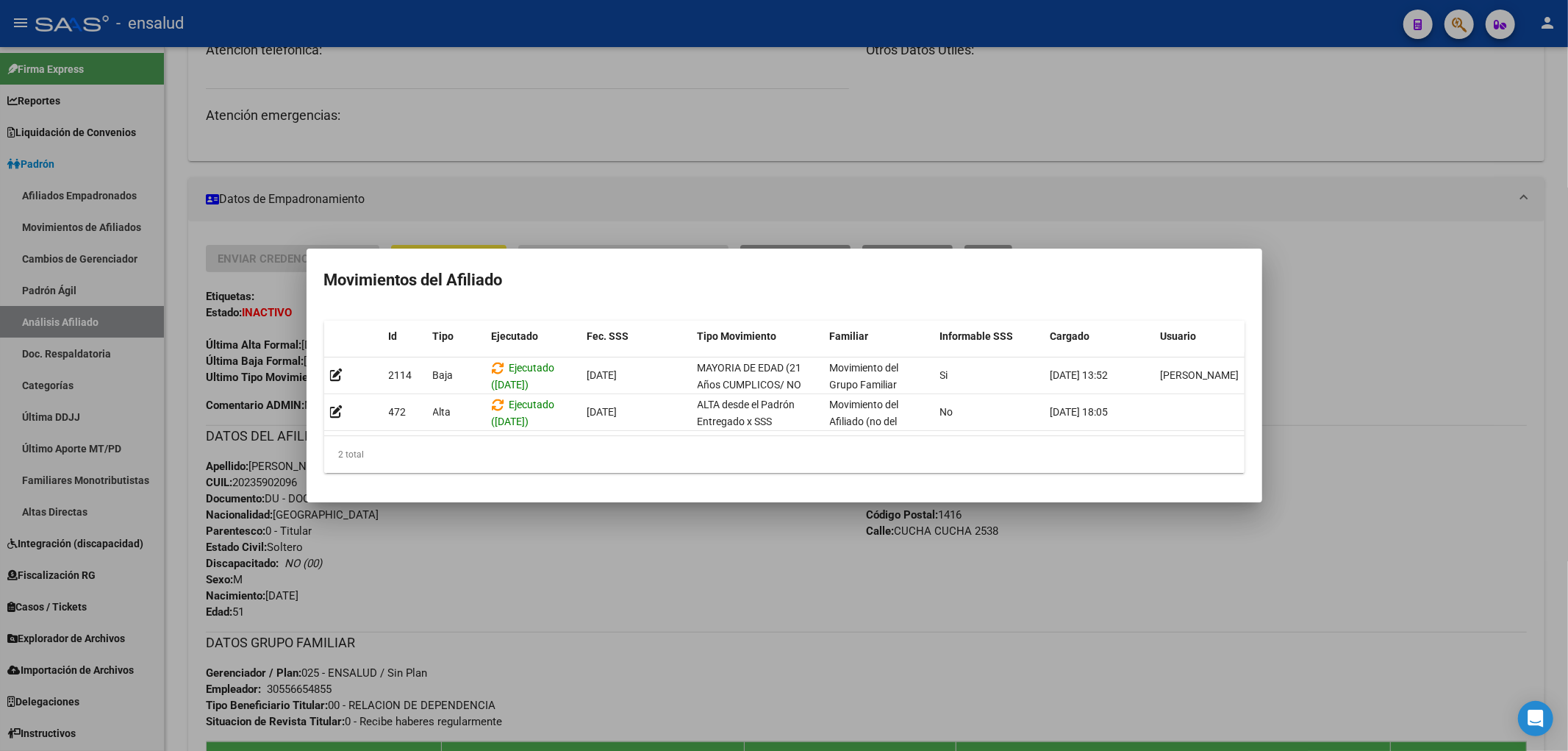
drag, startPoint x: 535, startPoint y: 441, endPoint x: 568, endPoint y: 439, distance: 33.1
click at [568, 436] on datatable-body "2114 [GEOGRAPHIC_DATA] ([DATE]) [DATE] MAYORIA DE EDAD (21 Años CUMPLICOS/ NO D…" at bounding box center [784, 396] width 920 height 79
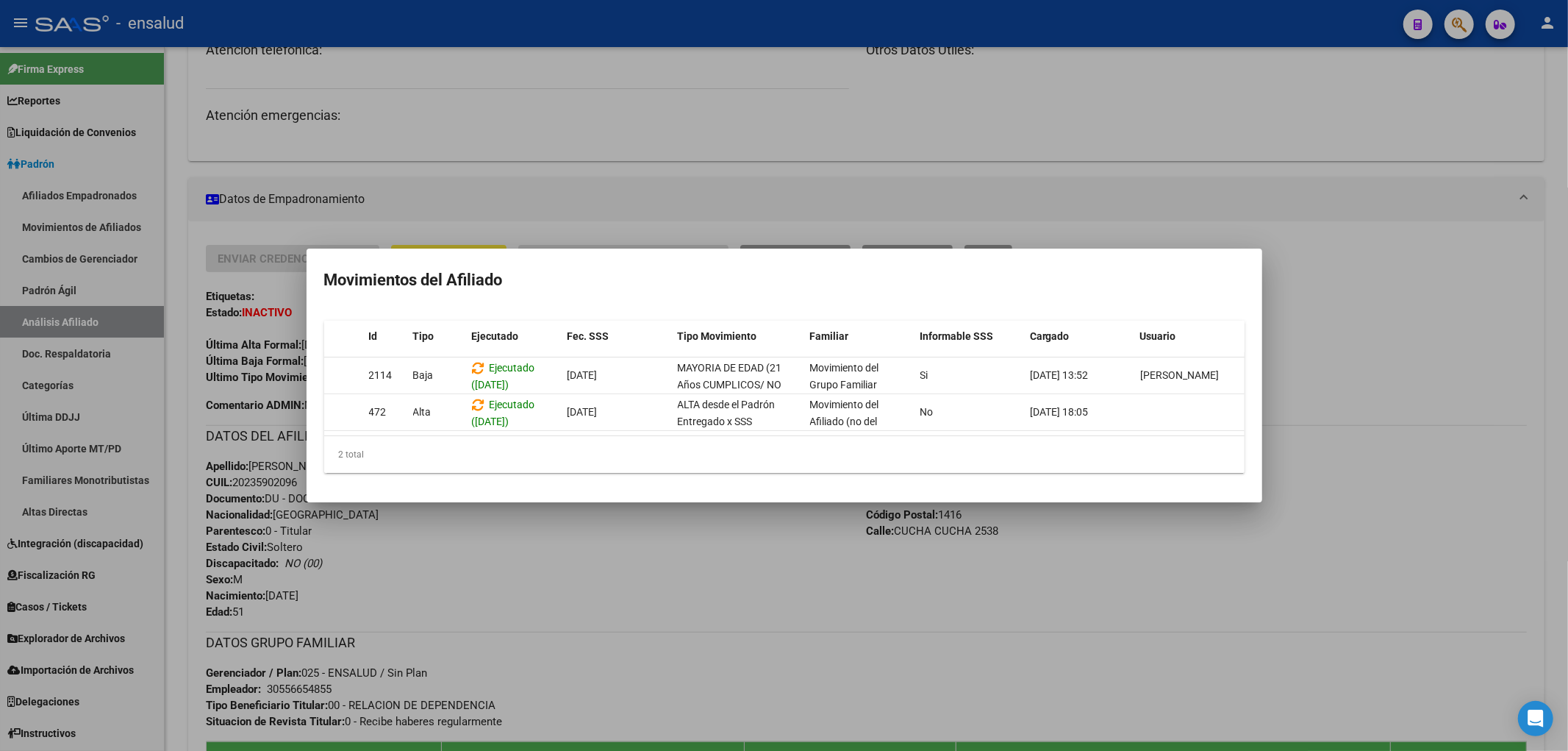
scroll to position [0, 0]
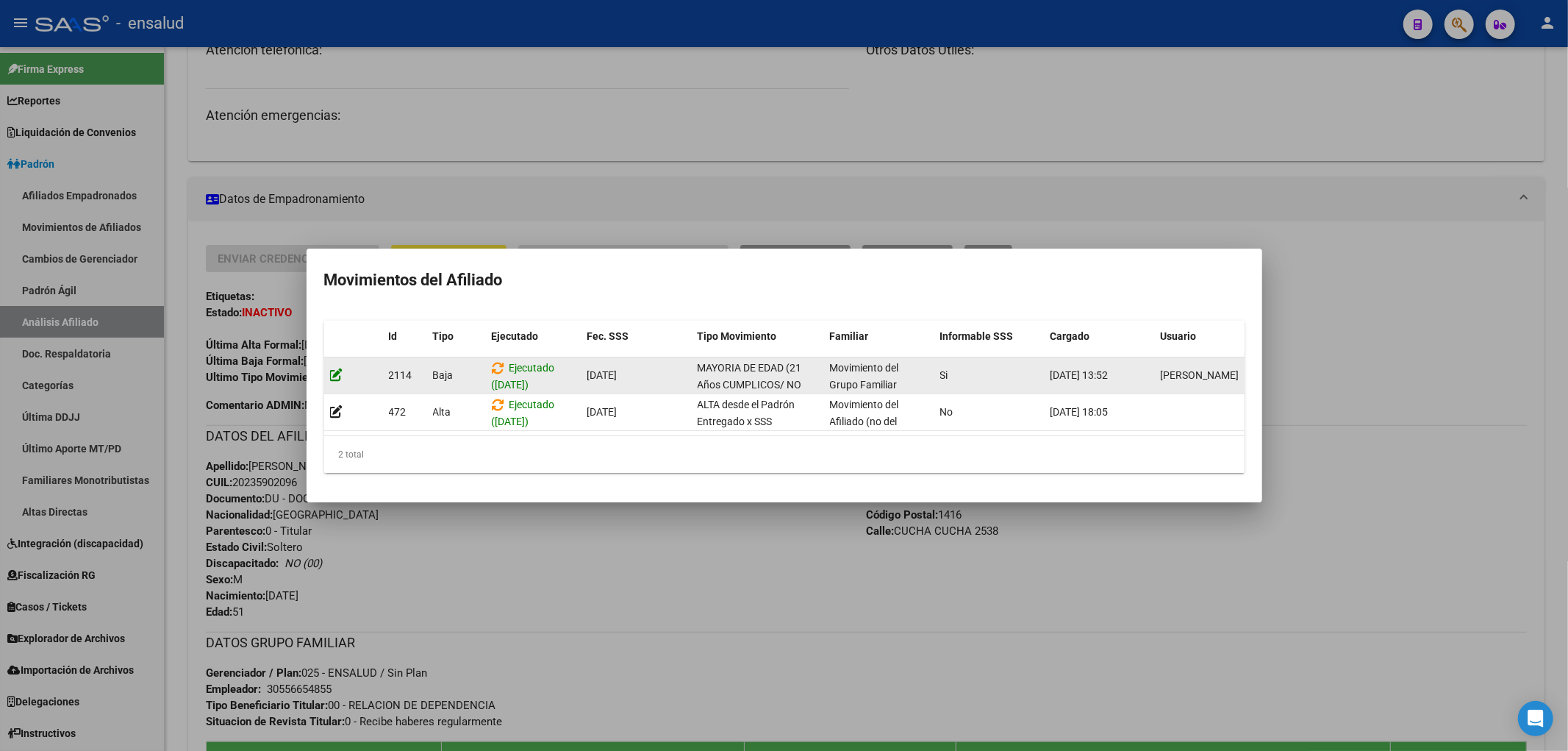
click at [334, 368] on icon at bounding box center [337, 374] width 13 height 14
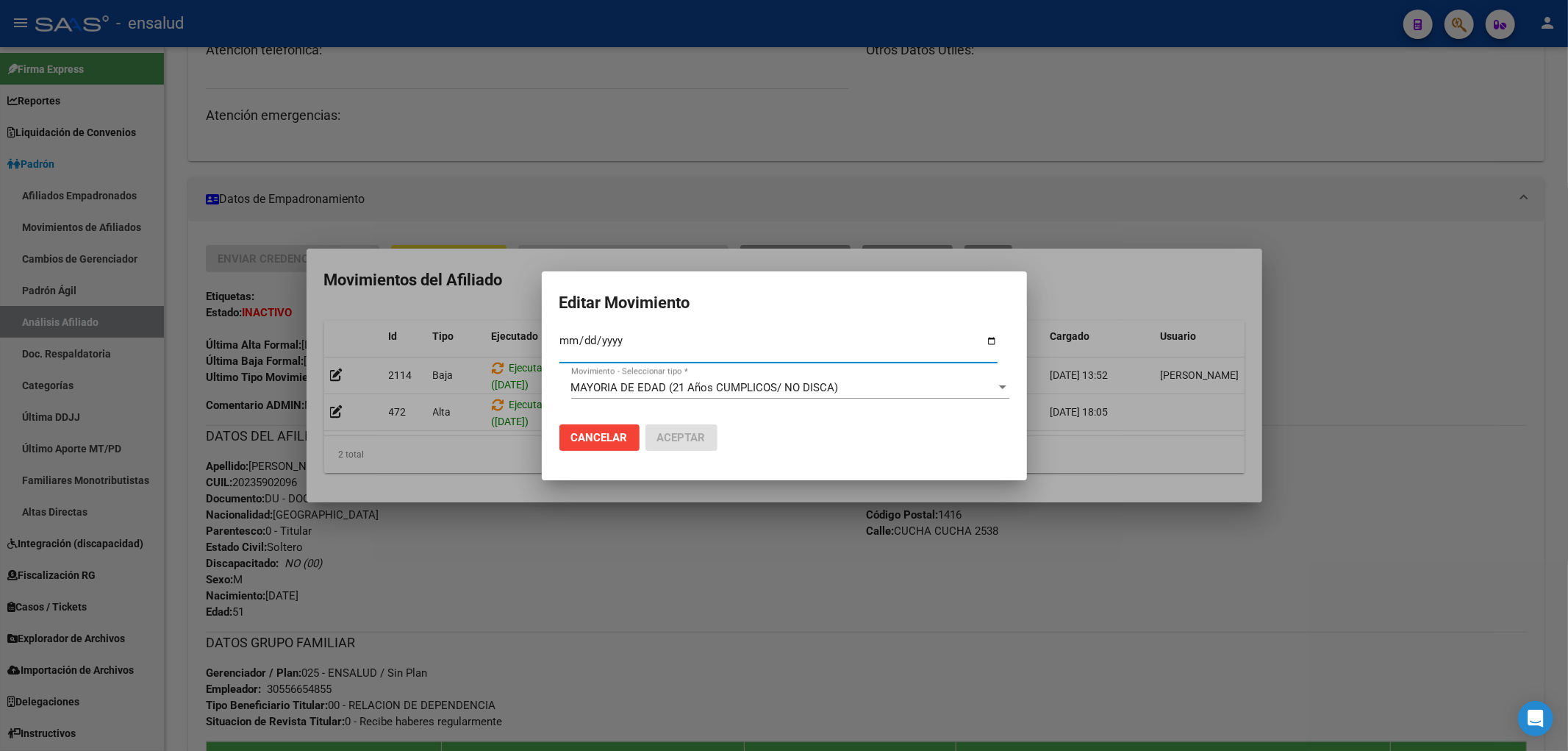
click at [603, 380] on div "MAYORIA DE EDAD (21 Años CUMPLICOS/ NO DISCA) Movimiento - Seleccionar tipo *" at bounding box center [790, 387] width 438 height 22
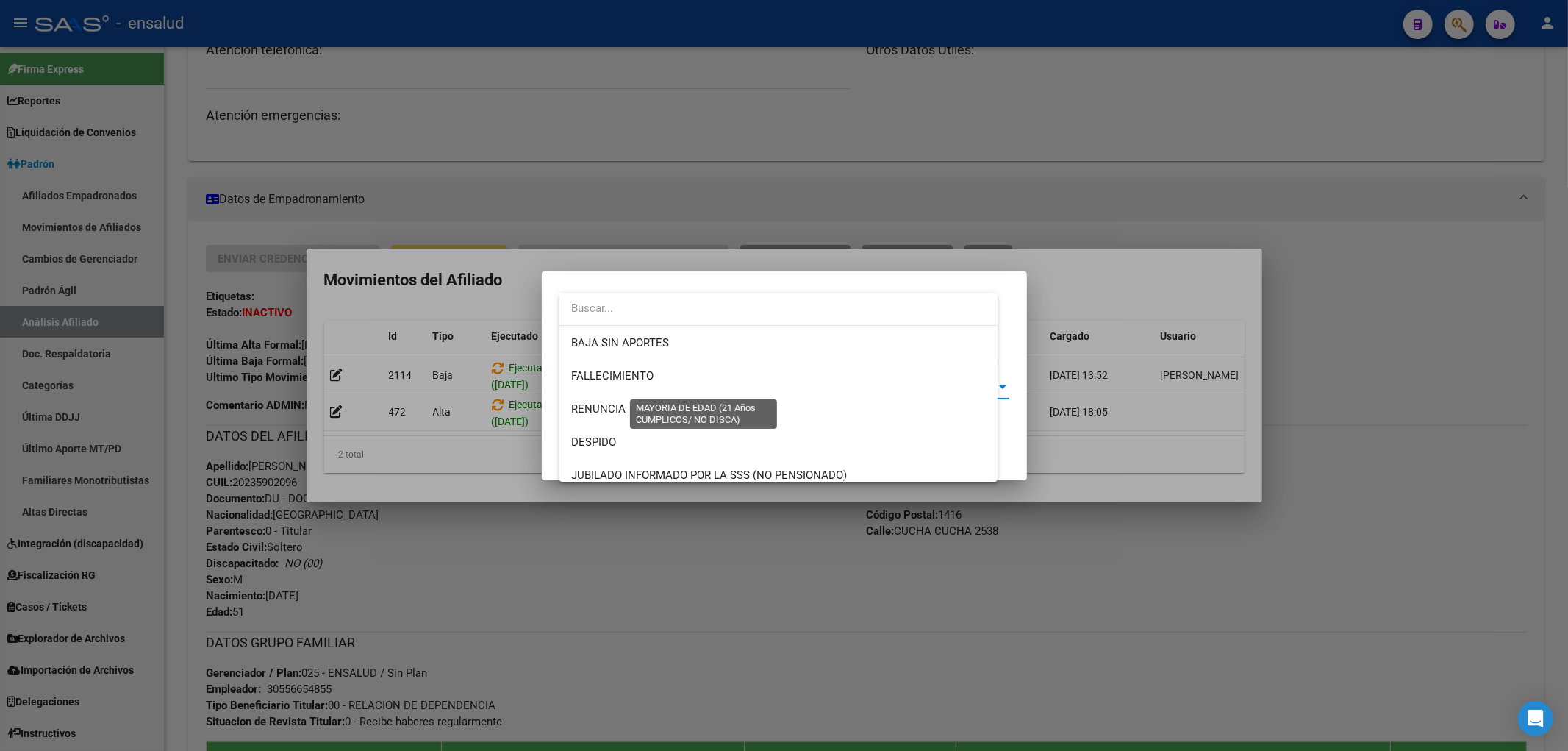
scroll to position [120, 0]
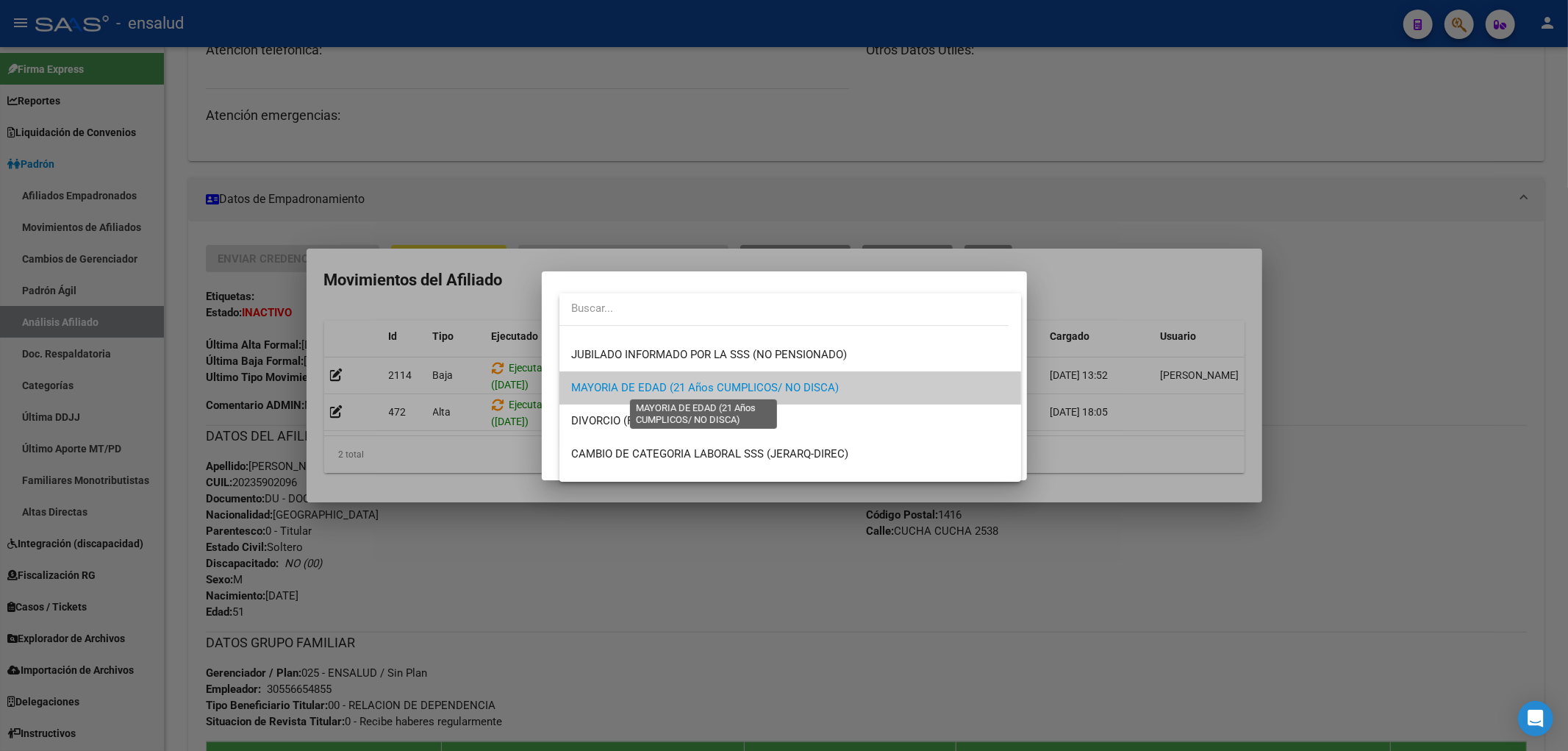
click at [603, 381] on span "MAYORIA DE EDAD (21 Años CUMPLICOS/ NO DISCA)" at bounding box center [704, 387] width 268 height 13
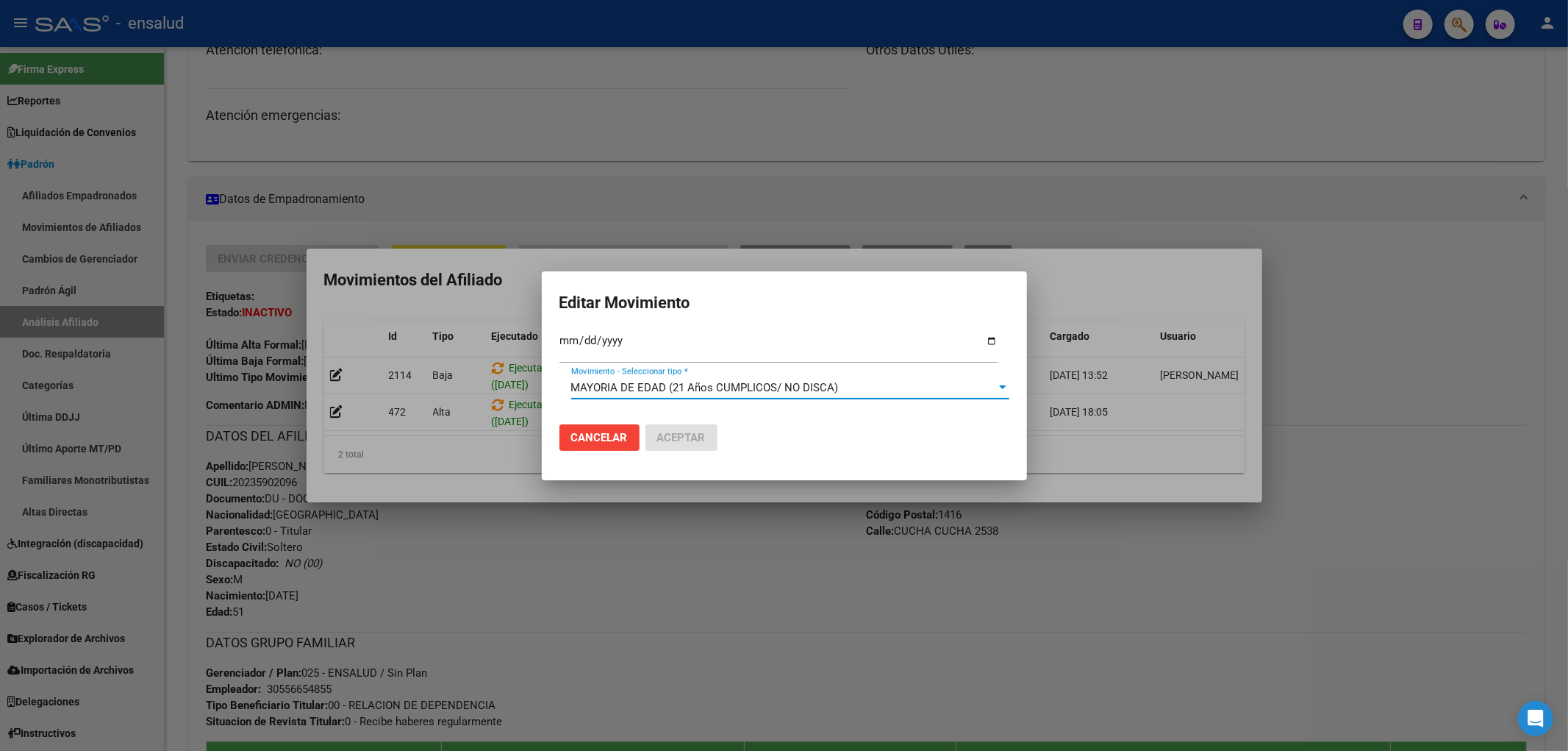
click at [590, 442] on span "Cancelar" at bounding box center [599, 438] width 57 height 13
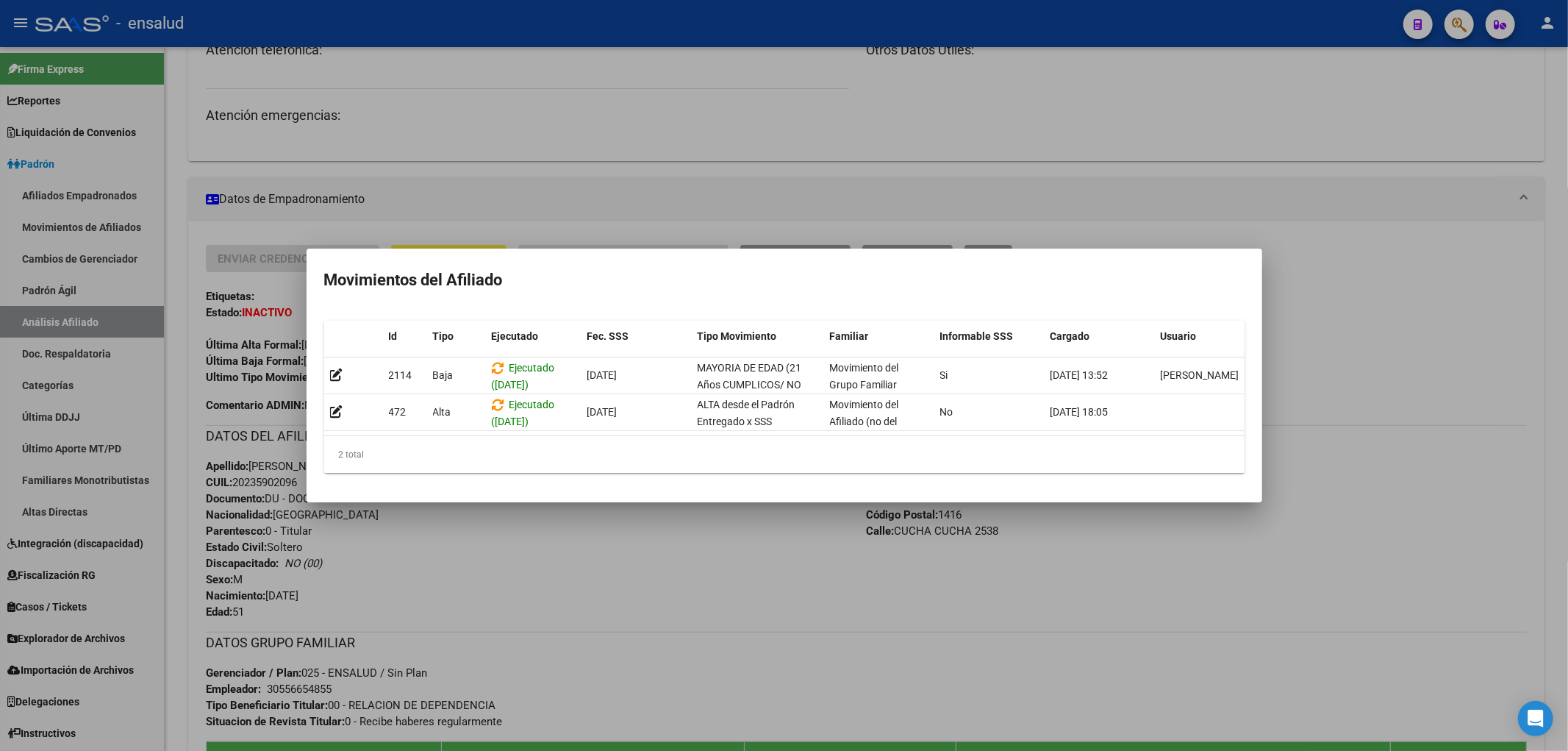
click at [601, 532] on div at bounding box center [784, 375] width 1568 height 751
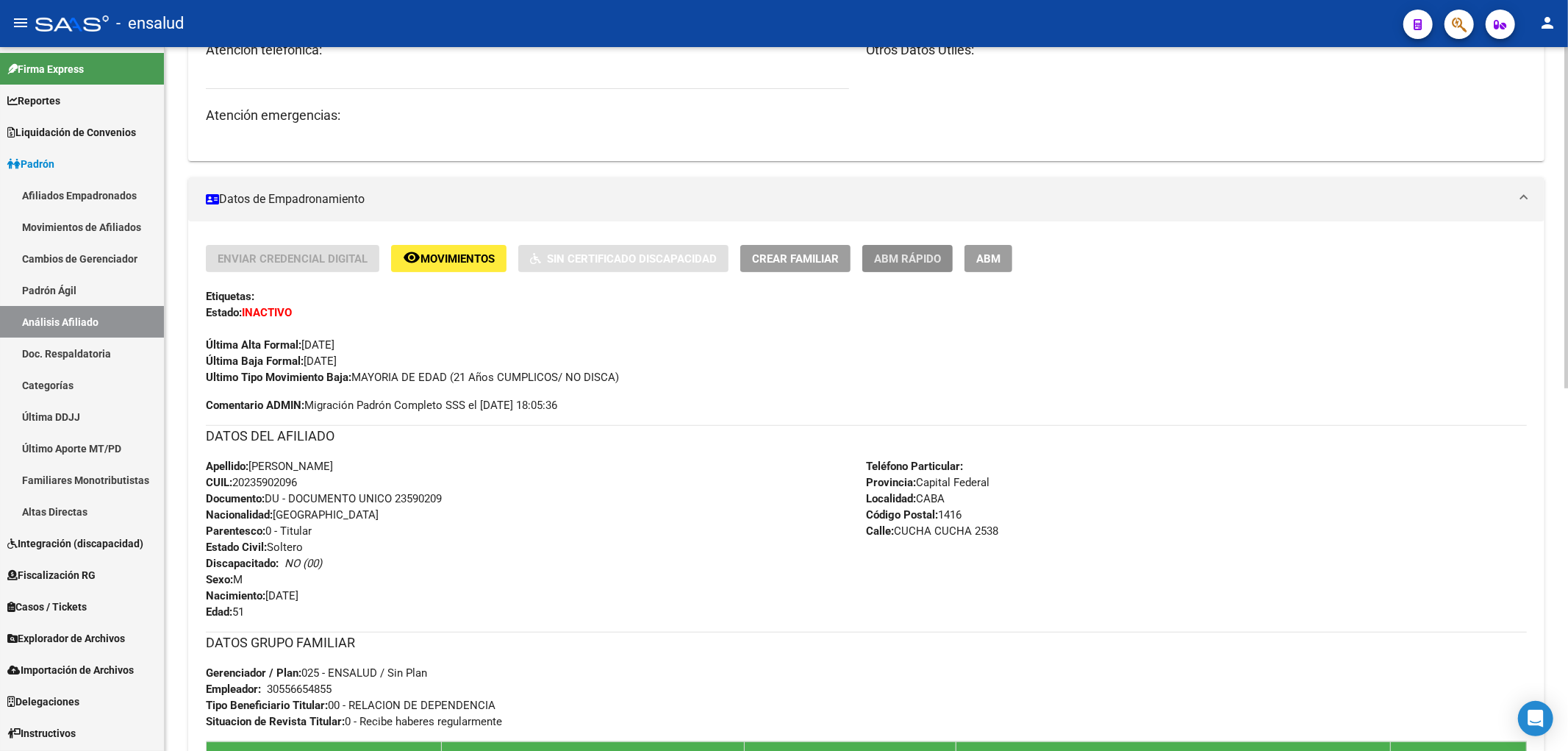
click at [883, 258] on span "ABM Rápido" at bounding box center [907, 259] width 67 height 13
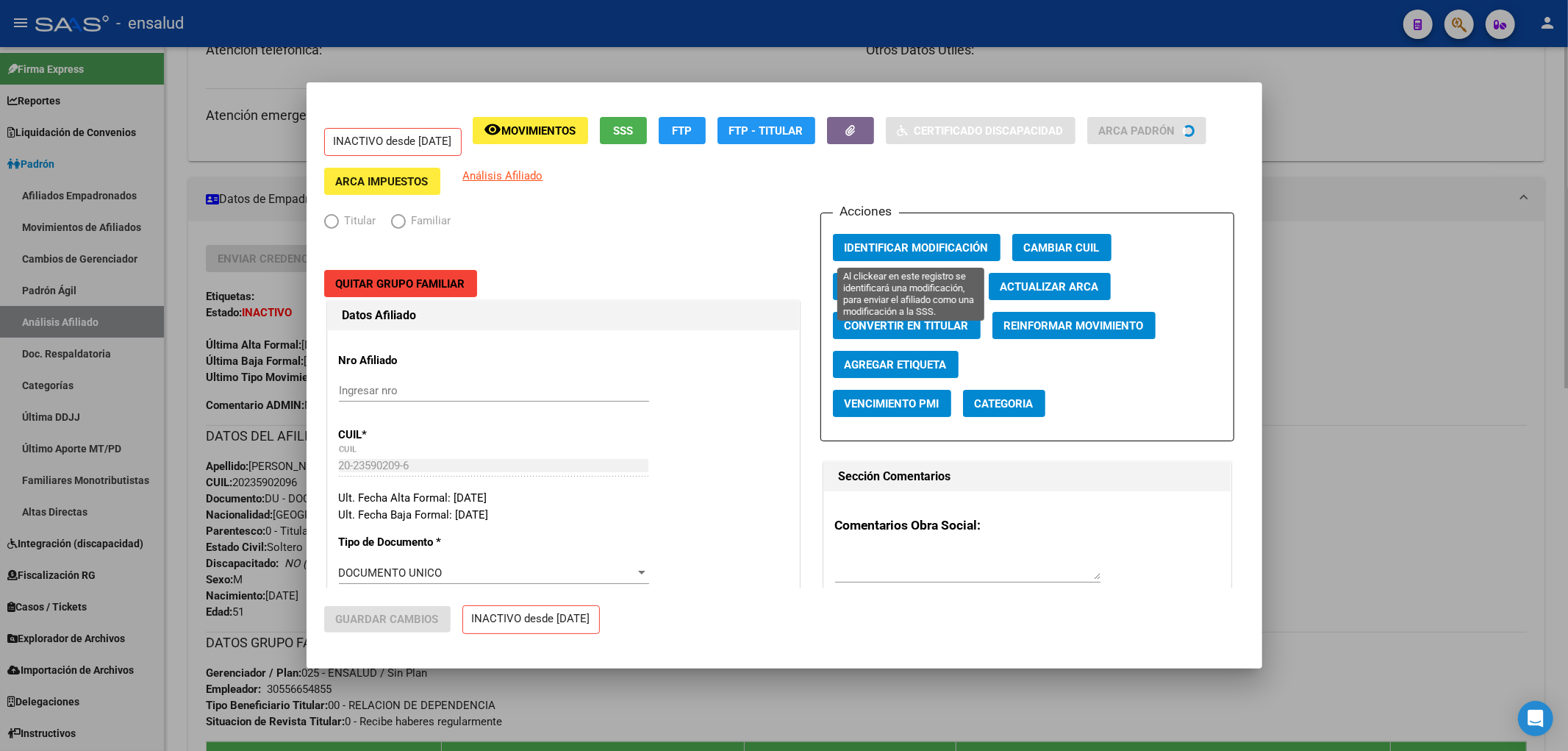
radio input "true"
type input "30-55665485-5"
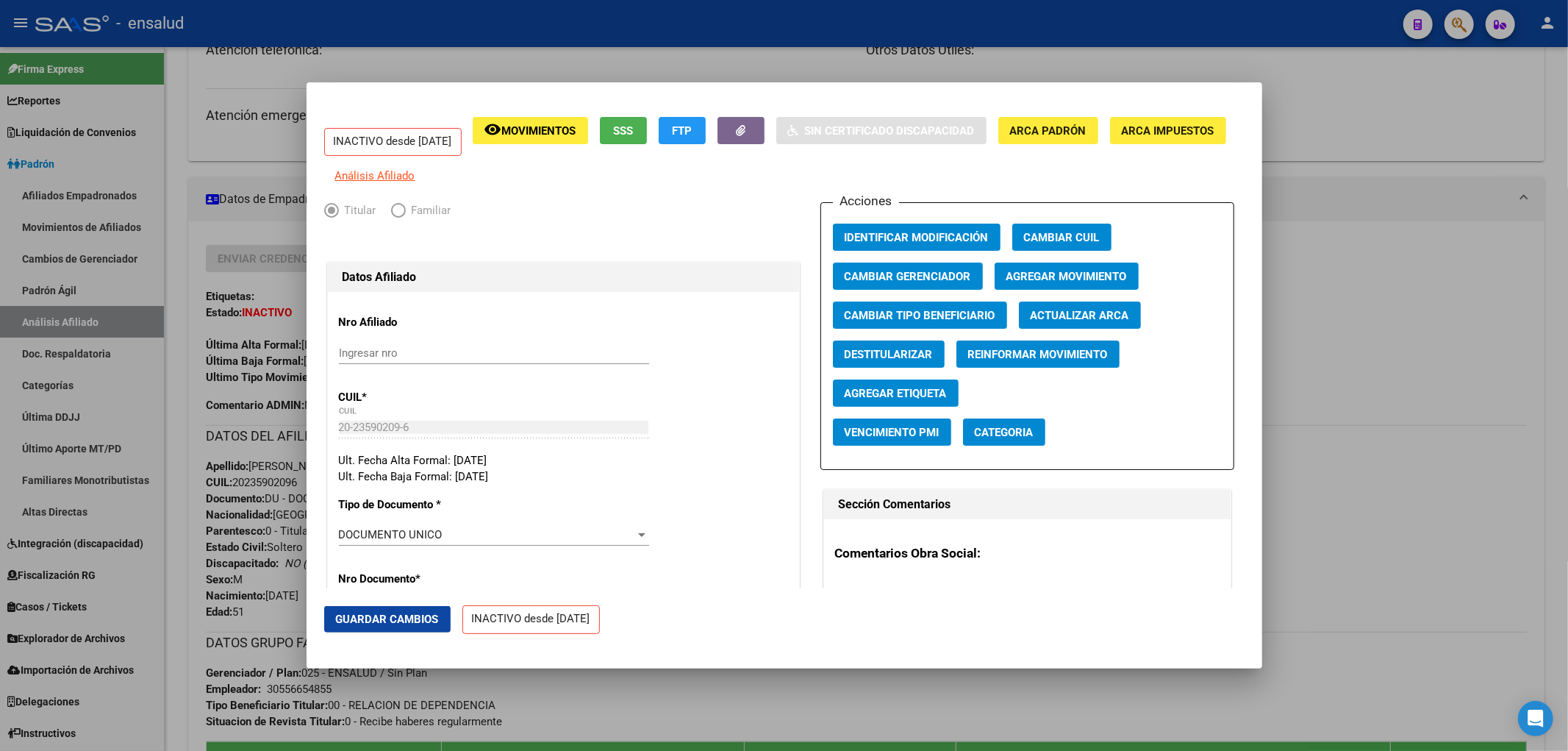
click at [1025, 281] on span "Agregar Movimiento" at bounding box center [1066, 277] width 120 height 13
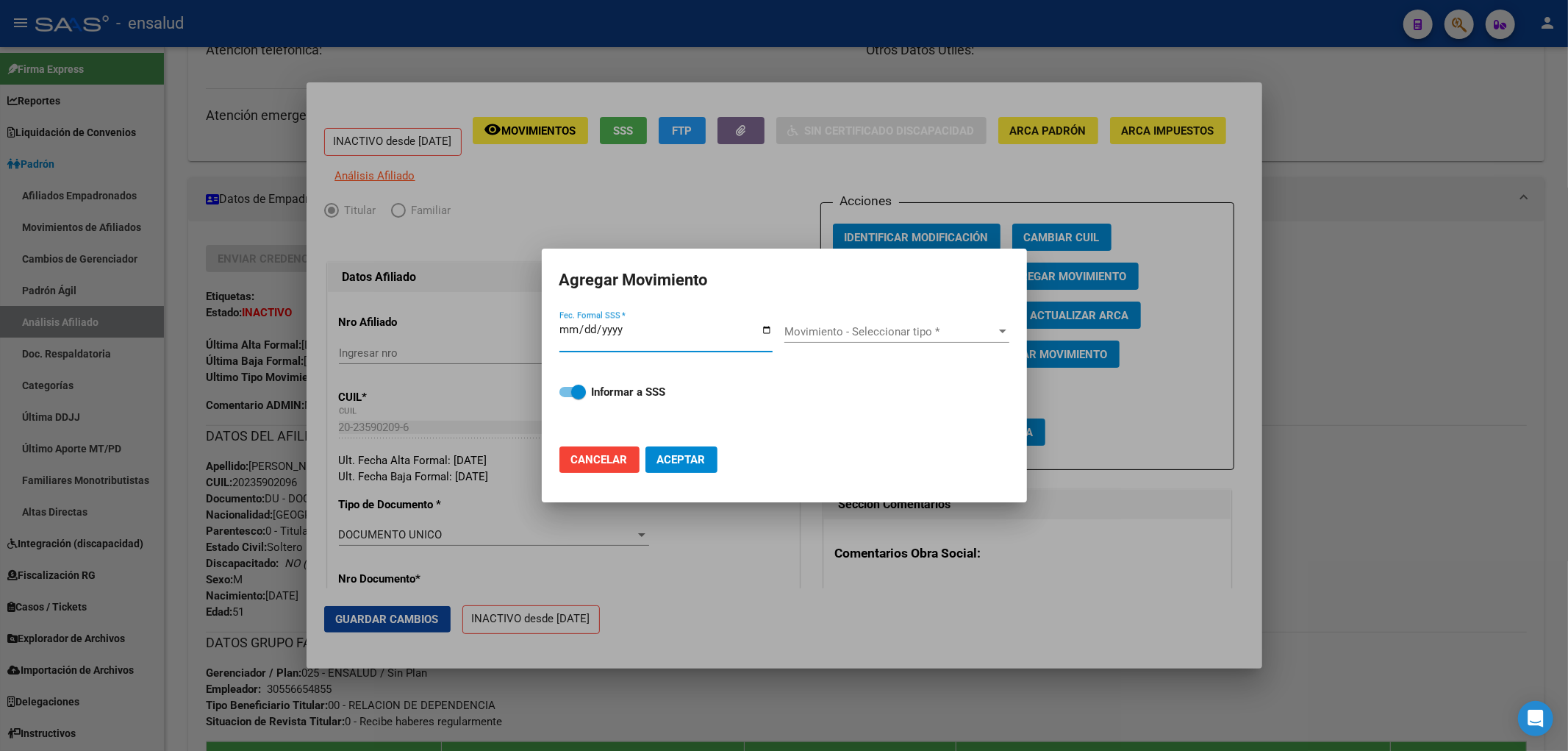
click at [848, 334] on span "Movimiento - Seleccionar tipo *" at bounding box center [891, 331] width 212 height 13
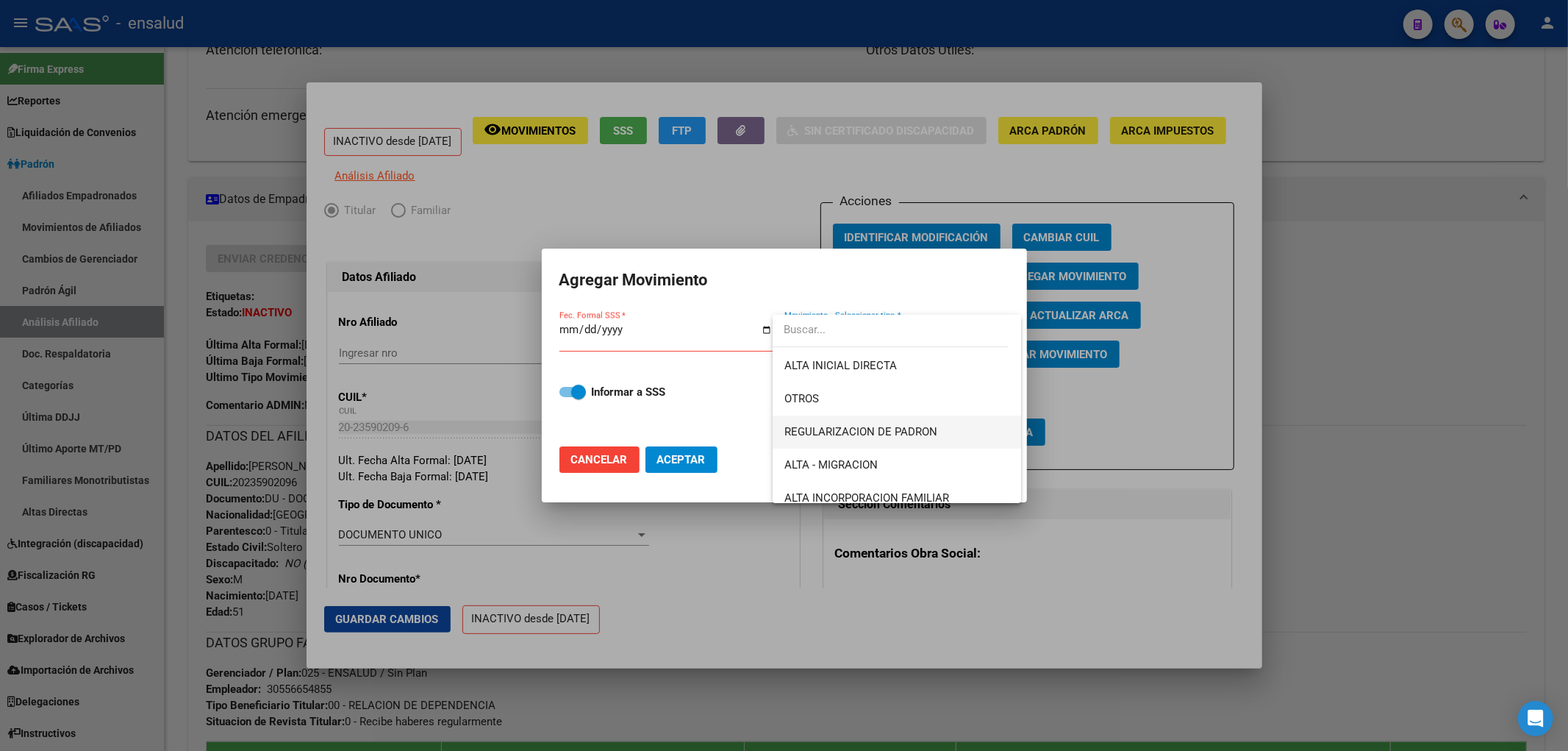
click at [919, 443] on span "REGULARIZACION DE PADRON" at bounding box center [898, 432] width 225 height 33
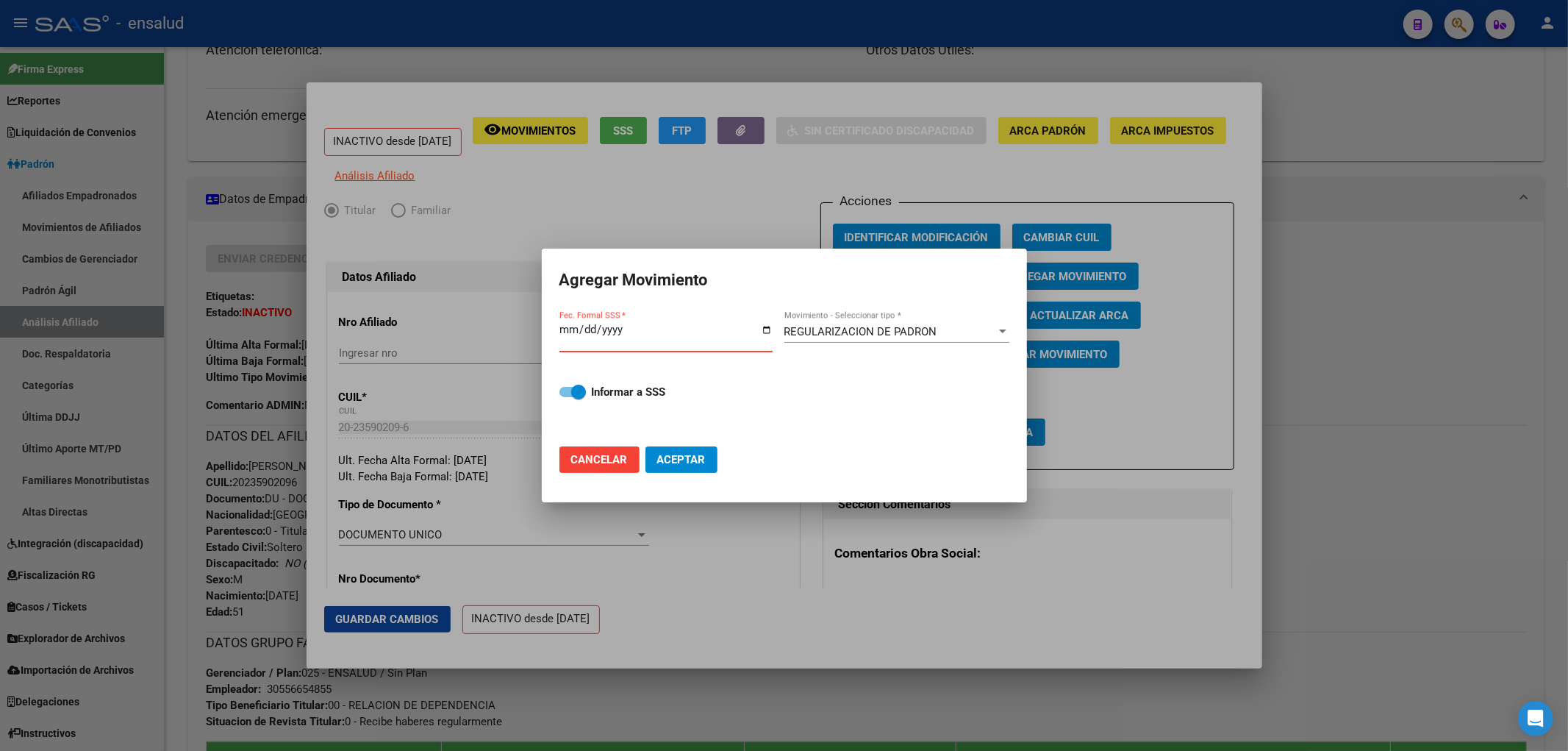
click at [772, 329] on input "Fec. Formal SSS *" at bounding box center [666, 335] width 213 height 24
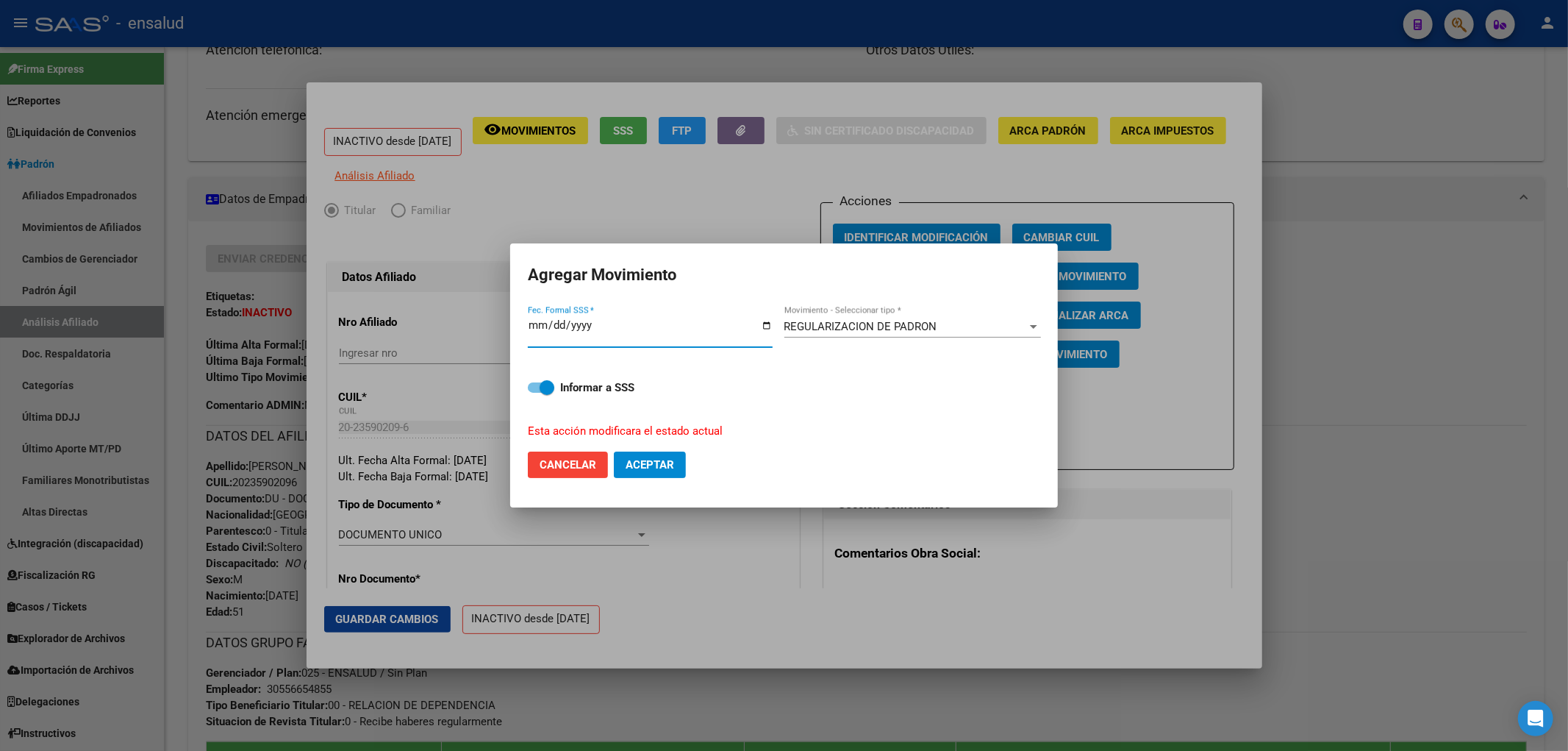
click at [766, 317] on div "[DATE] Fec. Formal SSS *" at bounding box center [650, 331] width 245 height 31
click at [763, 336] on input "[DATE]" at bounding box center [650, 331] width 245 height 24
click at [761, 330] on input "[DATE]" at bounding box center [650, 331] width 245 height 24
type input "[DATE]"
click at [534, 388] on span at bounding box center [542, 387] width 27 height 10
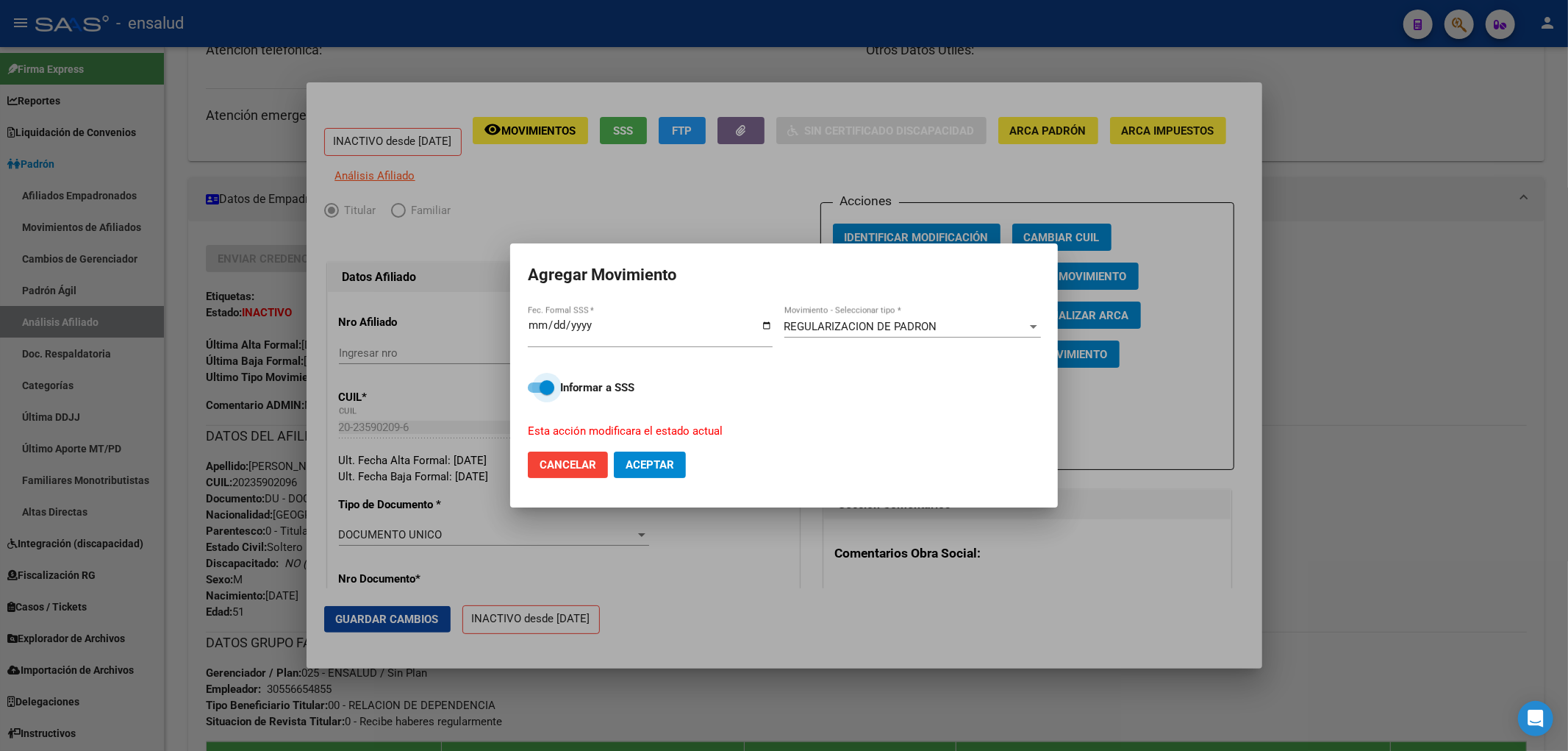
click at [535, 393] on input "Informar a SSS" at bounding box center [535, 393] width 1 height 1
checkbox input "false"
click at [652, 463] on span "Aceptar" at bounding box center [650, 465] width 48 height 13
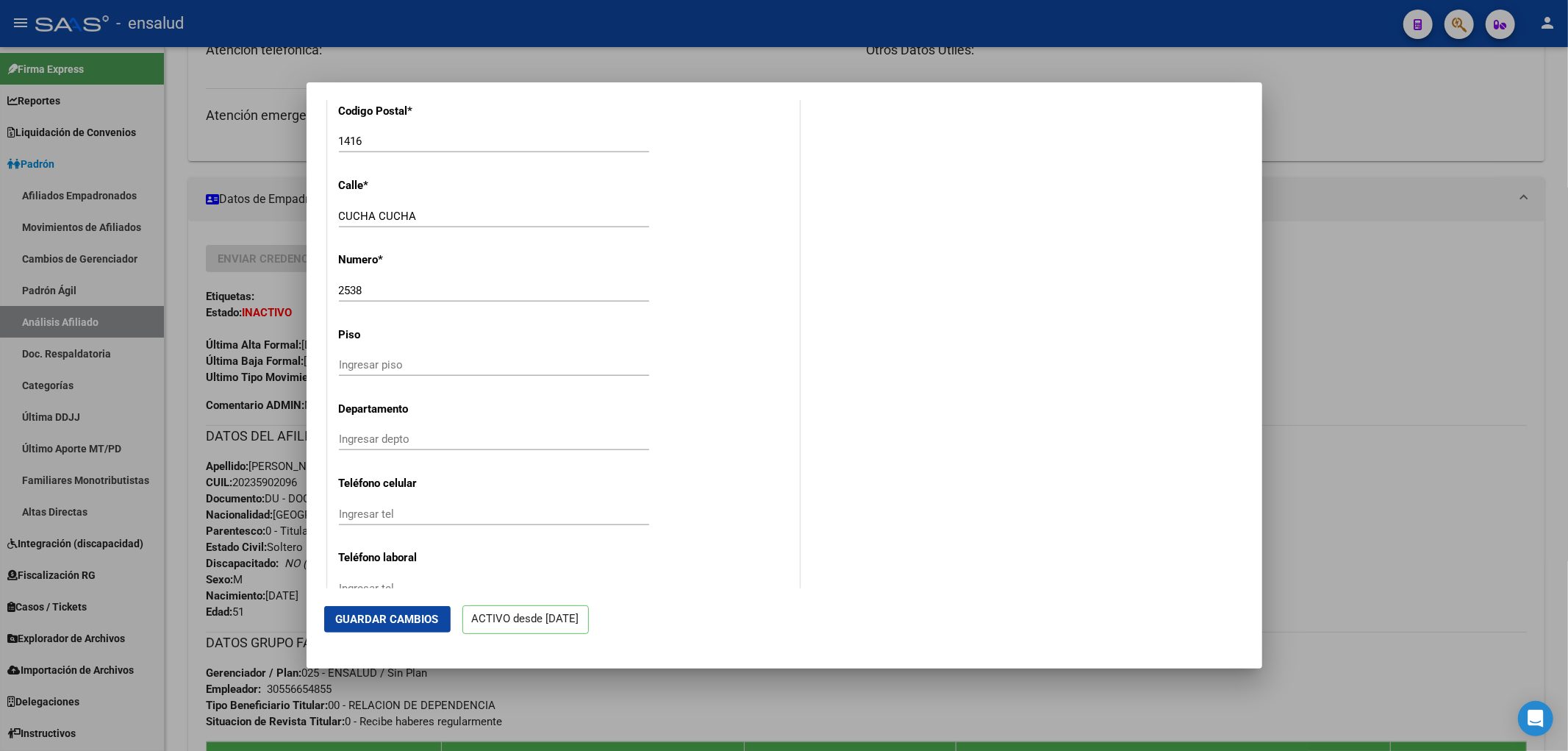
scroll to position [1740, 0]
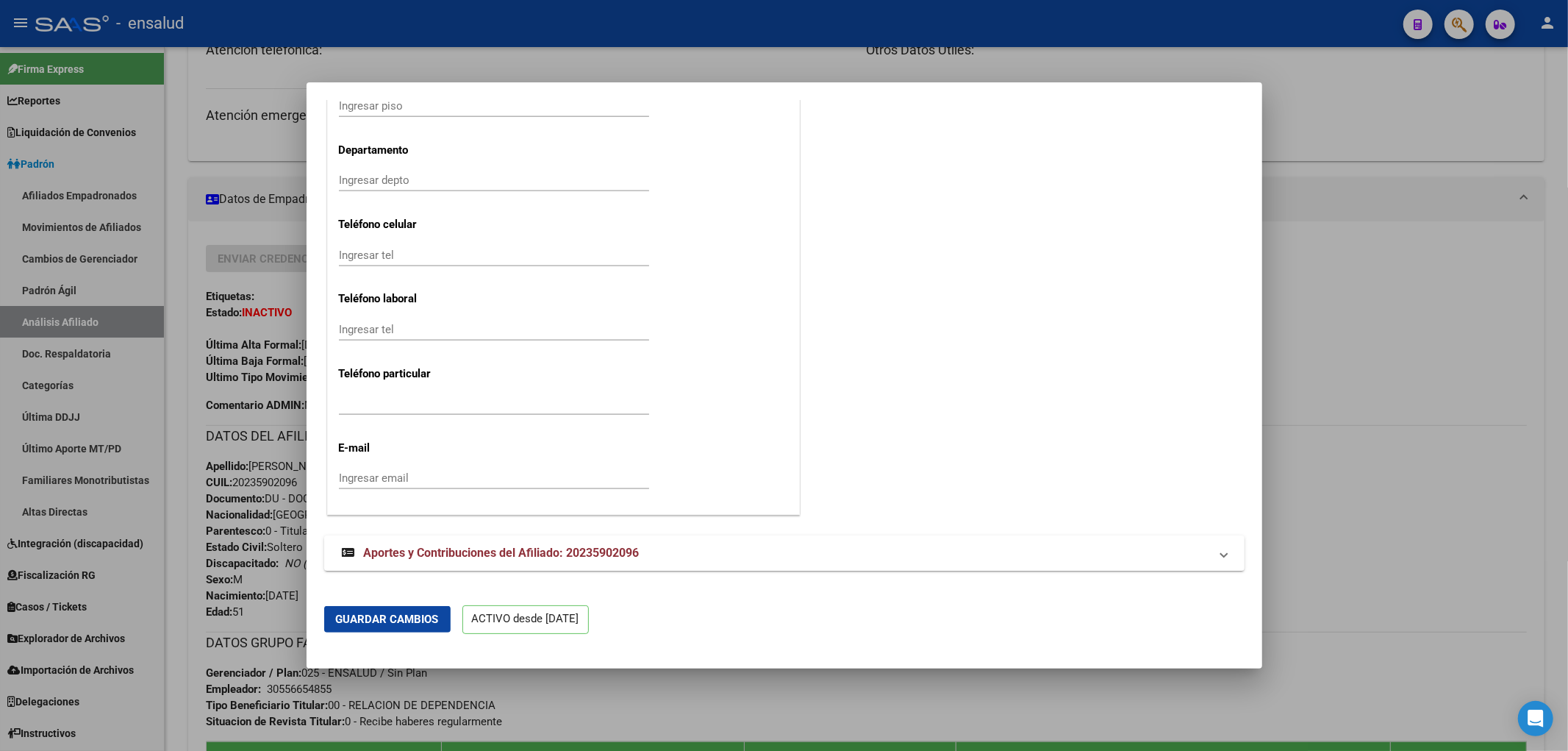
click at [691, 675] on div at bounding box center [784, 375] width 1568 height 751
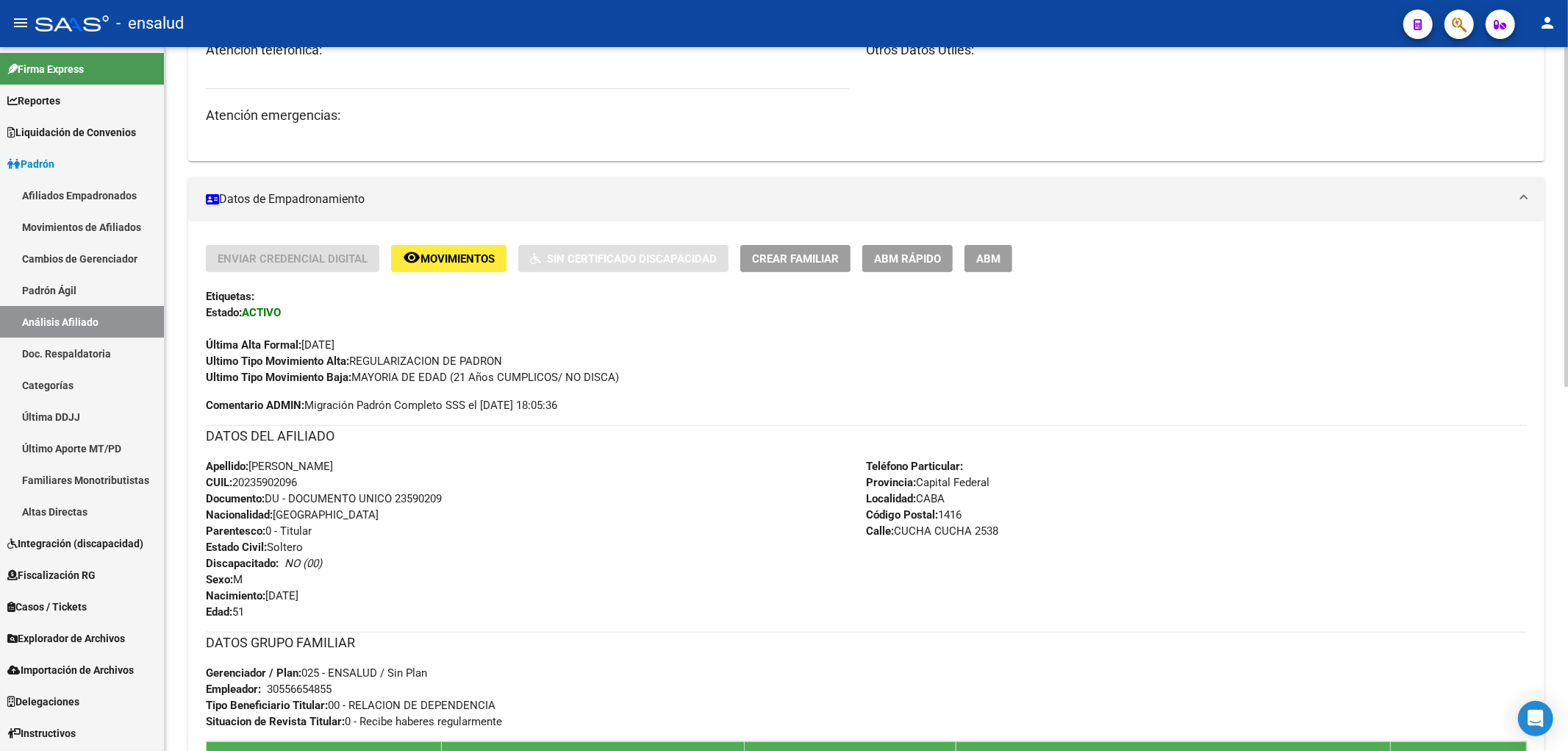
scroll to position [653, 0]
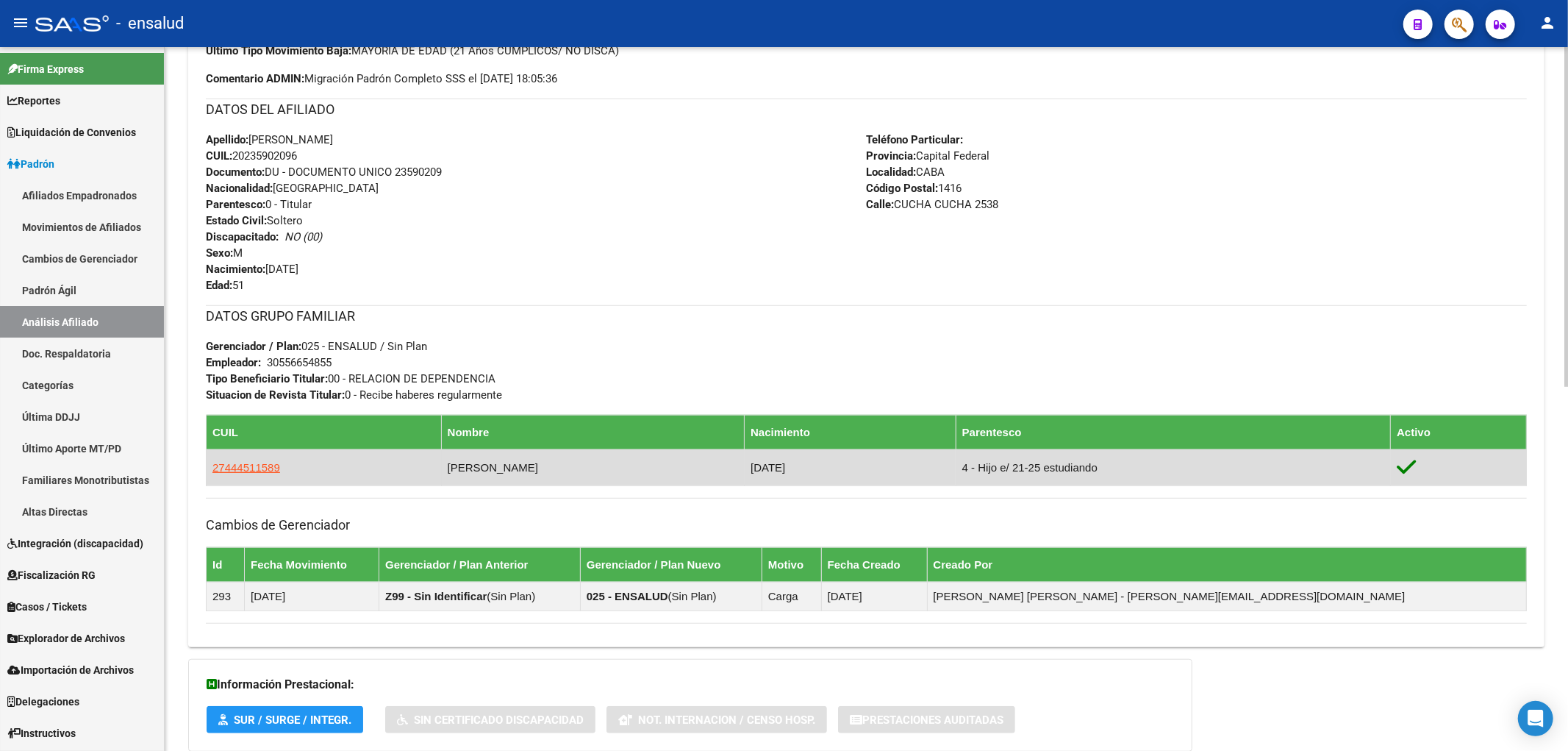
drag, startPoint x: 228, startPoint y: 473, endPoint x: 236, endPoint y: 479, distance: 10.0
click at [236, 479] on td "27444511589" at bounding box center [324, 467] width 235 height 36
click at [223, 474] on span "27444511589" at bounding box center [245, 467] width 67 height 12
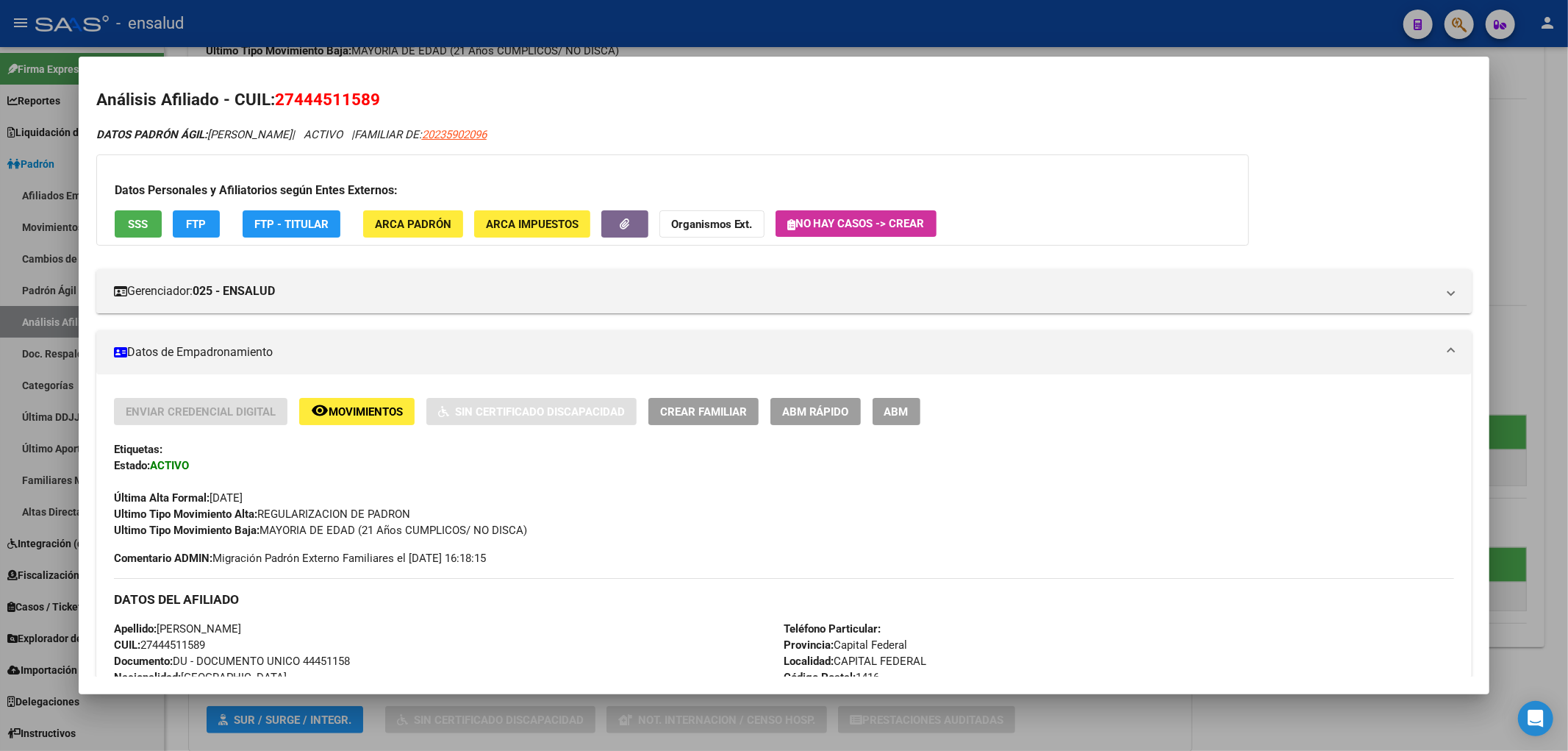
scroll to position [163, 0]
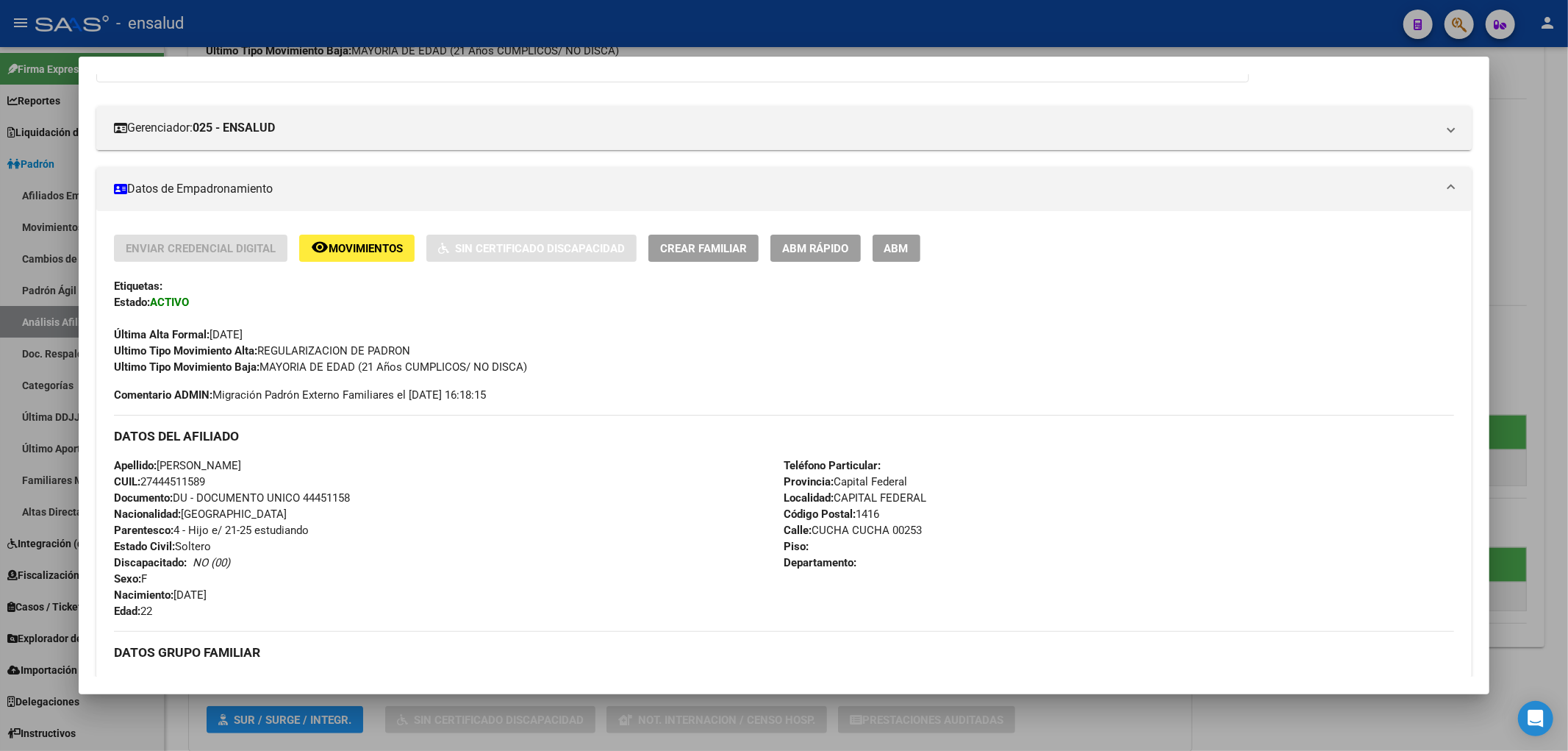
drag, startPoint x: 151, startPoint y: 483, endPoint x: 173, endPoint y: 488, distance: 22.6
click at [173, 488] on span "CUIL: 27444511589" at bounding box center [159, 482] width 91 height 13
click at [169, 488] on span "CUIL: 27444511589" at bounding box center [159, 482] width 91 height 13
drag, startPoint x: 156, startPoint y: 481, endPoint x: 205, endPoint y: 489, distance: 49.6
click at [205, 489] on div "Apellido: [PERSON_NAME]: 27444511589 Documento: DU - DOCUMENTO UNICO 44451158 N…" at bounding box center [449, 538] width 670 height 162
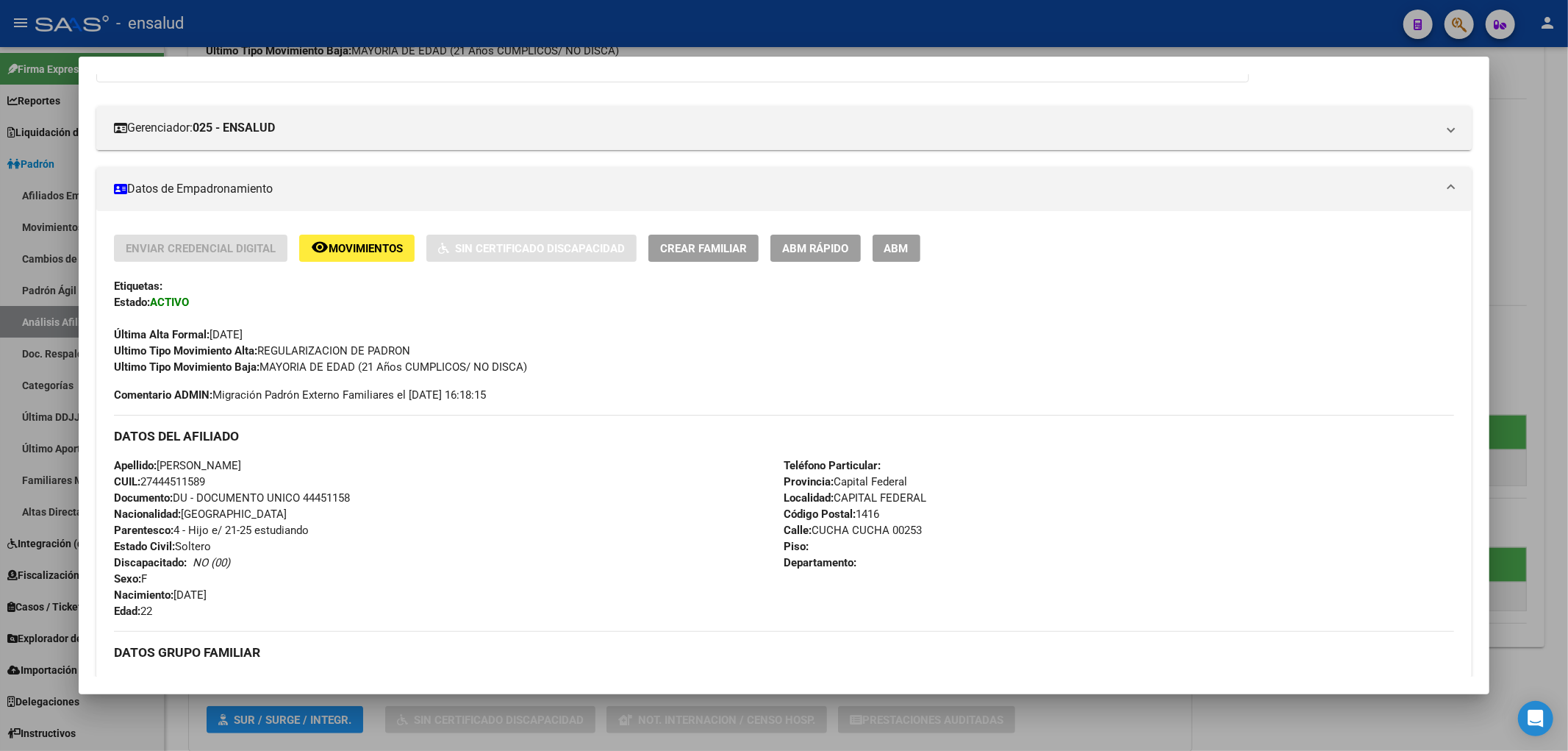
copy span "44451158"
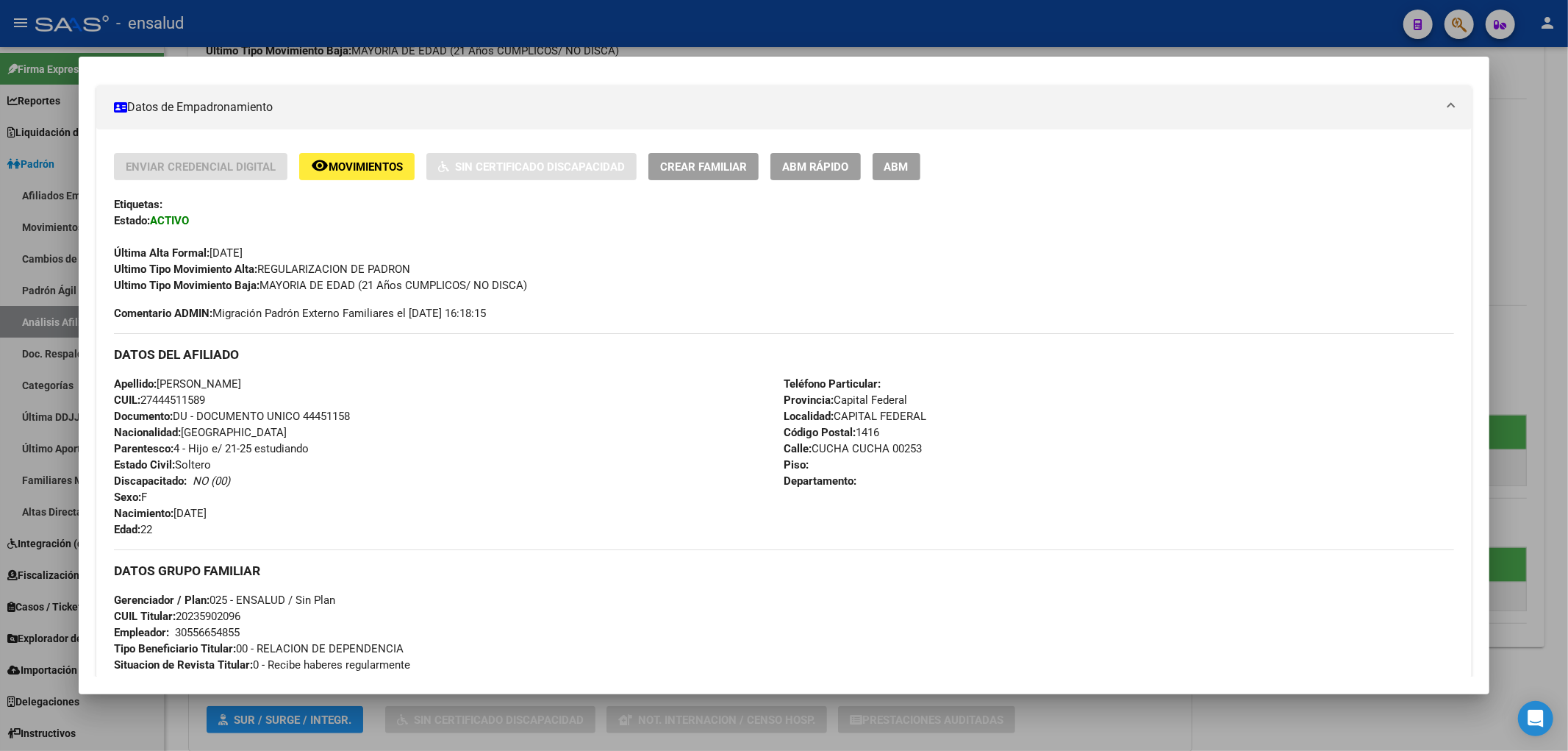
scroll to position [490, 0]
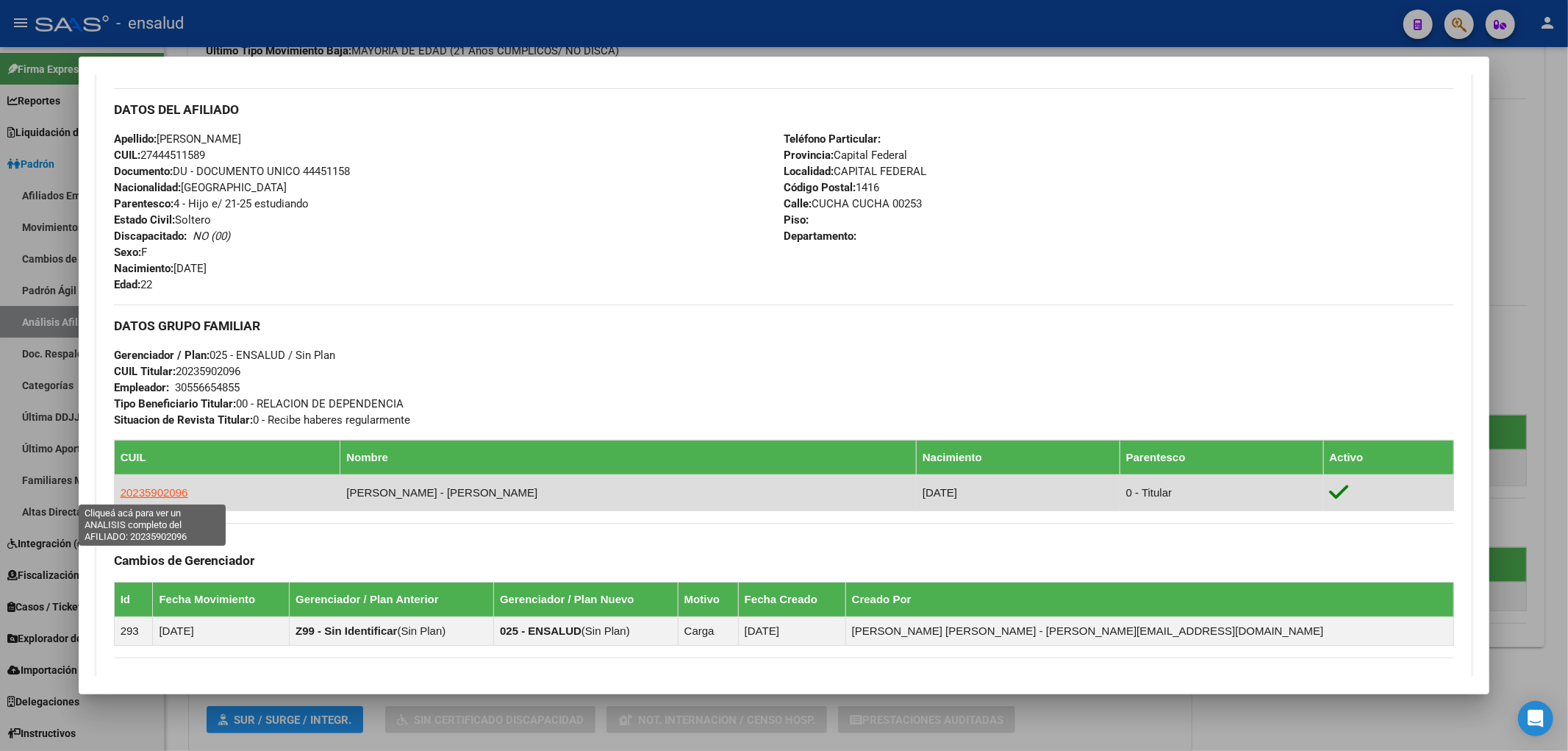
click at [160, 492] on span "20235902096" at bounding box center [153, 492] width 67 height 12
type textarea "20235902096"
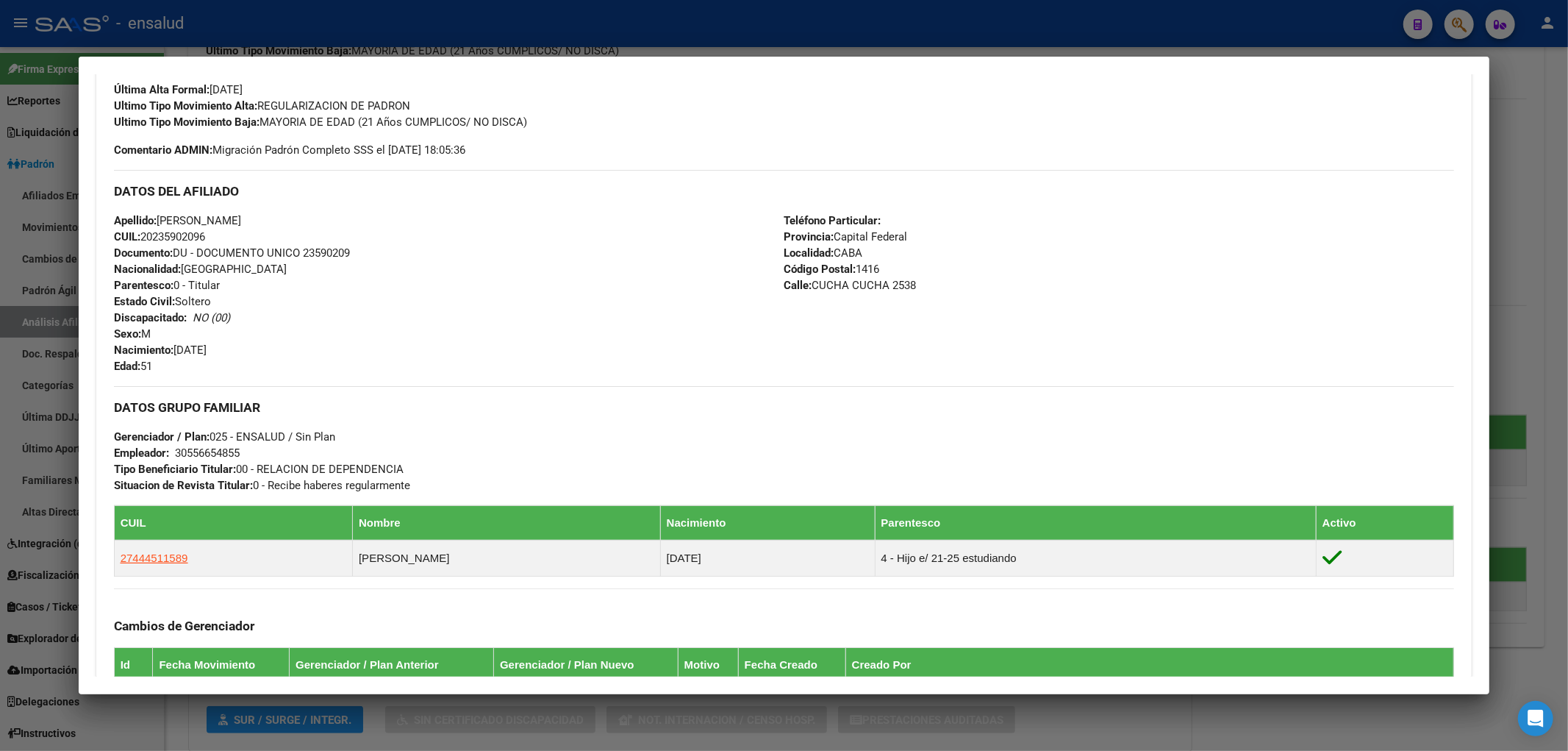
scroll to position [673, 0]
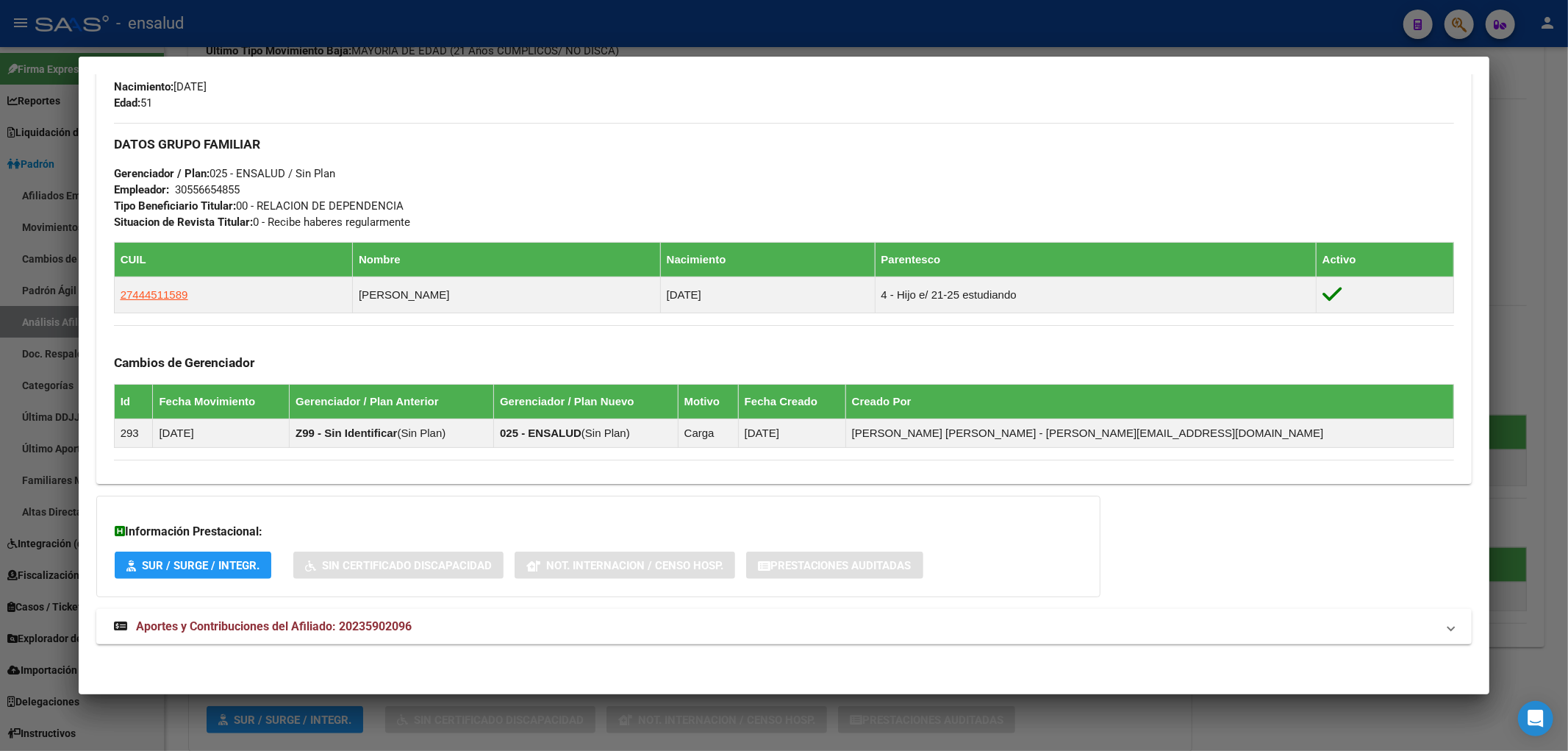
click at [496, 675] on div at bounding box center [784, 375] width 1568 height 751
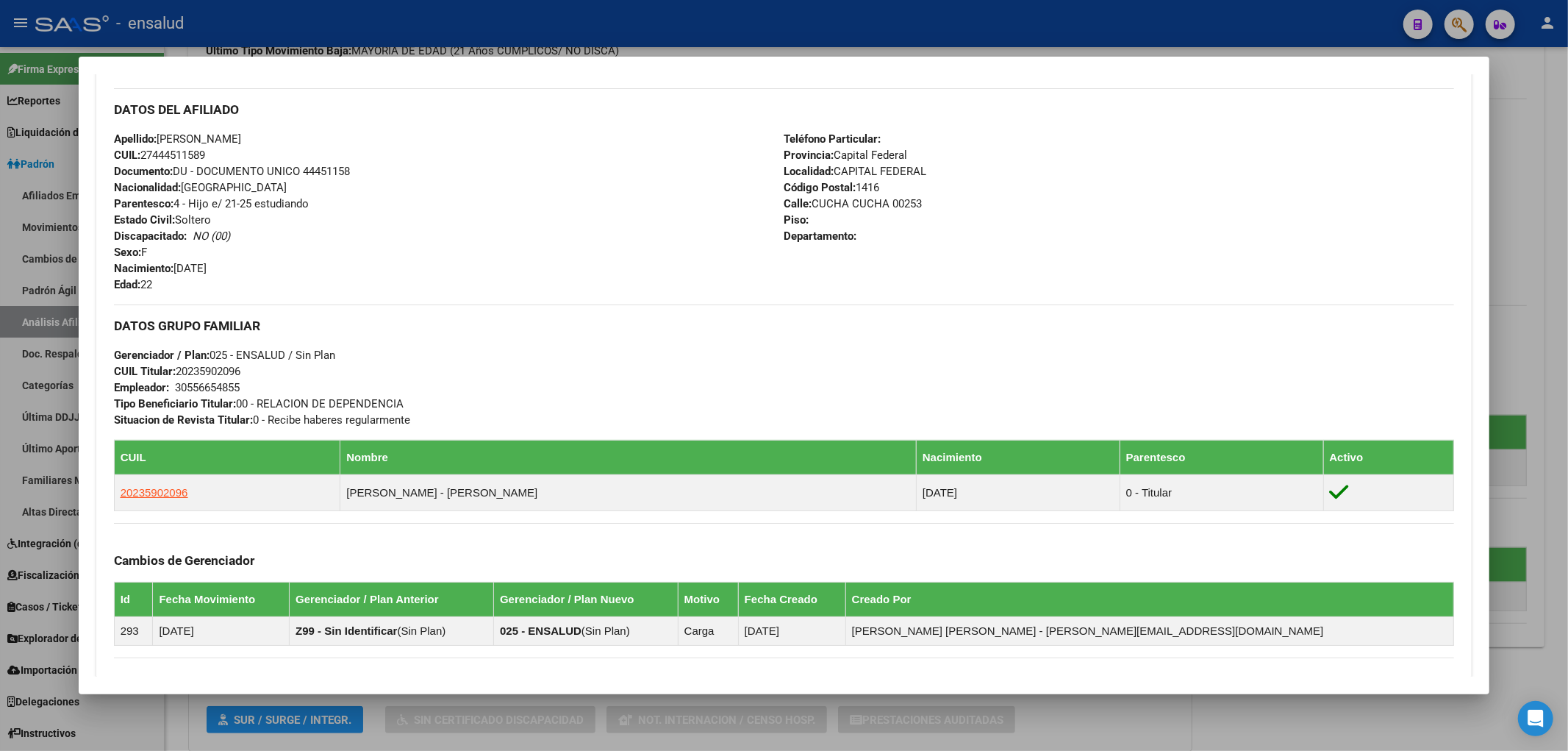
click at [533, 675] on div at bounding box center [784, 375] width 1568 height 751
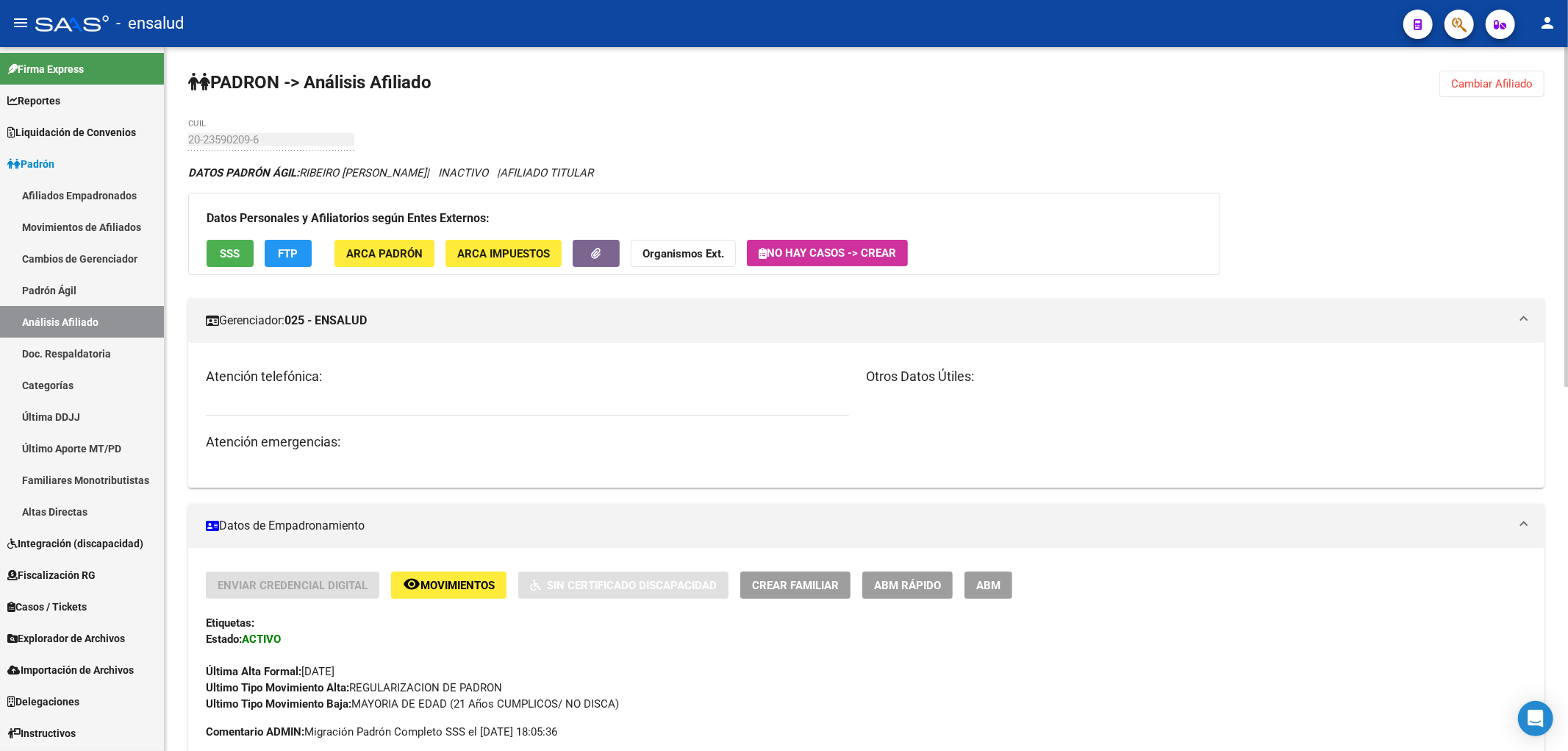
scroll to position [0, 0]
